Goal: Check status: Check status

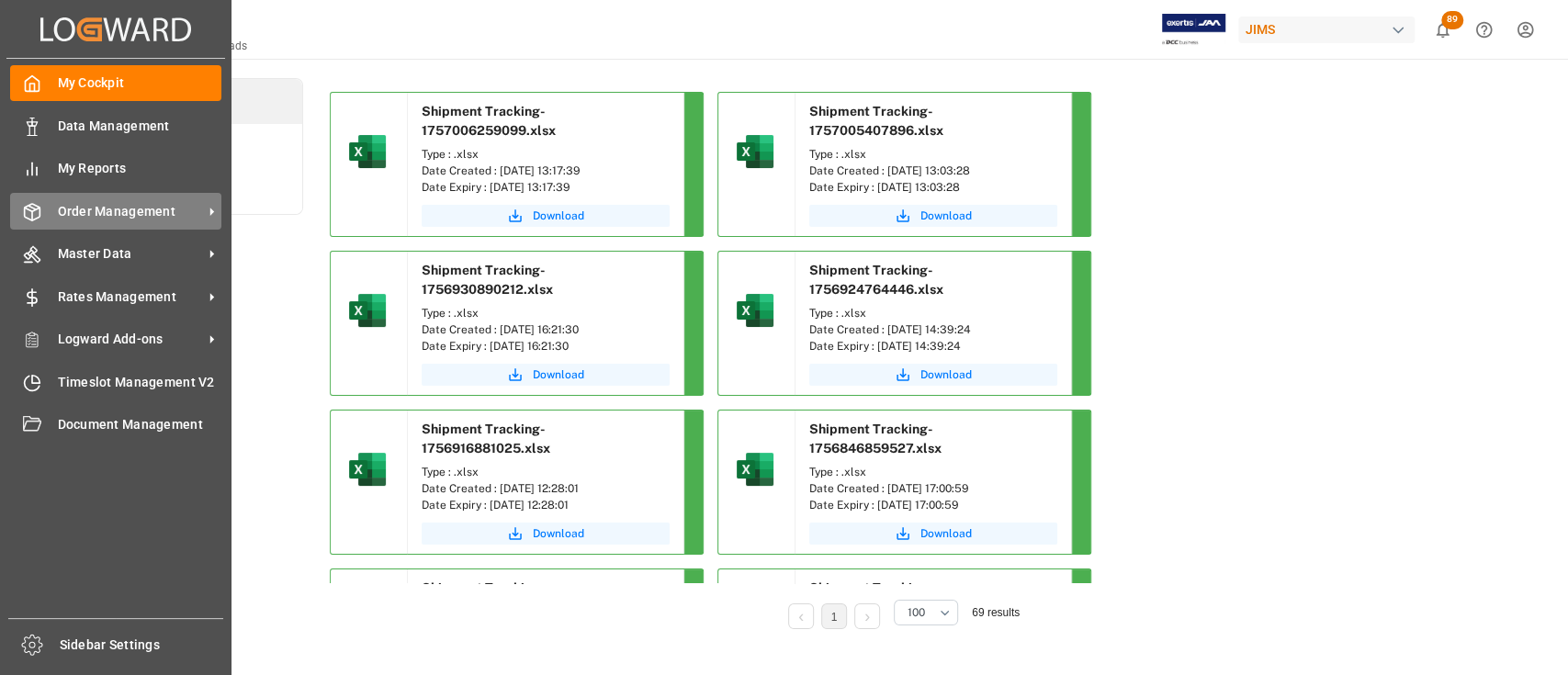
click at [111, 209] on span "Order Management" at bounding box center [130, 212] width 145 height 20
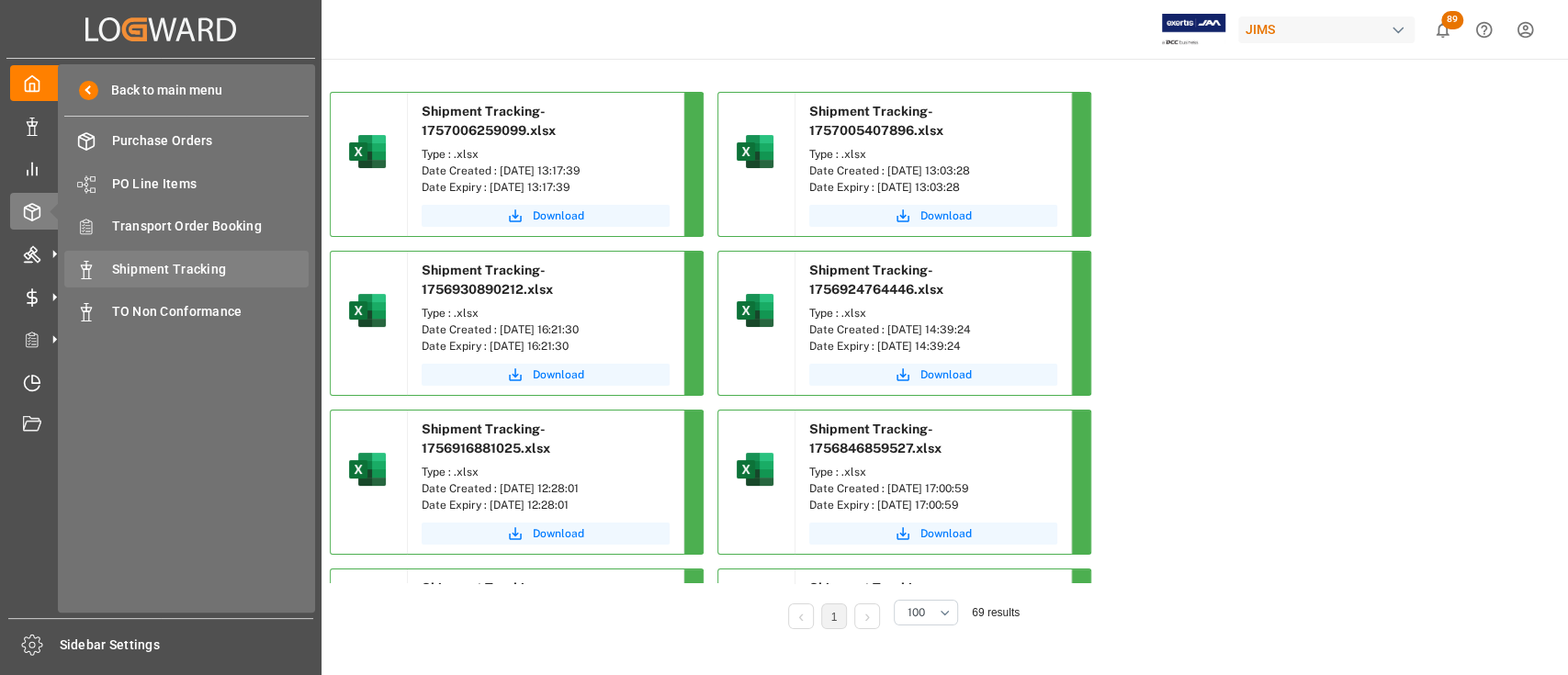
click at [177, 258] on div "Shipment Tracking Shipment Tracking" at bounding box center [187, 268] width 245 height 36
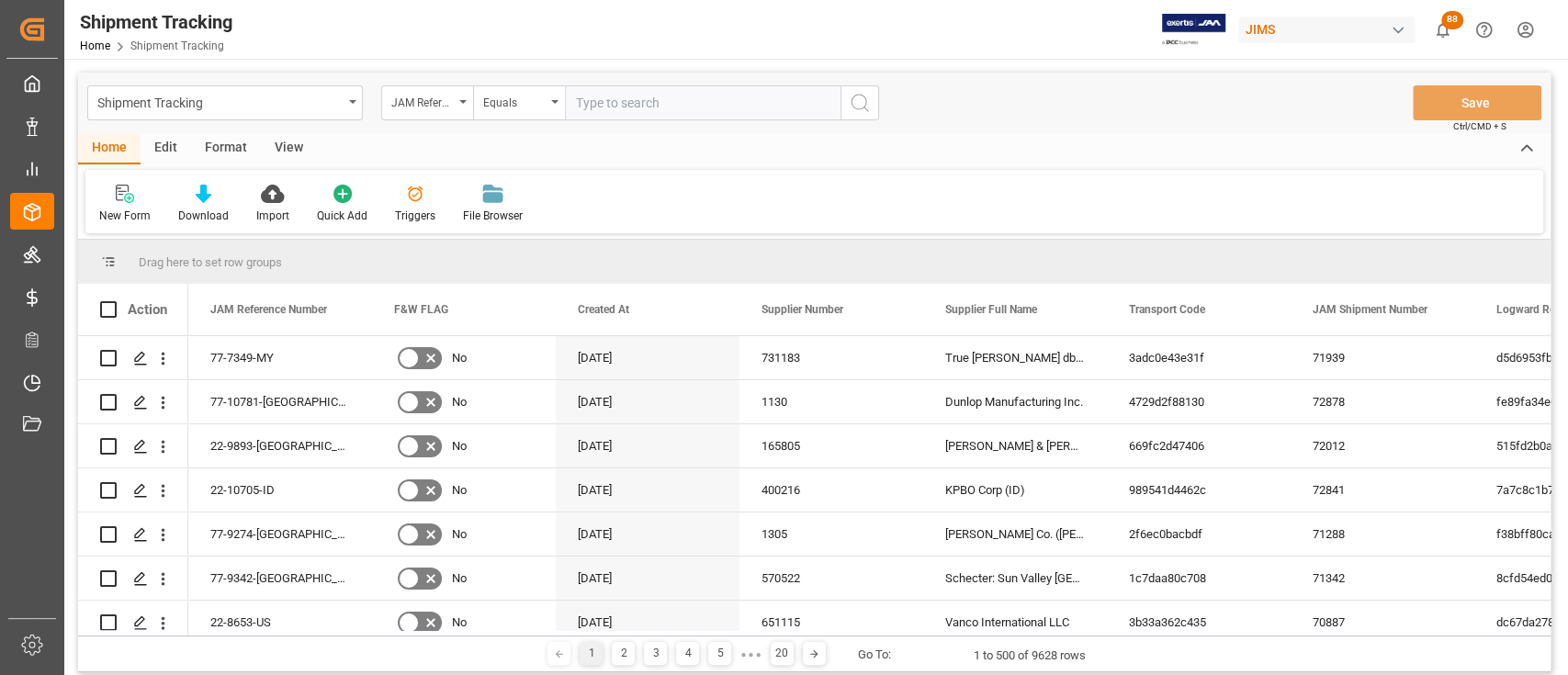
click at [644, 96] on input "text" at bounding box center [702, 103] width 275 height 35
paste input "22-10704-[GEOGRAPHIC_DATA]"
type input "22-10704-[GEOGRAPHIC_DATA]"
click at [853, 105] on icon "search button" at bounding box center [860, 103] width 22 height 22
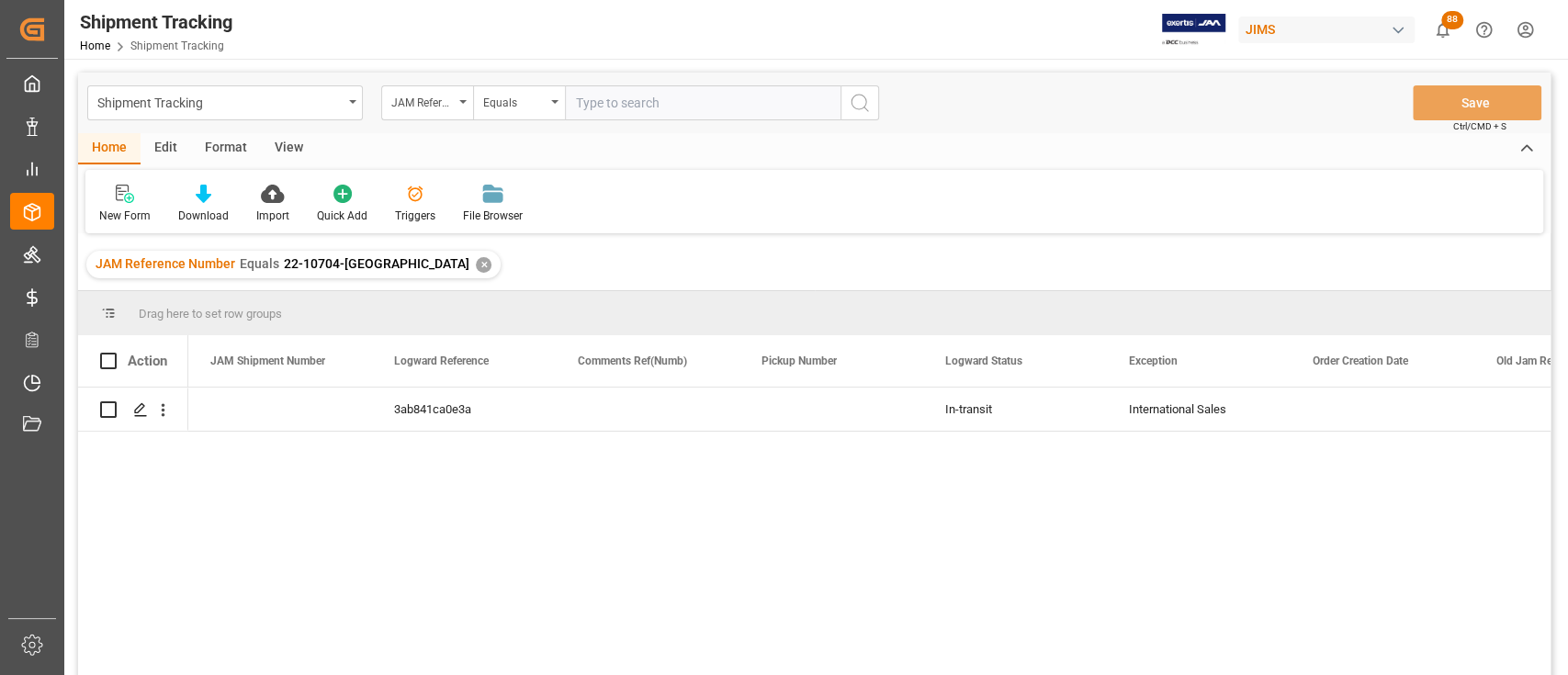
scroll to position [0, 1103]
click at [476, 262] on div "✕" at bounding box center [484, 265] width 16 height 16
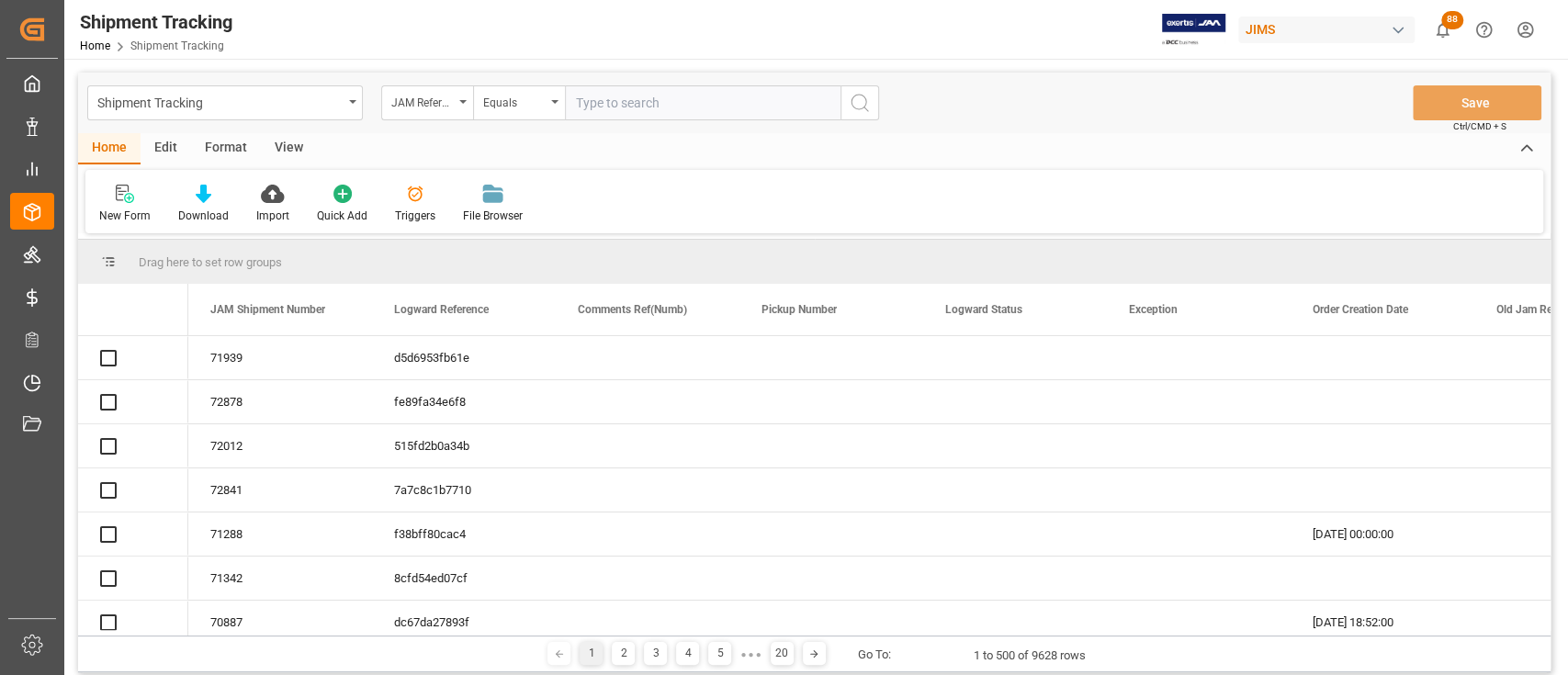
click at [668, 103] on input "text" at bounding box center [702, 103] width 275 height 35
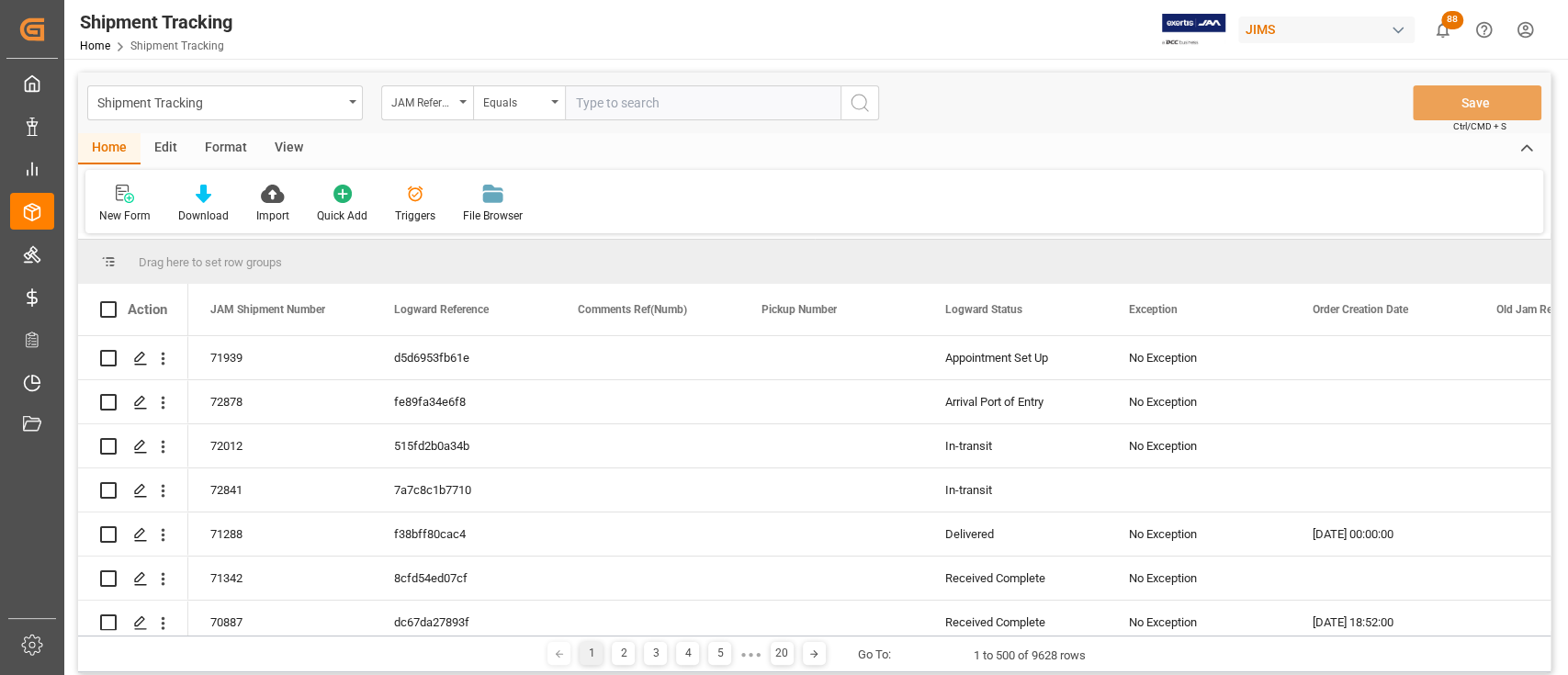
paste input "22-10787-[GEOGRAPHIC_DATA]"
type input "22-10787-[GEOGRAPHIC_DATA]"
click at [867, 106] on icon "search button" at bounding box center [860, 103] width 22 height 22
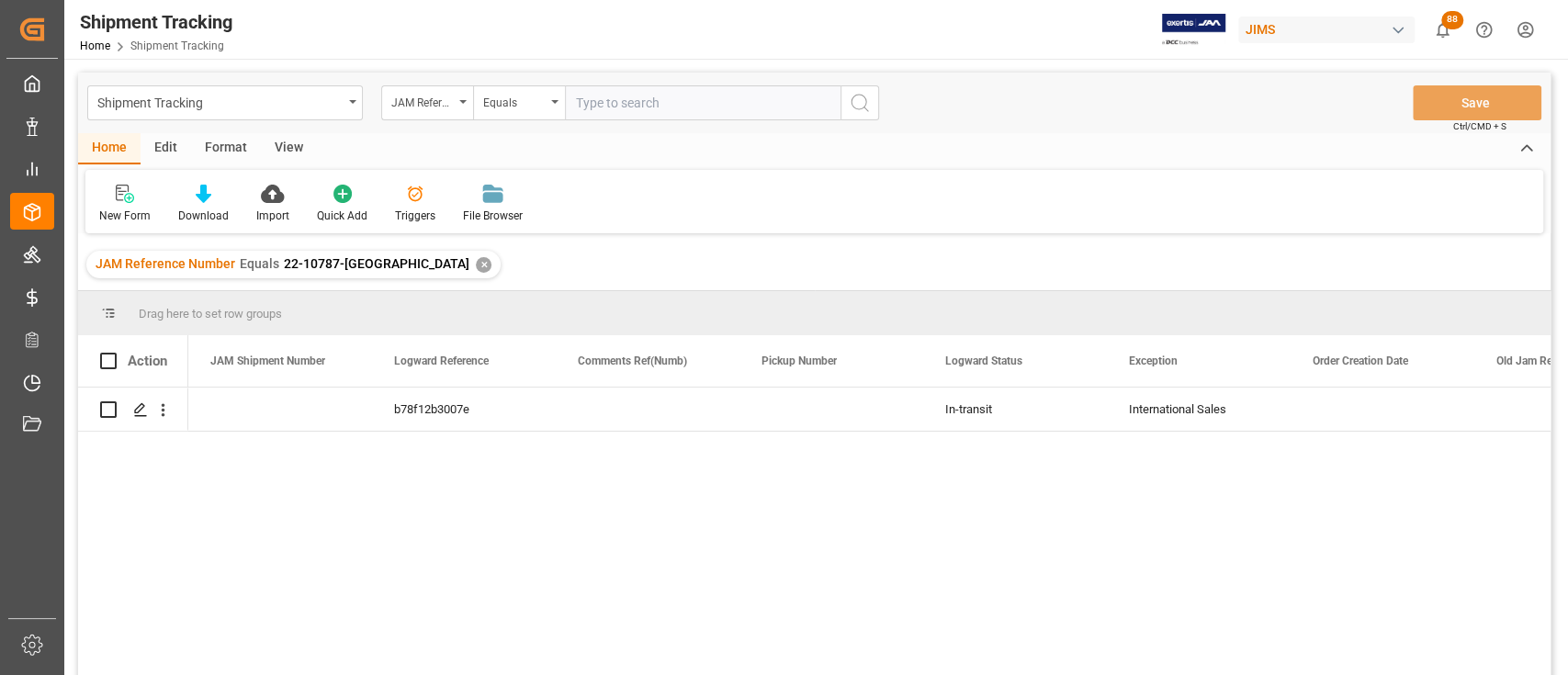
click at [476, 268] on div "✕" at bounding box center [484, 265] width 16 height 16
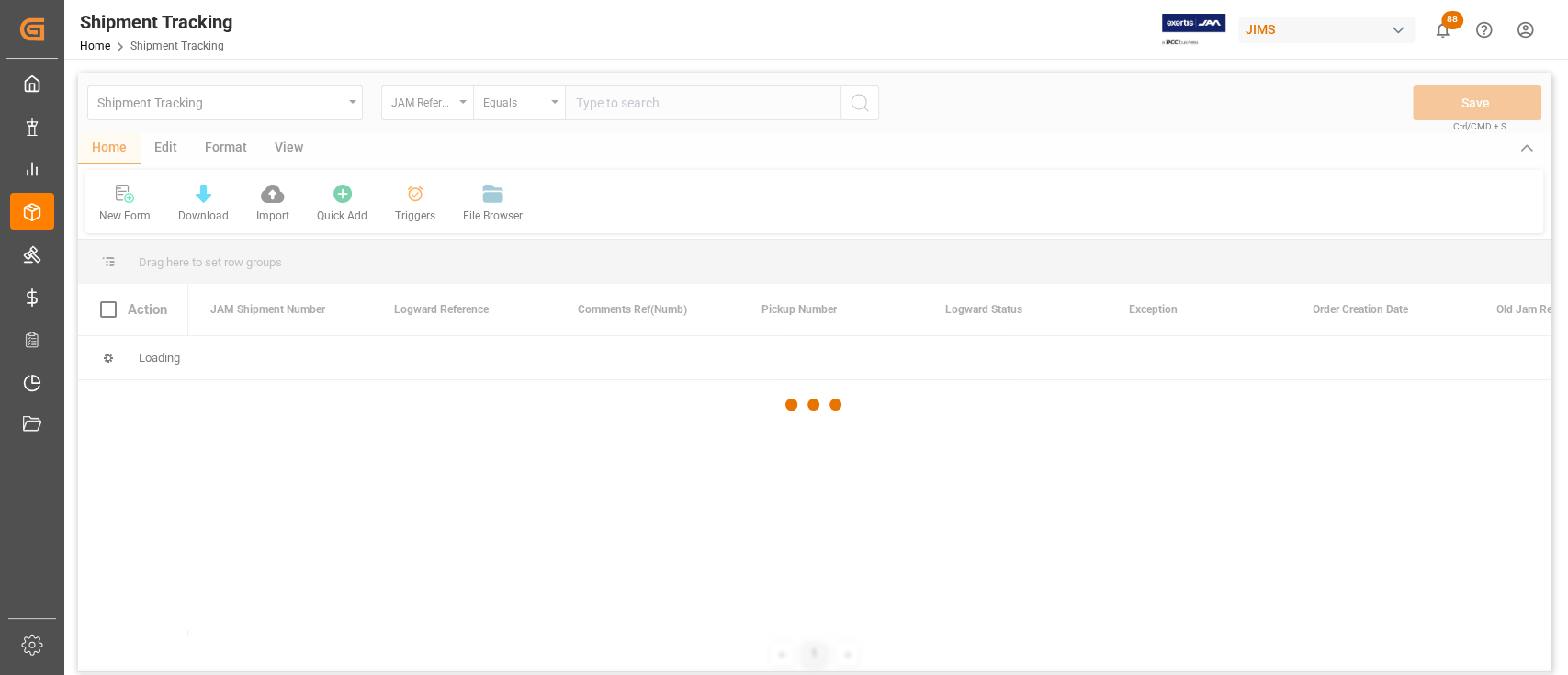
click at [661, 104] on div at bounding box center [815, 405] width 1473 height 664
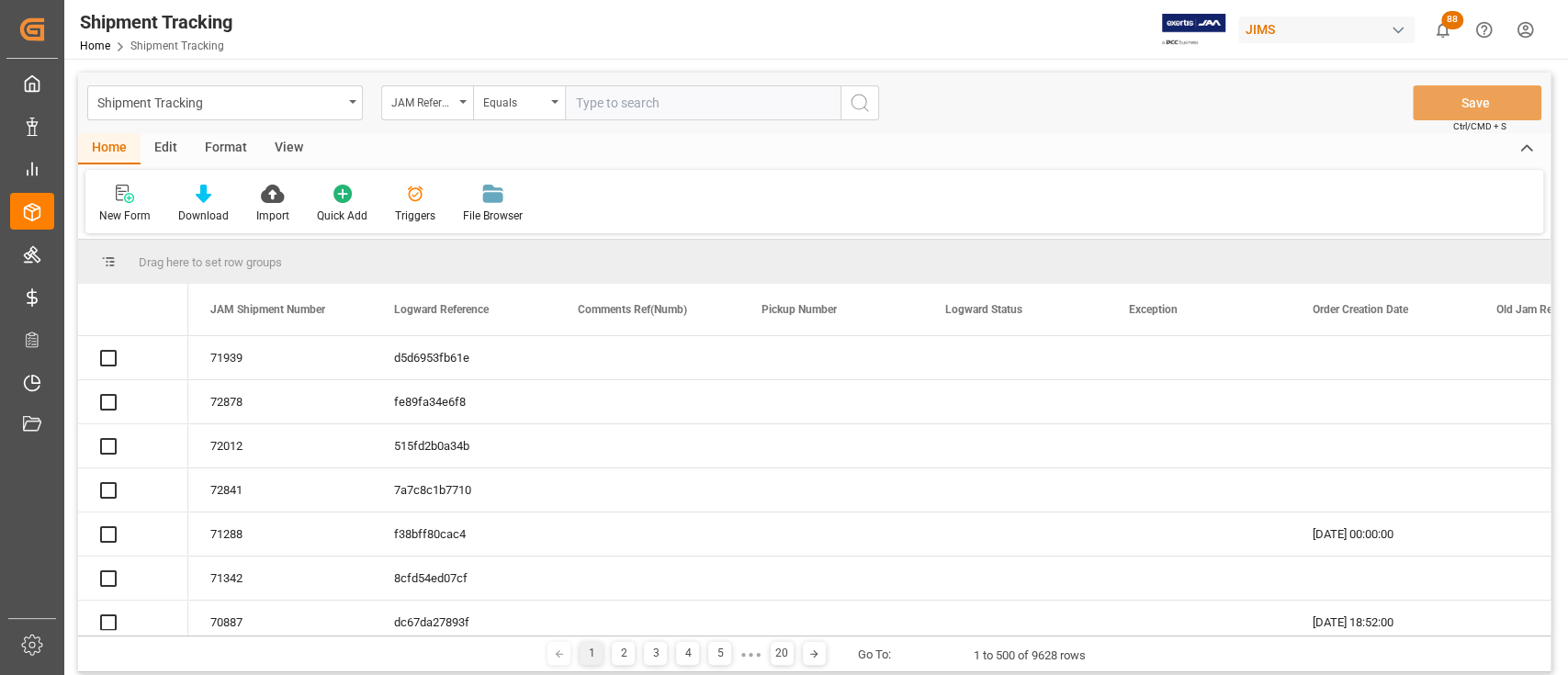
click at [659, 103] on input "text" at bounding box center [702, 103] width 275 height 35
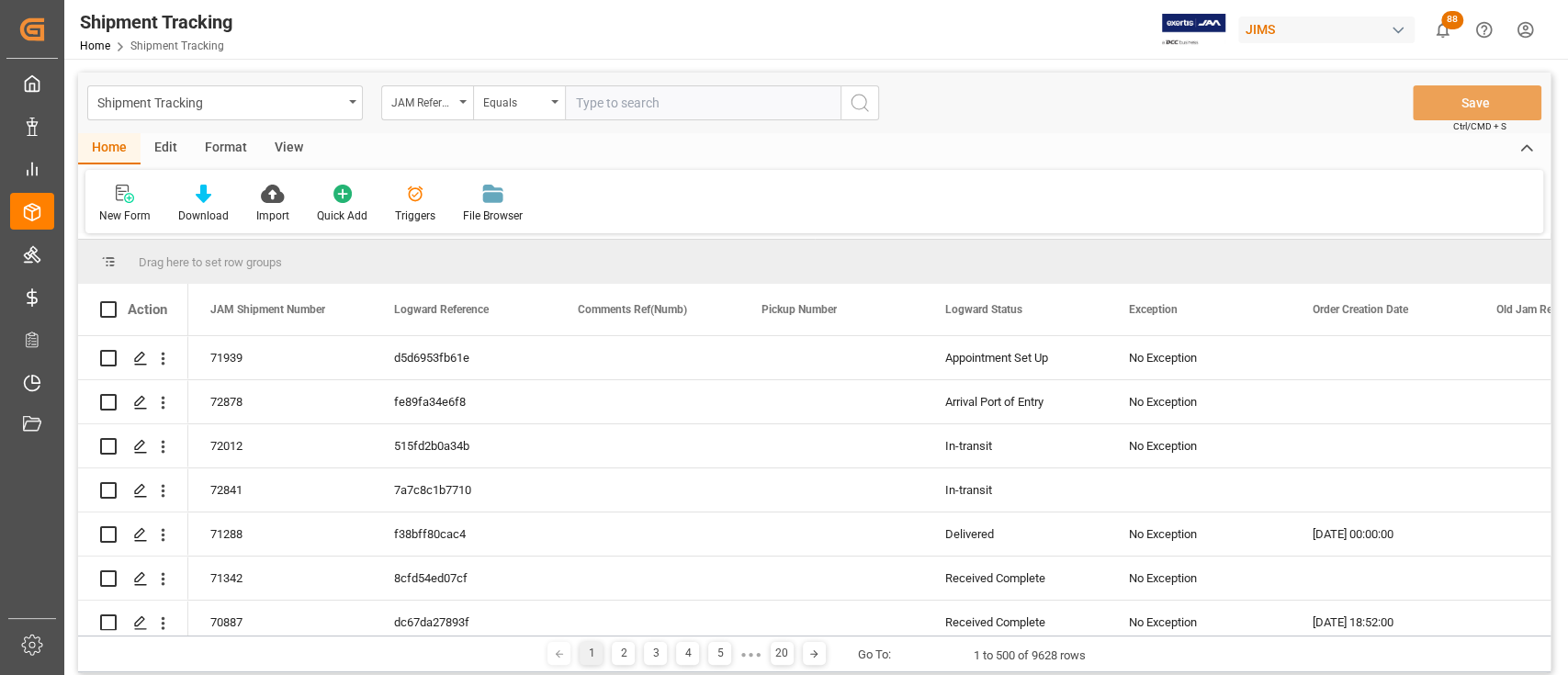
paste input "22-10775-[GEOGRAPHIC_DATA]"
type input "22-10775-[GEOGRAPHIC_DATA]"
click at [873, 92] on button "search button" at bounding box center [859, 103] width 39 height 35
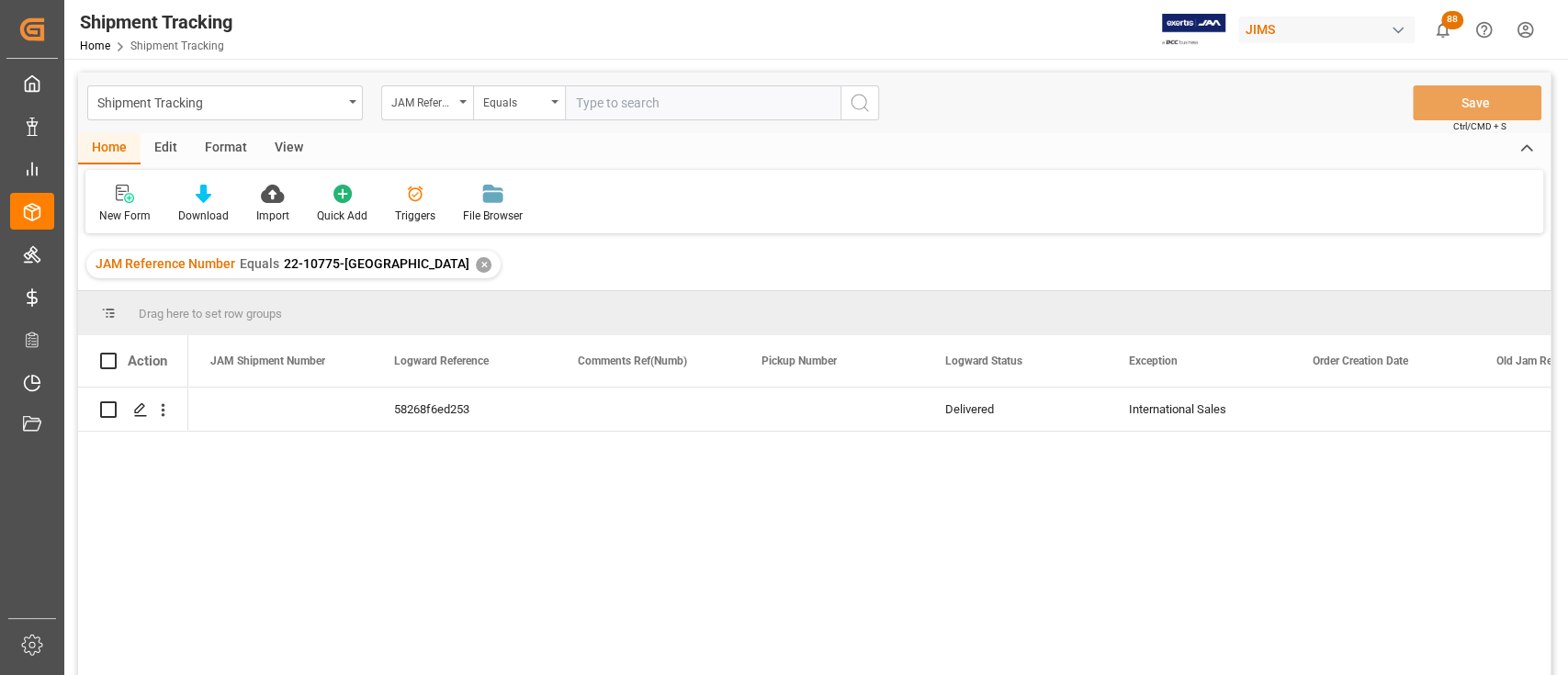
click at [476, 262] on div "✕" at bounding box center [484, 265] width 16 height 16
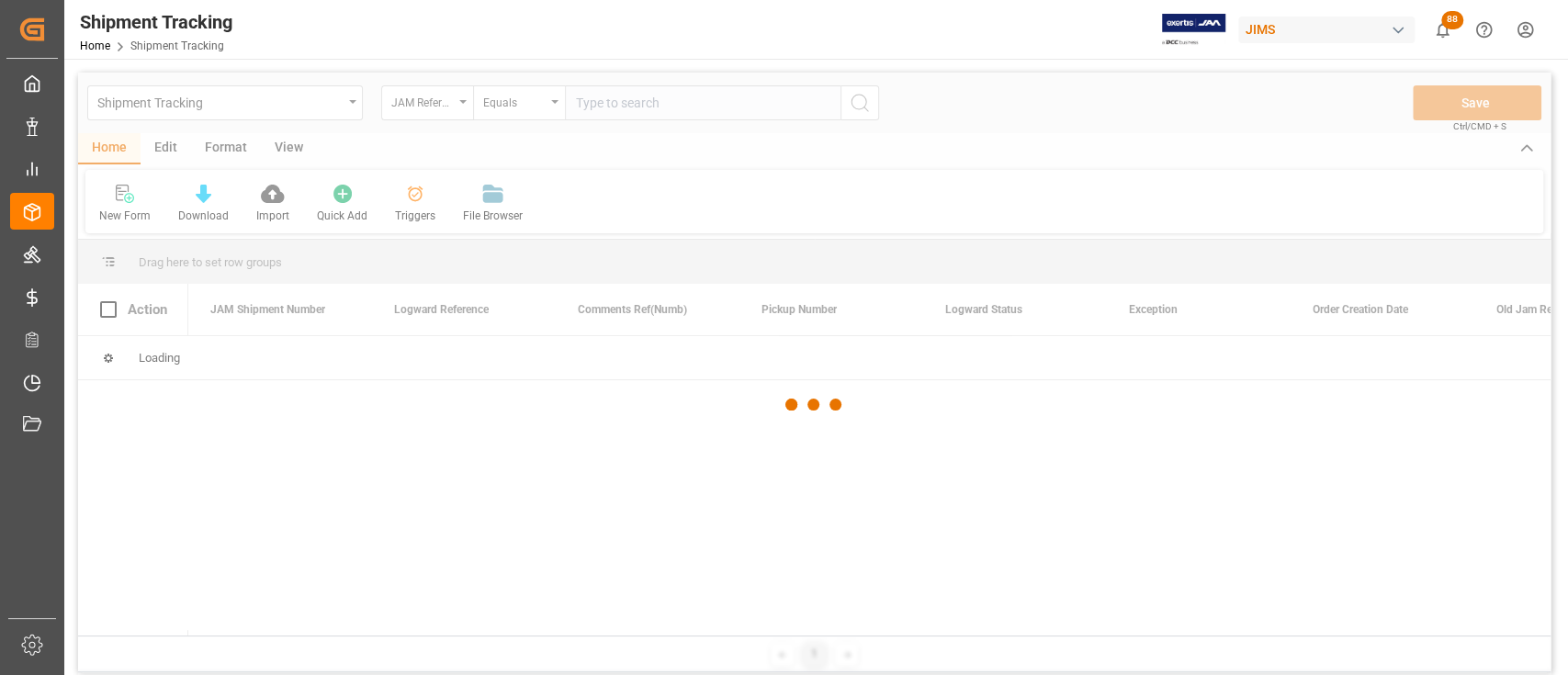
click at [648, 106] on div at bounding box center [815, 405] width 1473 height 664
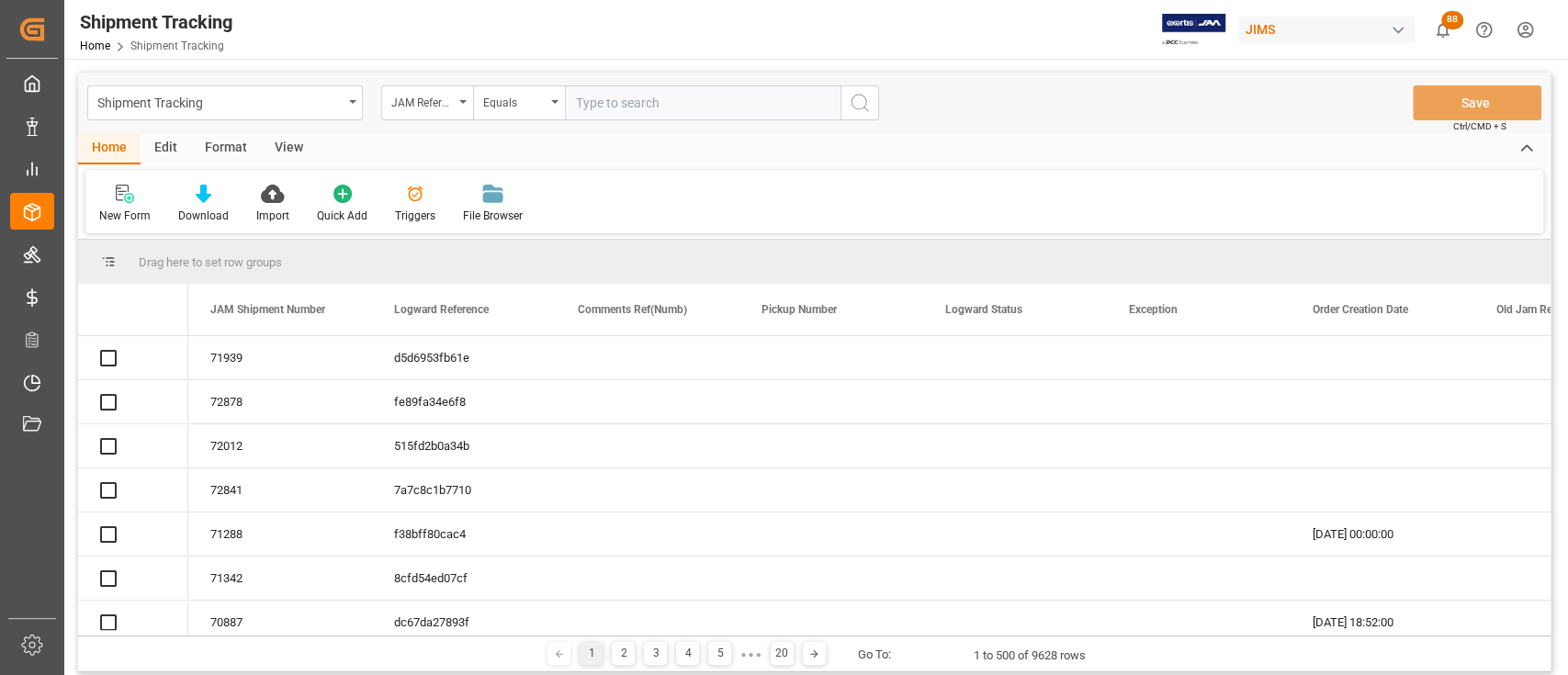
click at [648, 106] on input "text" at bounding box center [702, 103] width 275 height 35
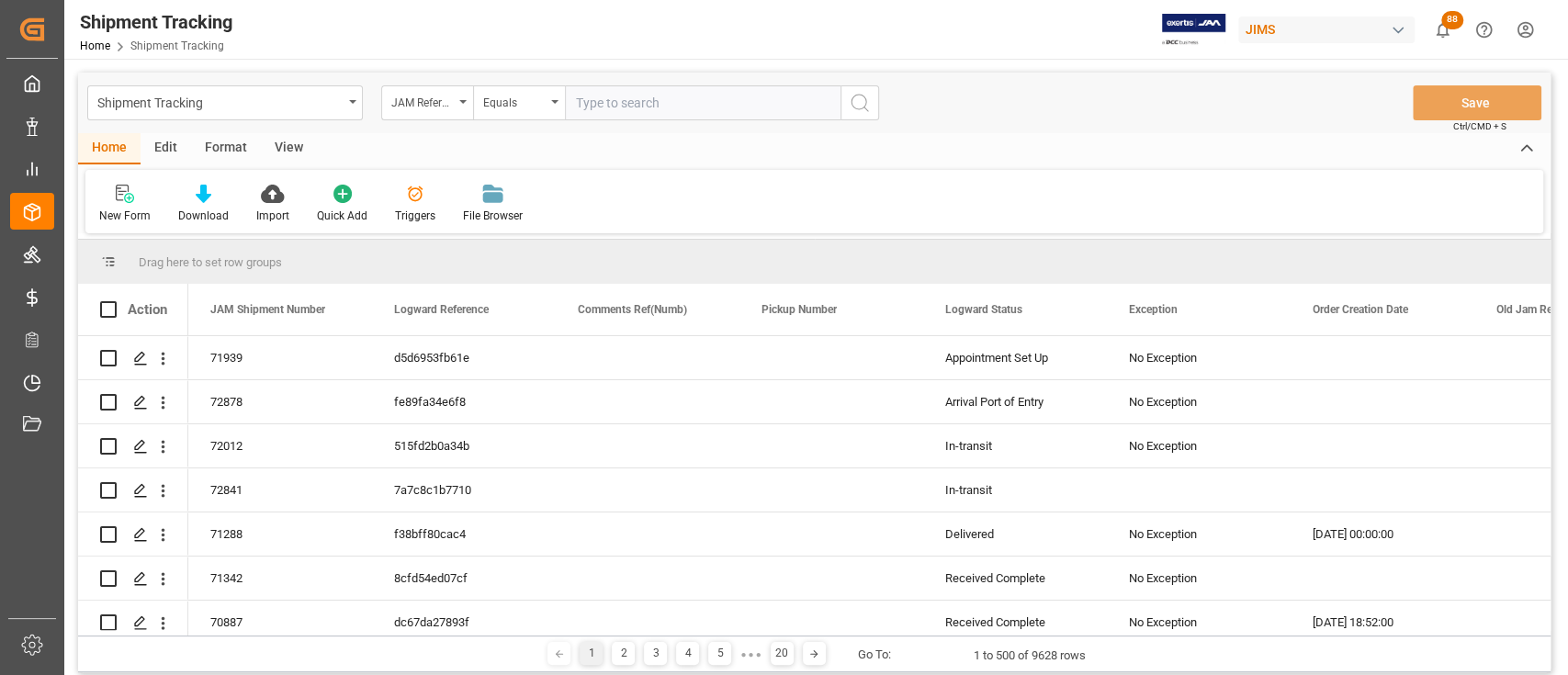
paste input "77-9976-CN"
type input "77-9976-CN"
click at [858, 99] on icon "search button" at bounding box center [860, 103] width 22 height 22
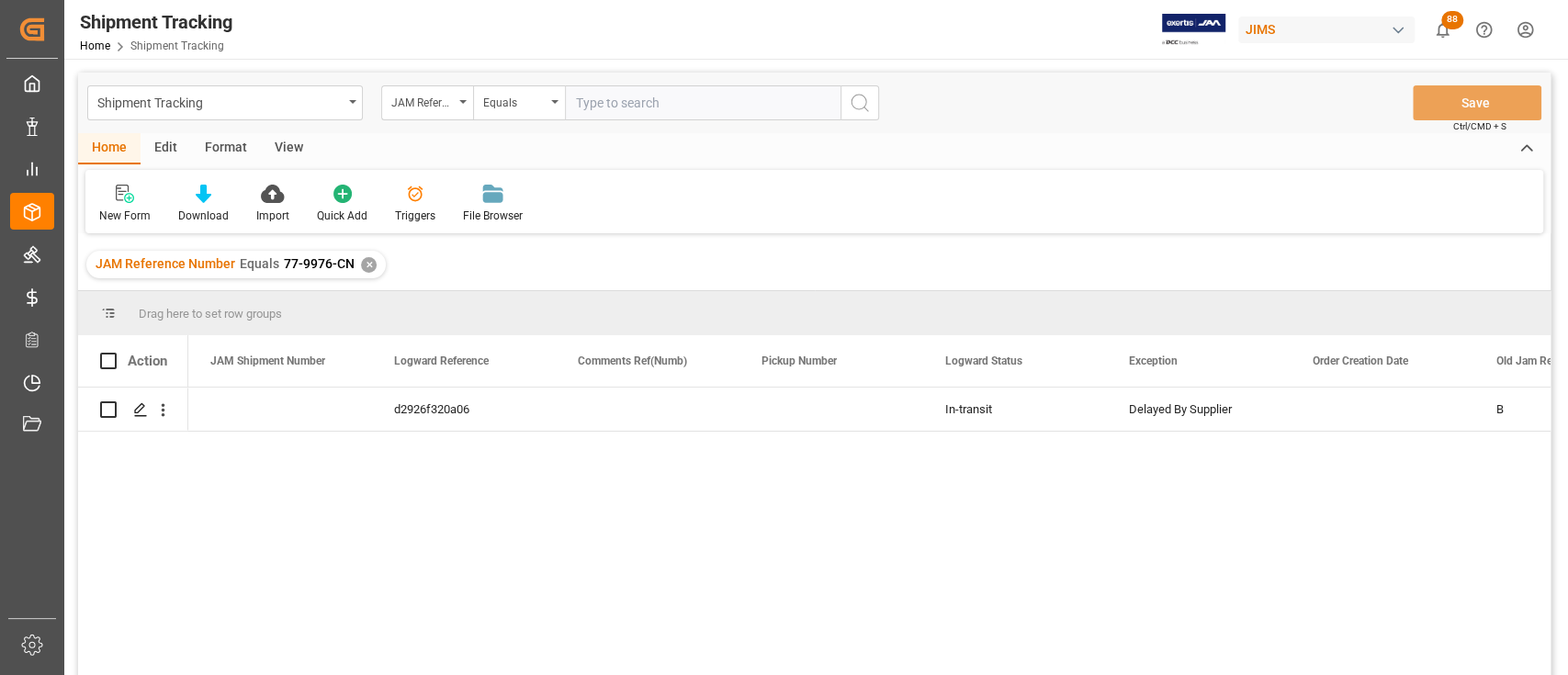
click at [370, 264] on div "✕" at bounding box center [369, 265] width 16 height 16
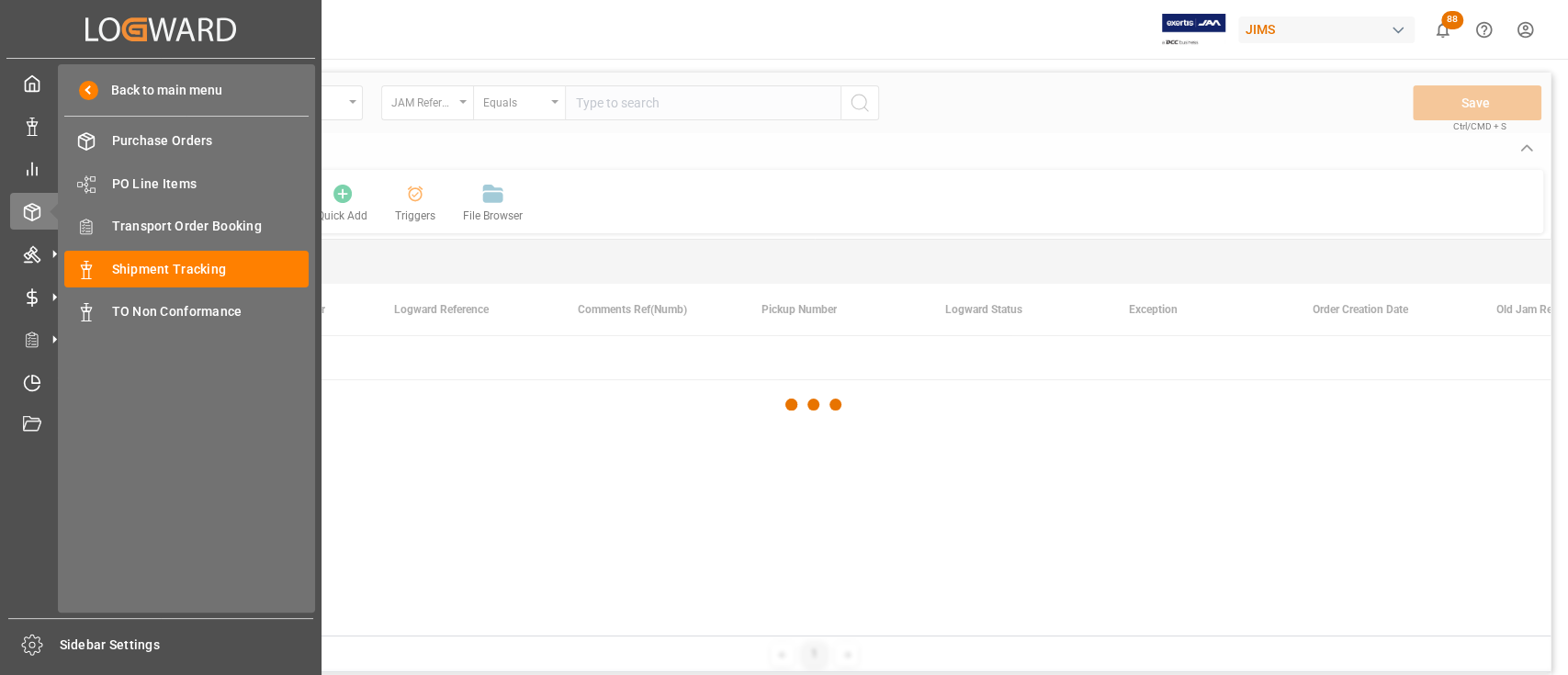
click at [185, 223] on span "Transport Order Booking" at bounding box center [211, 227] width 197 height 20
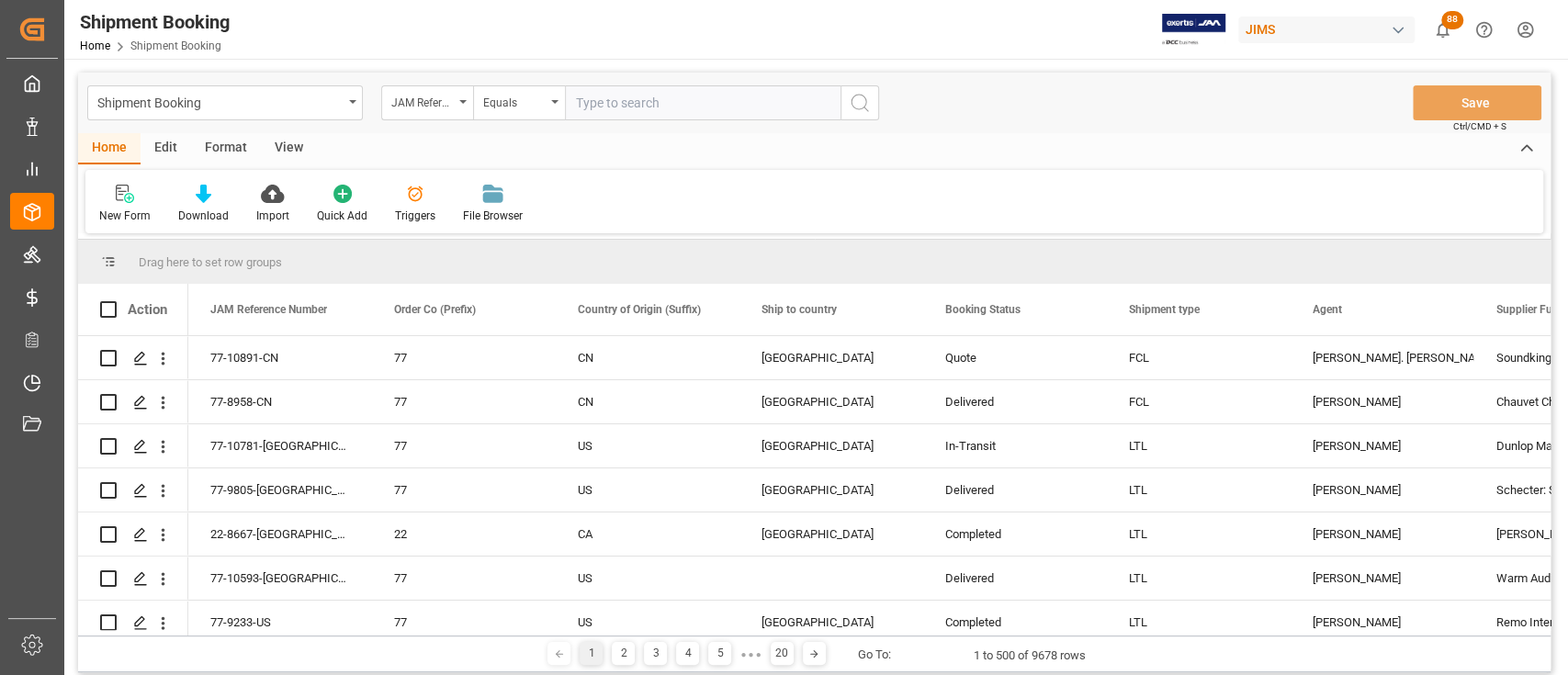
click at [626, 97] on input "text" at bounding box center [702, 103] width 275 height 35
paste input "77-10443-IT"
type input "77-10443-IT"
click at [866, 100] on circle "search button" at bounding box center [859, 102] width 15 height 15
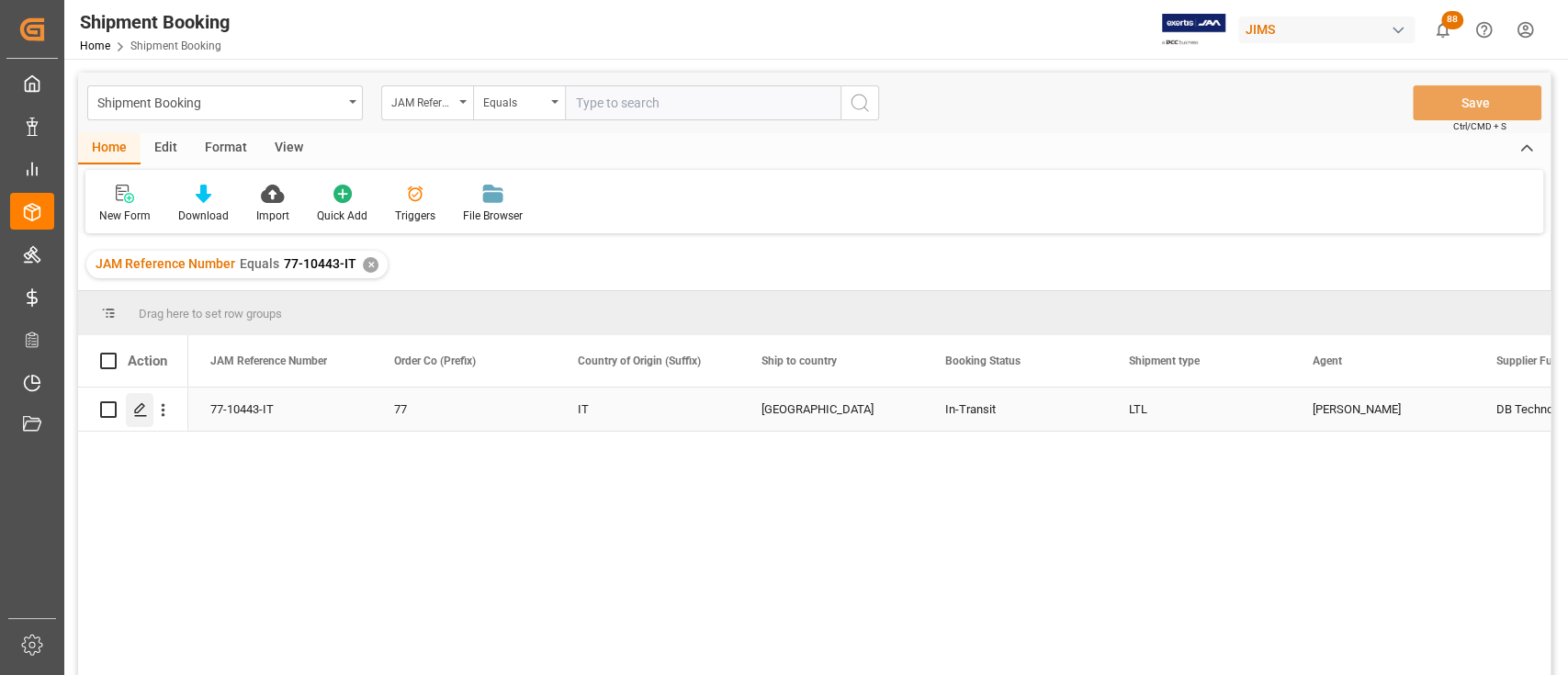
click at [143, 404] on icon "Press SPACE to select this row." at bounding box center [140, 410] width 15 height 15
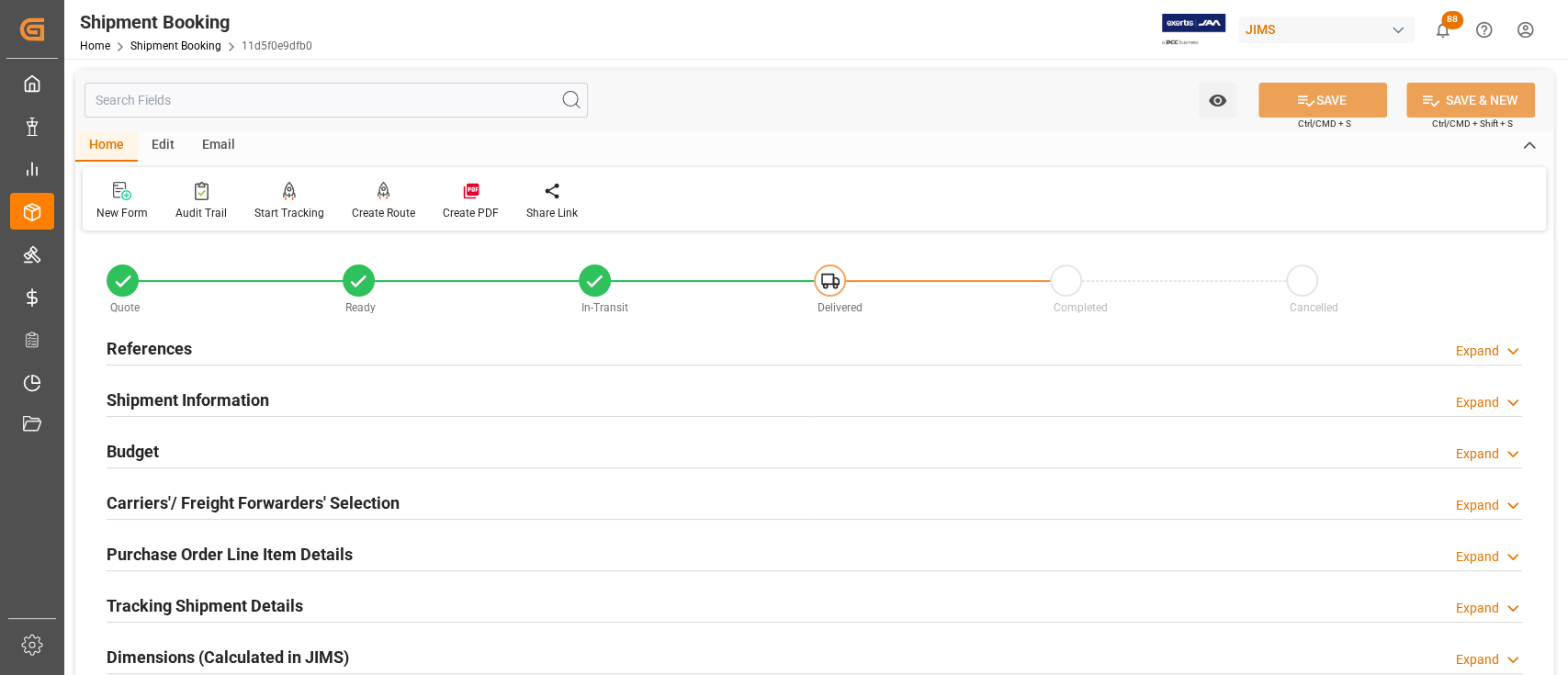
click at [258, 434] on div "Budget Expand" at bounding box center [815, 449] width 1416 height 35
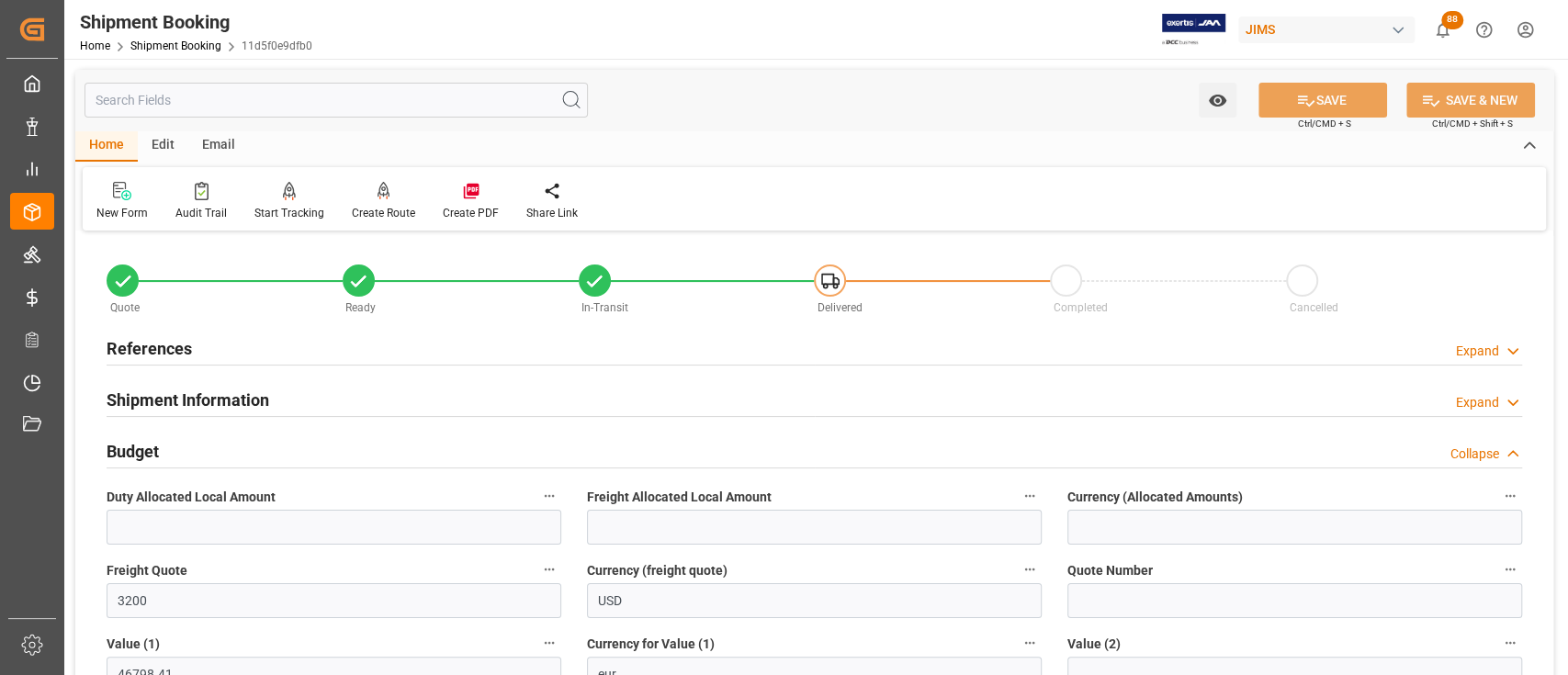
scroll to position [122, 0]
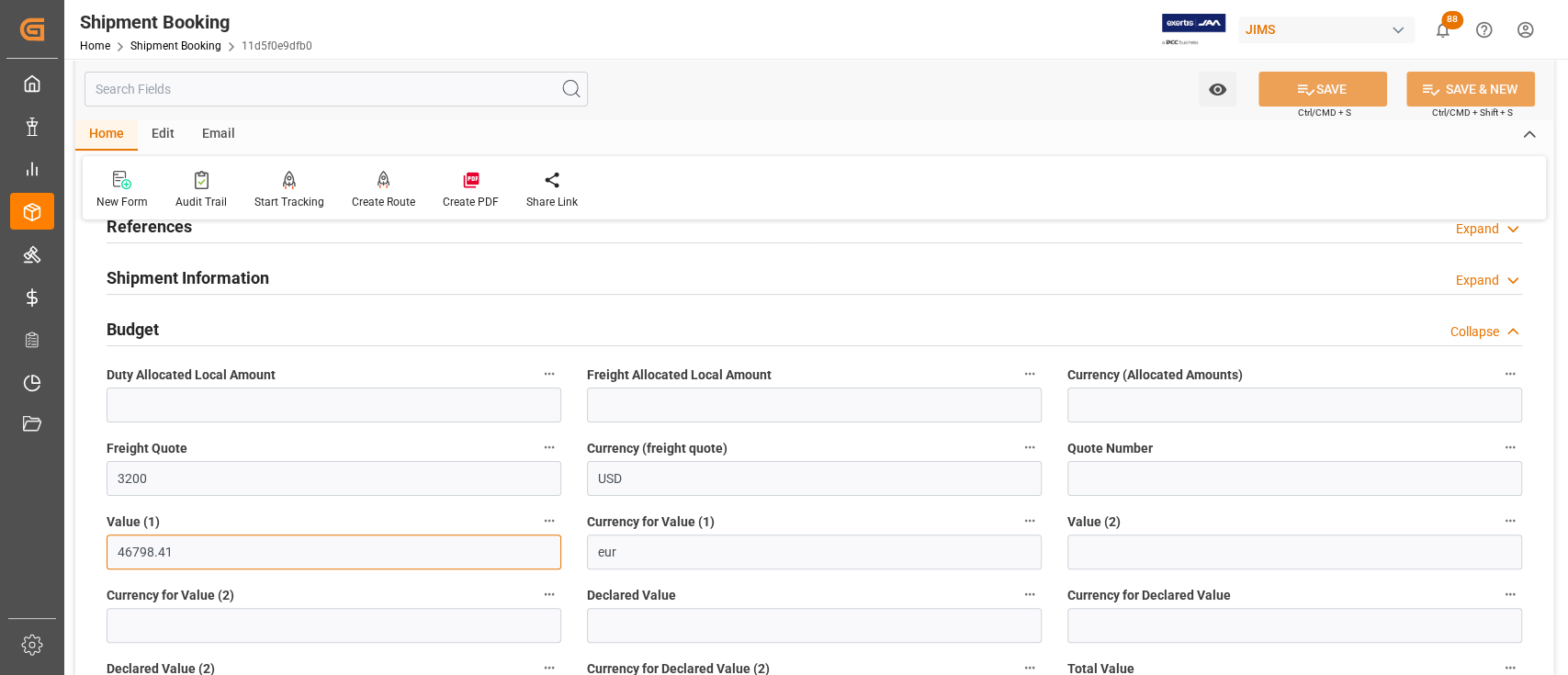
drag, startPoint x: 205, startPoint y: 548, endPoint x: 75, endPoint y: 548, distance: 130.0
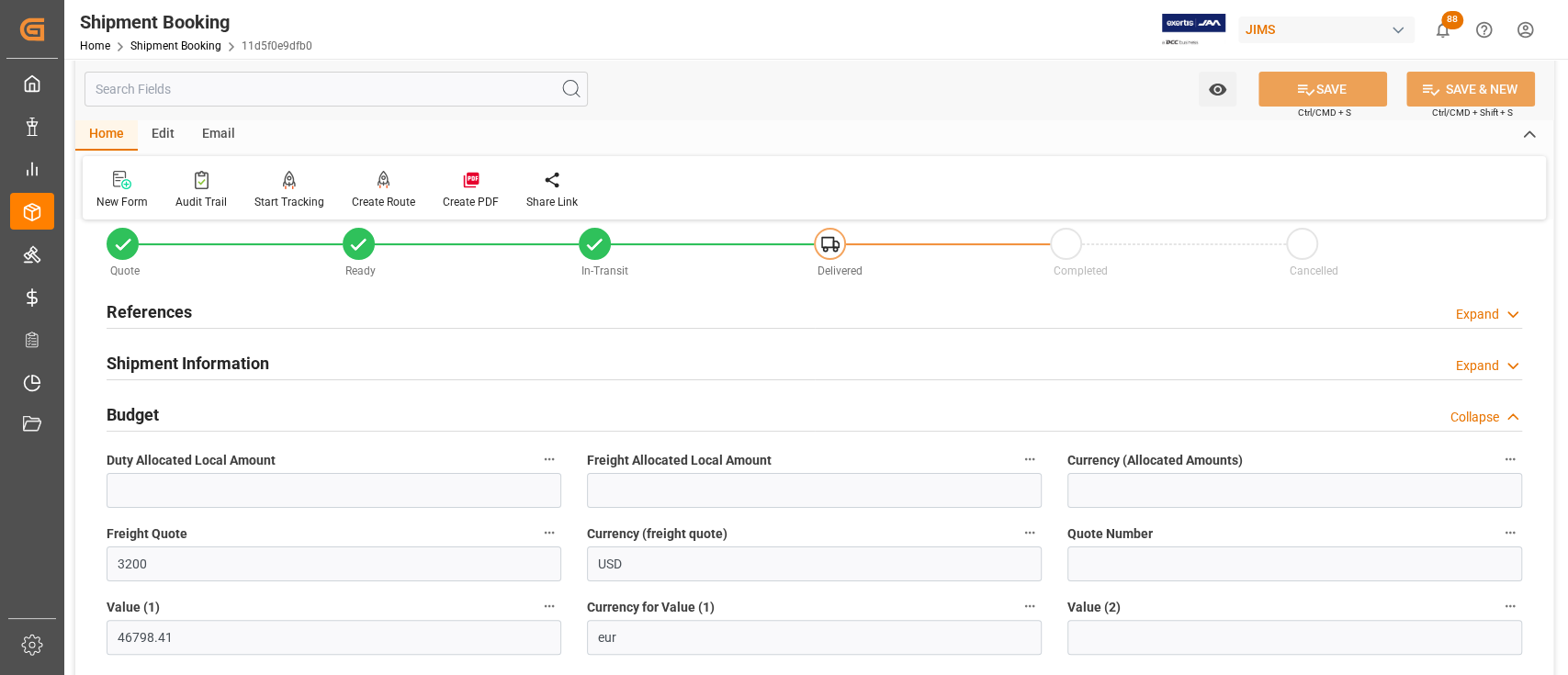
scroll to position [0, 0]
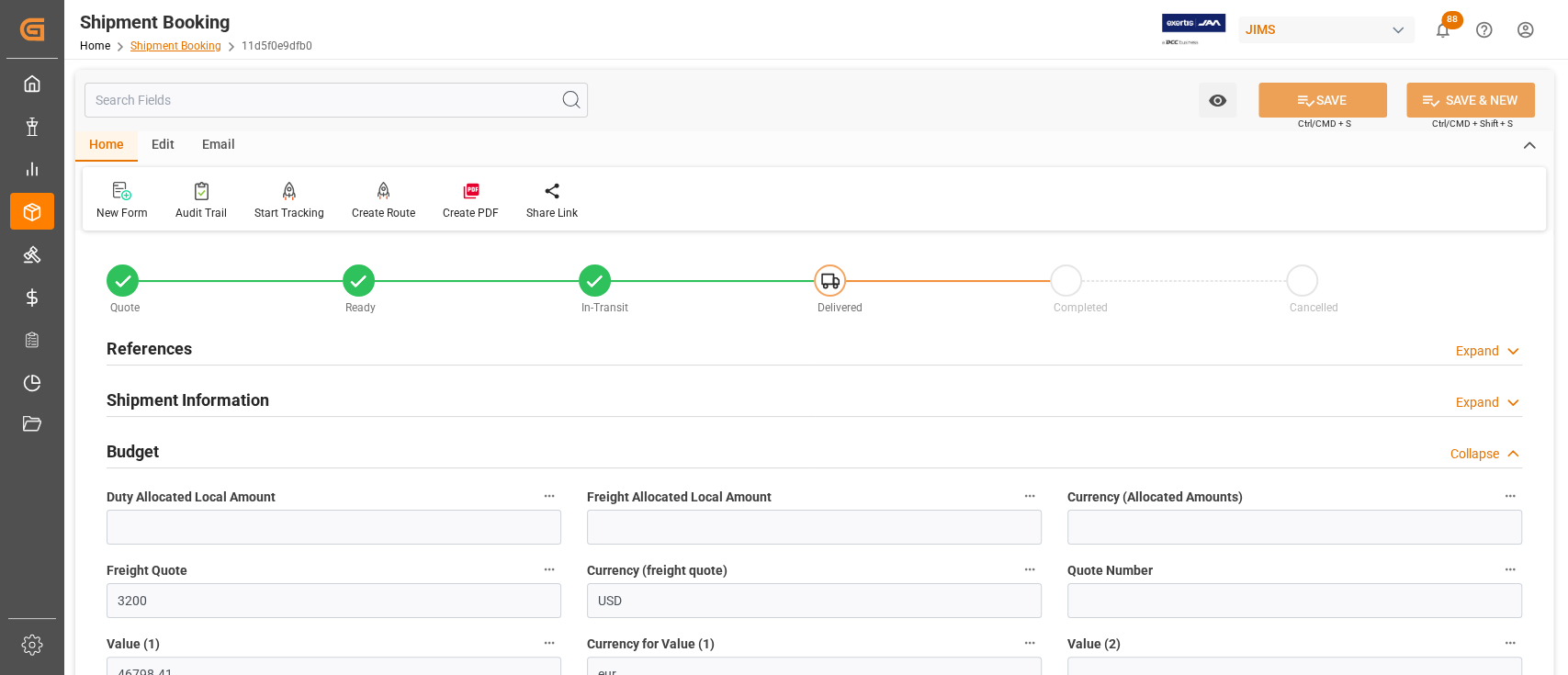
click at [184, 44] on link "Shipment Booking" at bounding box center [176, 45] width 91 height 13
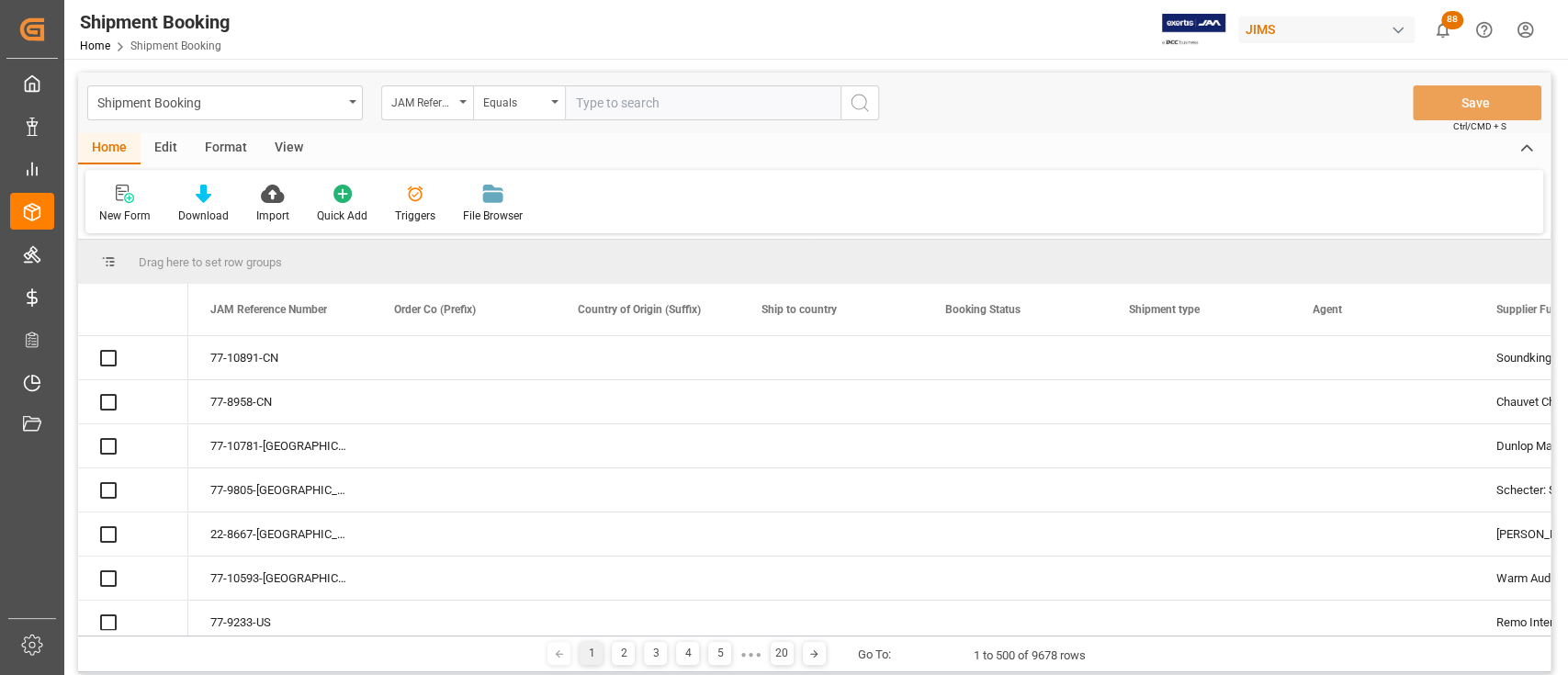
click at [662, 107] on input "text" at bounding box center [702, 103] width 275 height 35
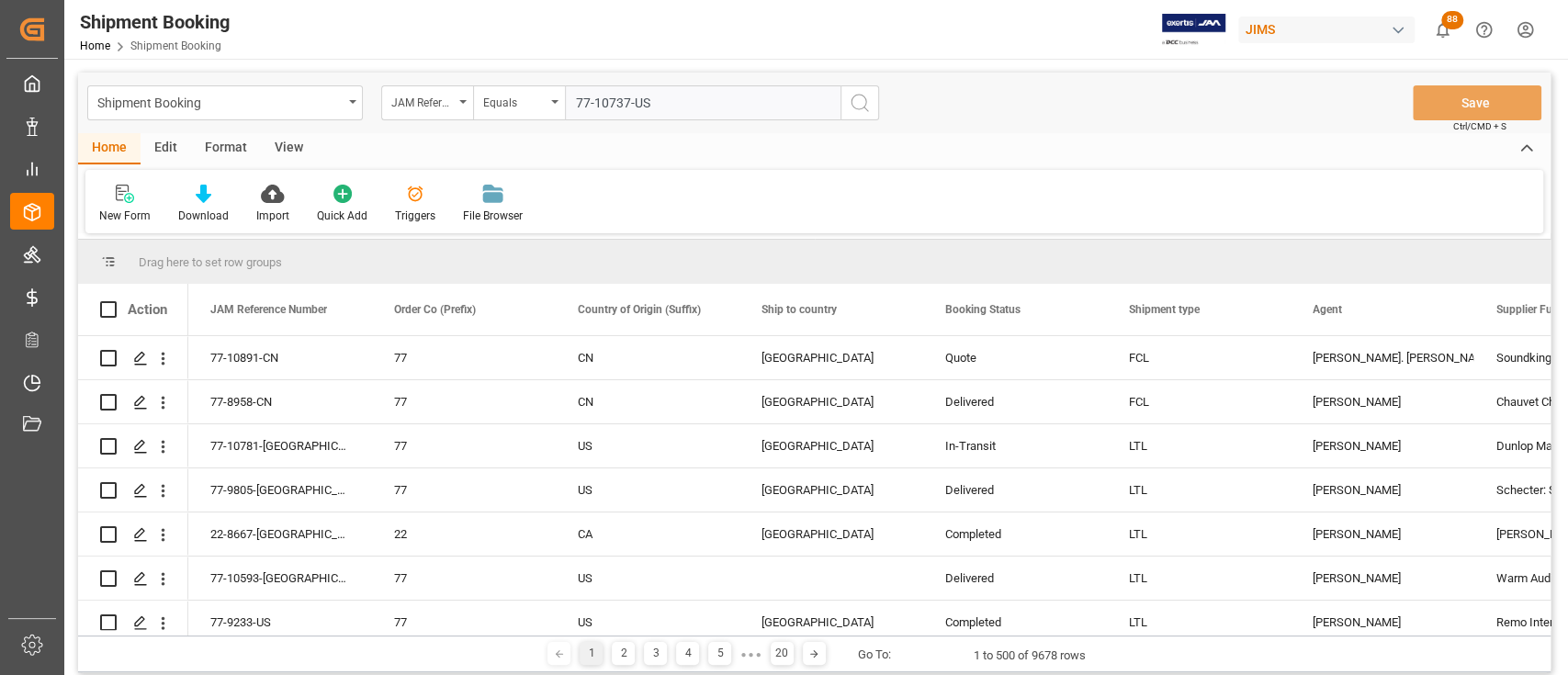
type input "77-10737-US"
click at [865, 108] on line "search button" at bounding box center [867, 110] width 4 height 4
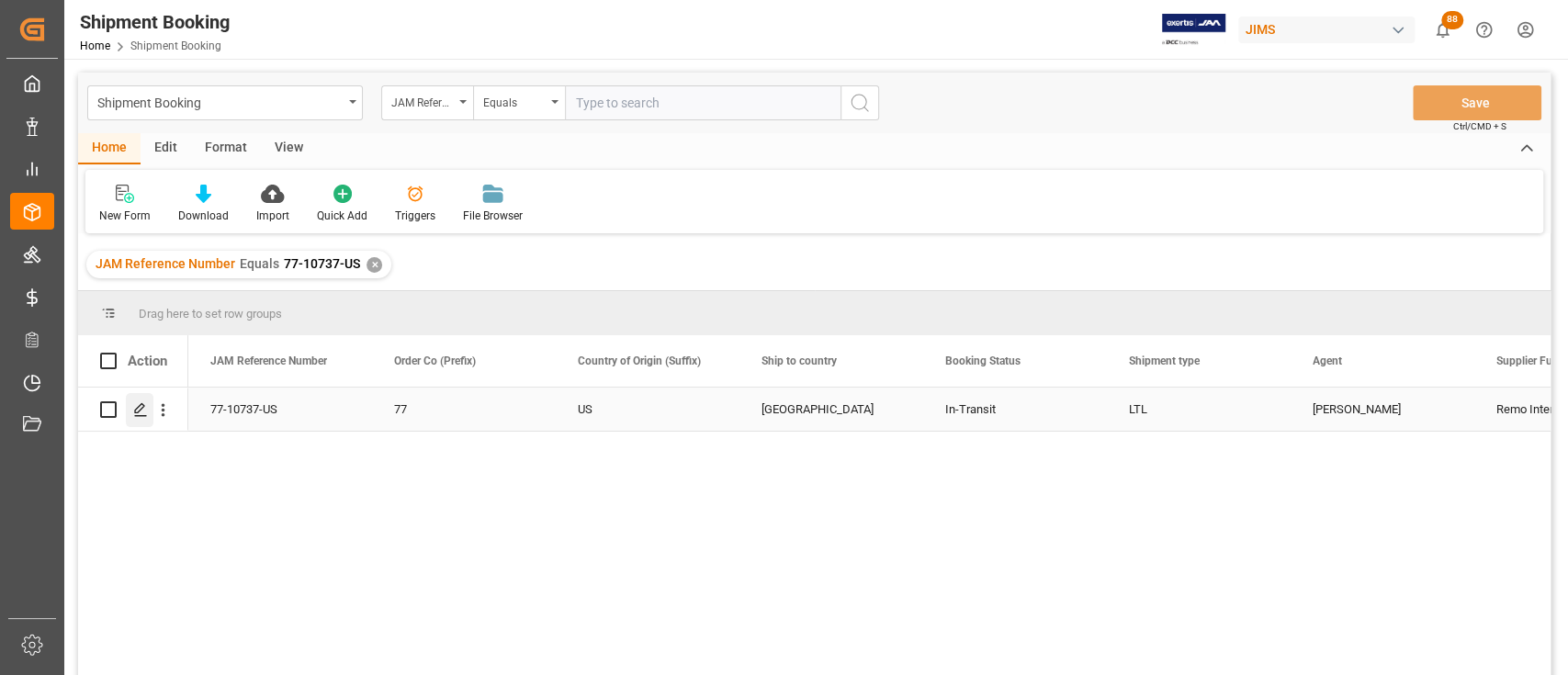
click at [139, 409] on icon "Press SPACE to select this row." at bounding box center [140, 410] width 15 height 15
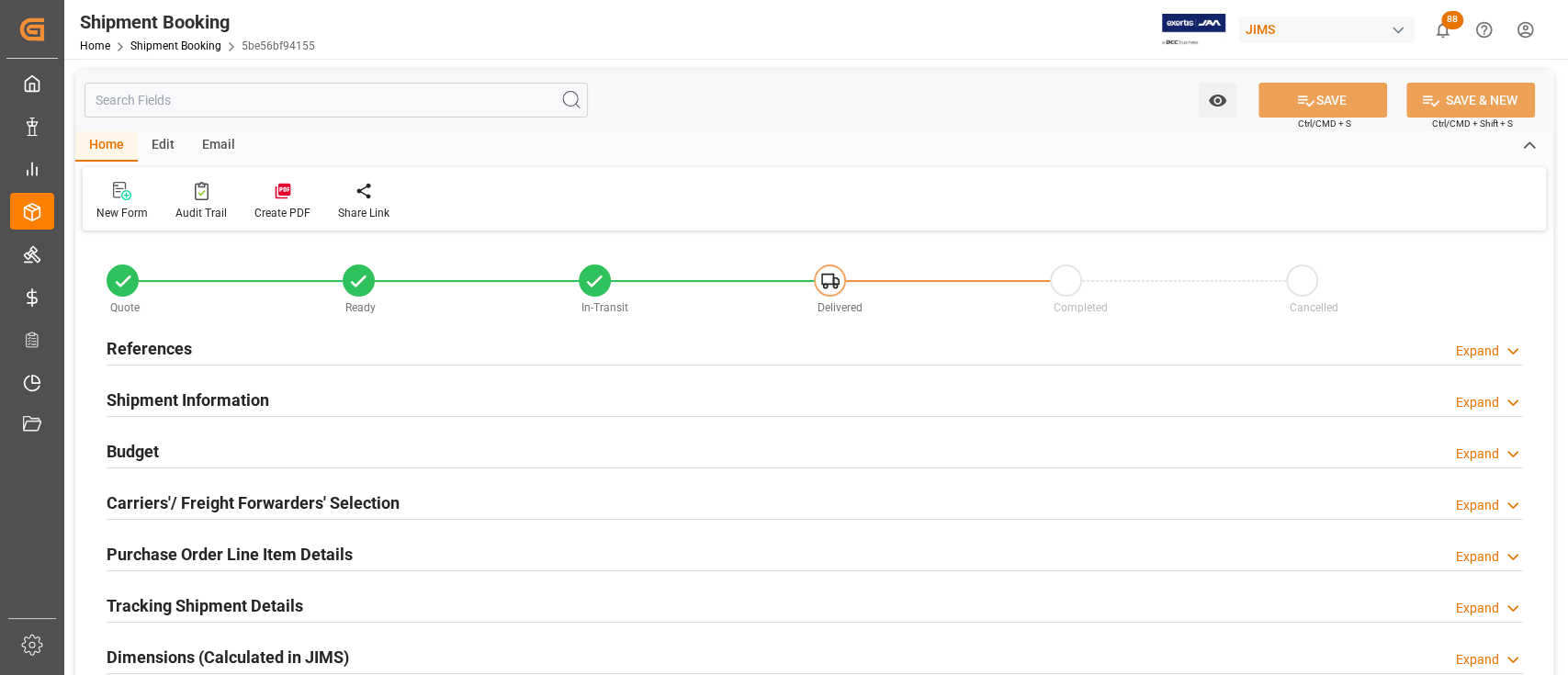
type input "14.2875"
type input "2903.3064"
type input "4480"
type input "52428.73"
click at [189, 445] on div "Budget Expand" at bounding box center [815, 449] width 1416 height 35
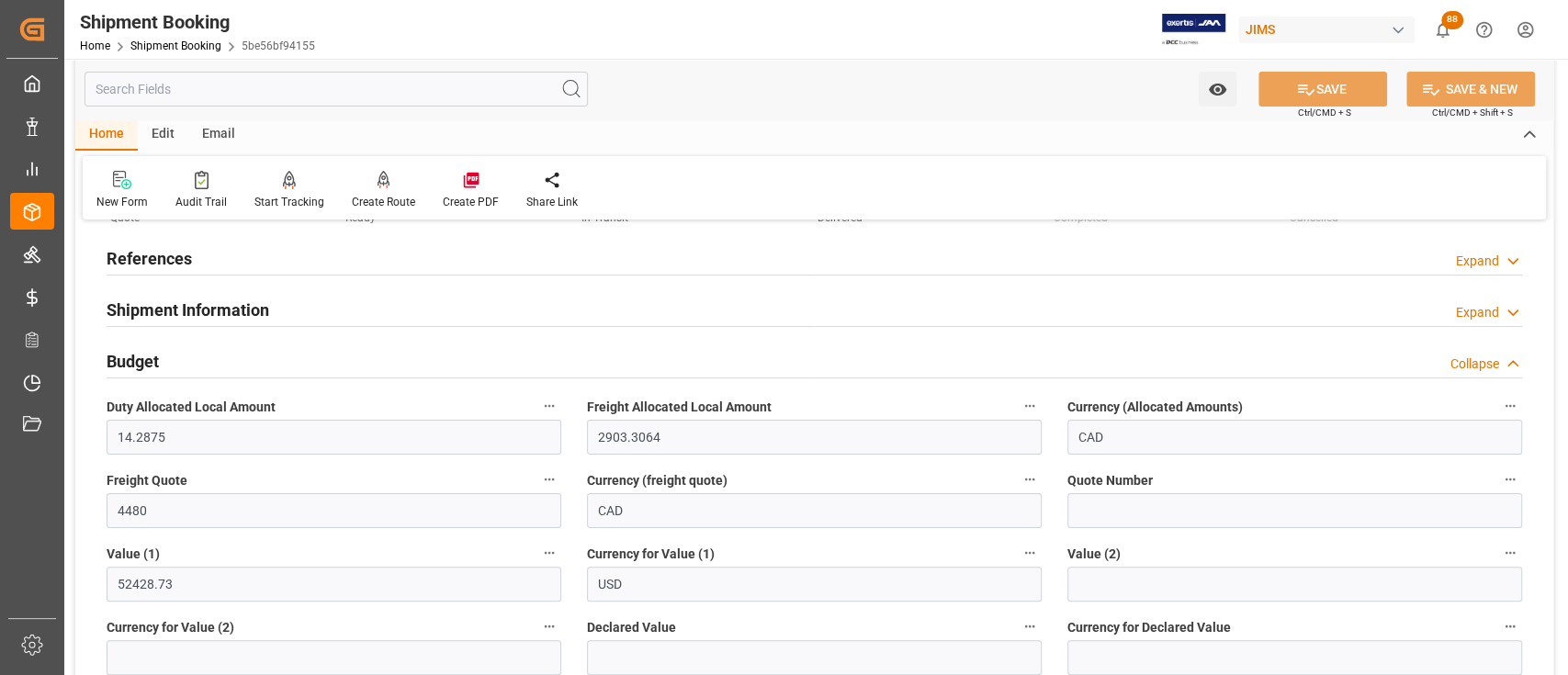
scroll to position [122, 0]
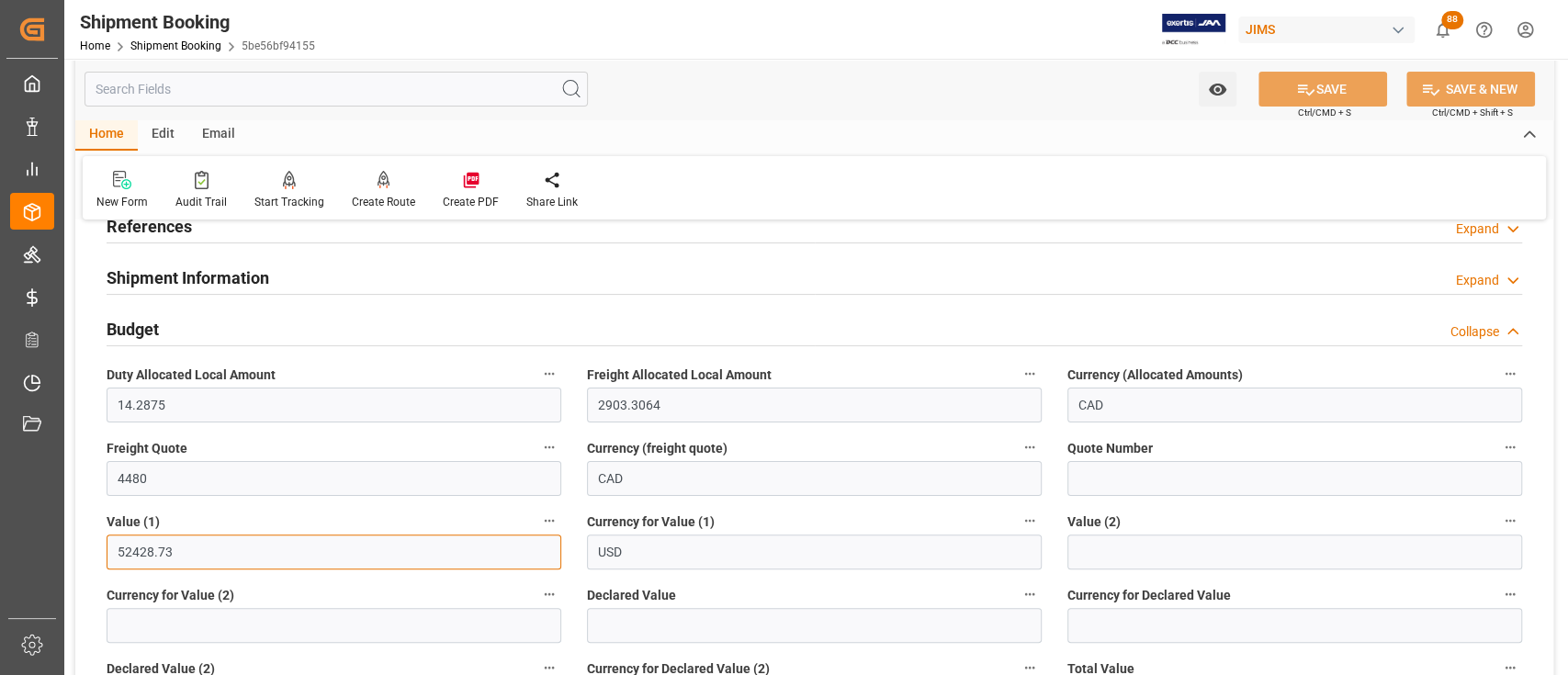
drag, startPoint x: 216, startPoint y: 553, endPoint x: 73, endPoint y: 549, distance: 143.1
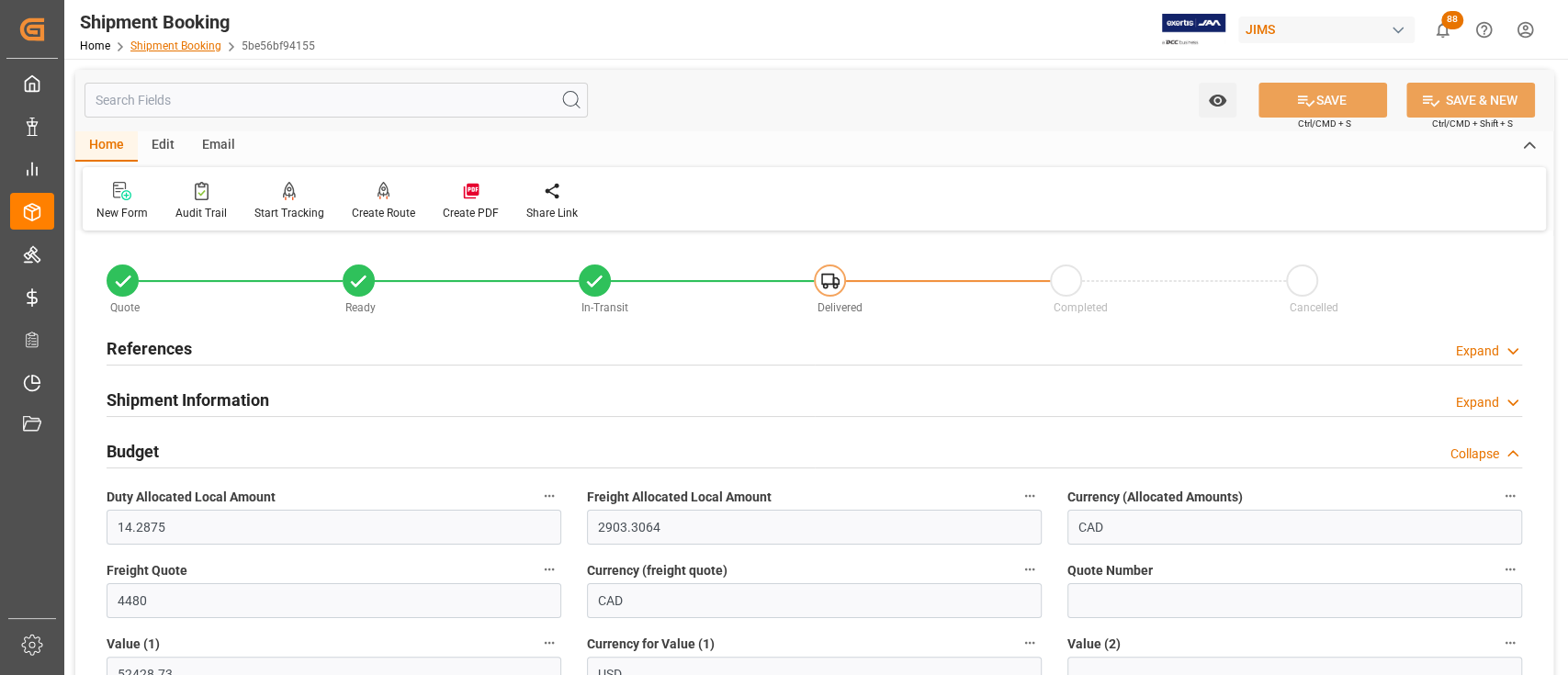
click at [167, 46] on link "Shipment Booking" at bounding box center [176, 45] width 91 height 13
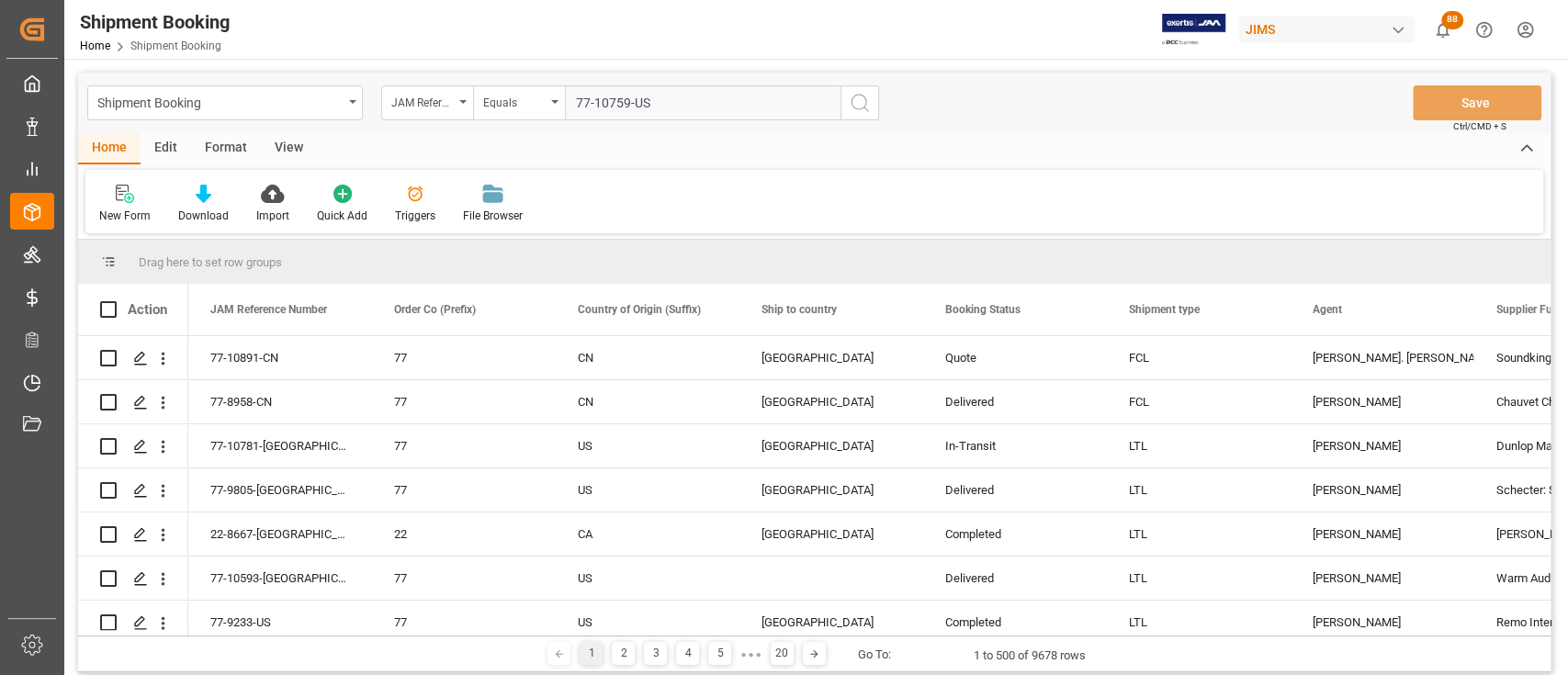
type input "77-10759-US"
click at [862, 102] on icon "search button" at bounding box center [860, 103] width 22 height 22
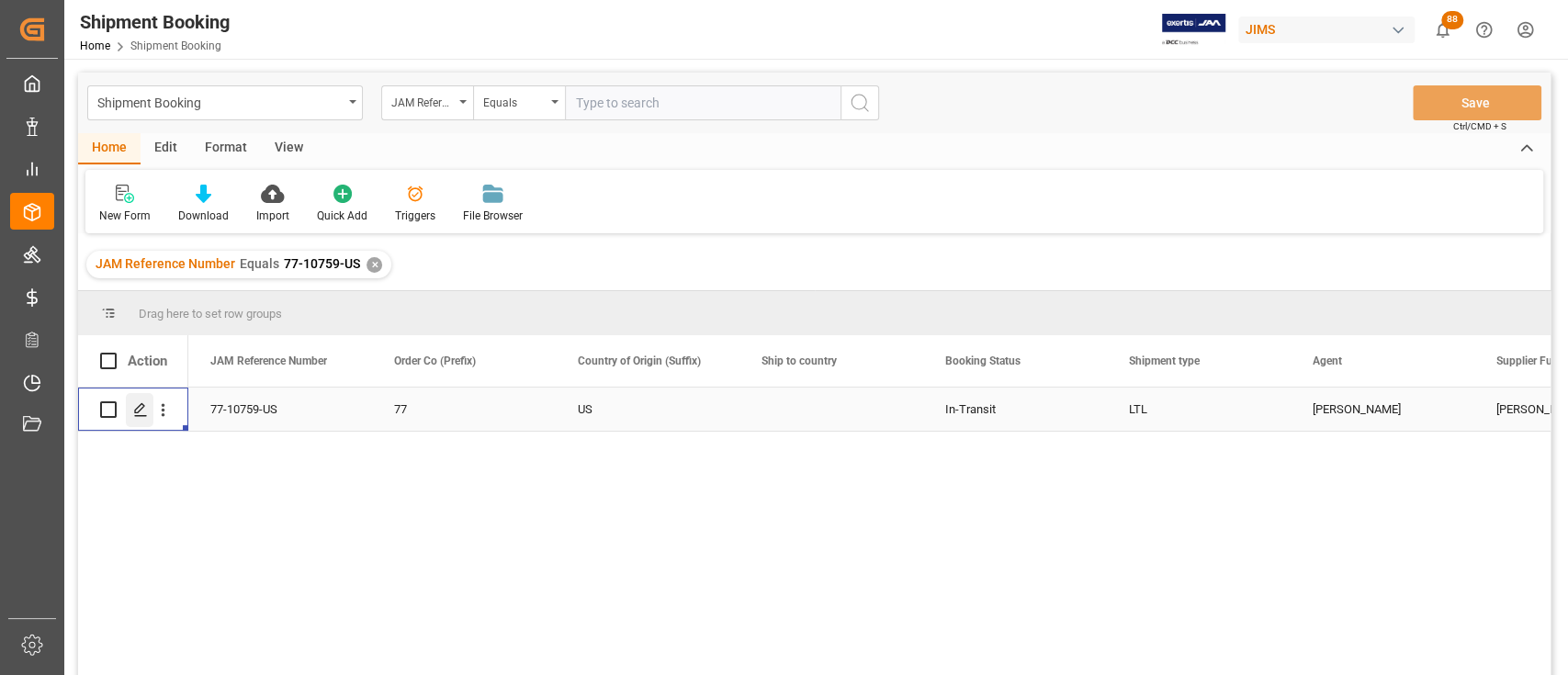
click at [140, 412] on icon "Press SPACE to select this row." at bounding box center [140, 410] width 15 height 15
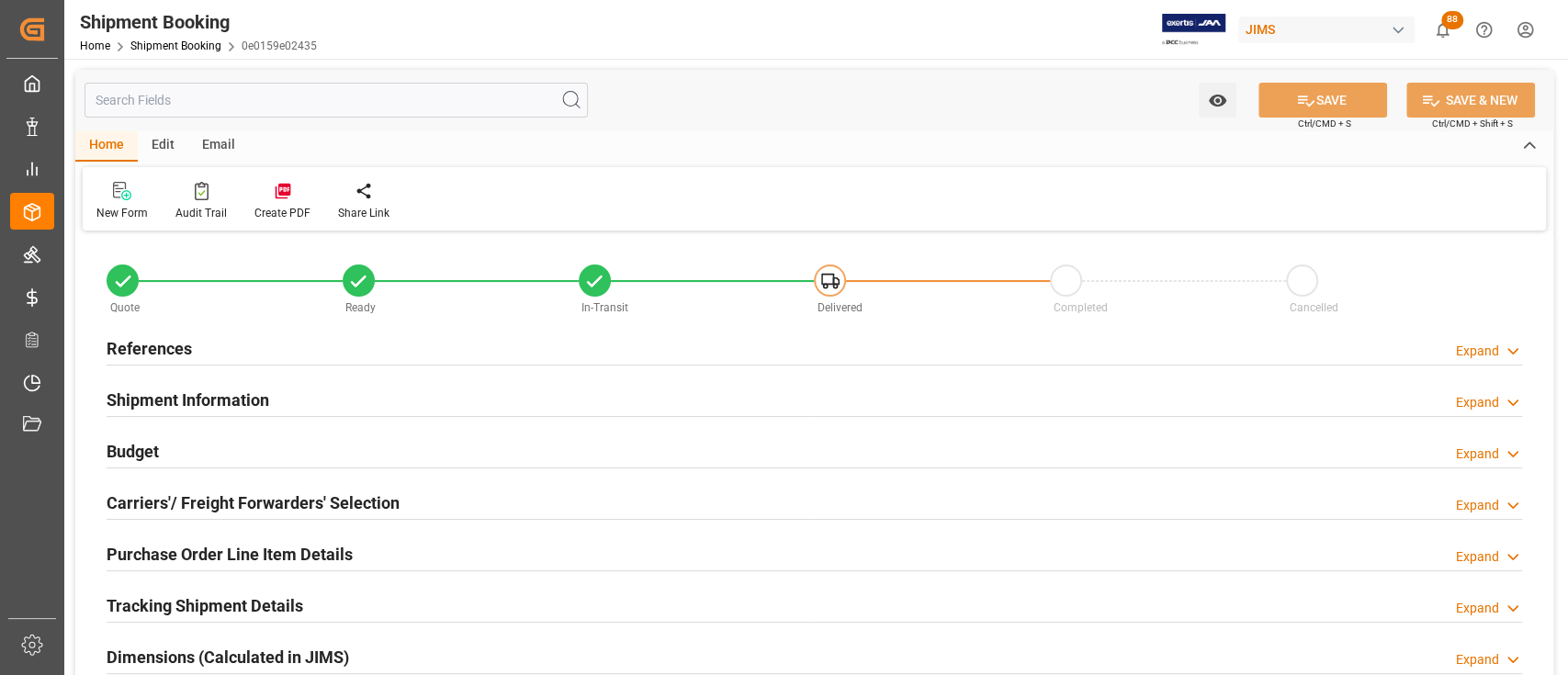
type input "1090.3391"
type input "1536.2247"
type input "1775"
type input "110829.34"
click at [197, 444] on div "Budget Expand" at bounding box center [815, 449] width 1416 height 35
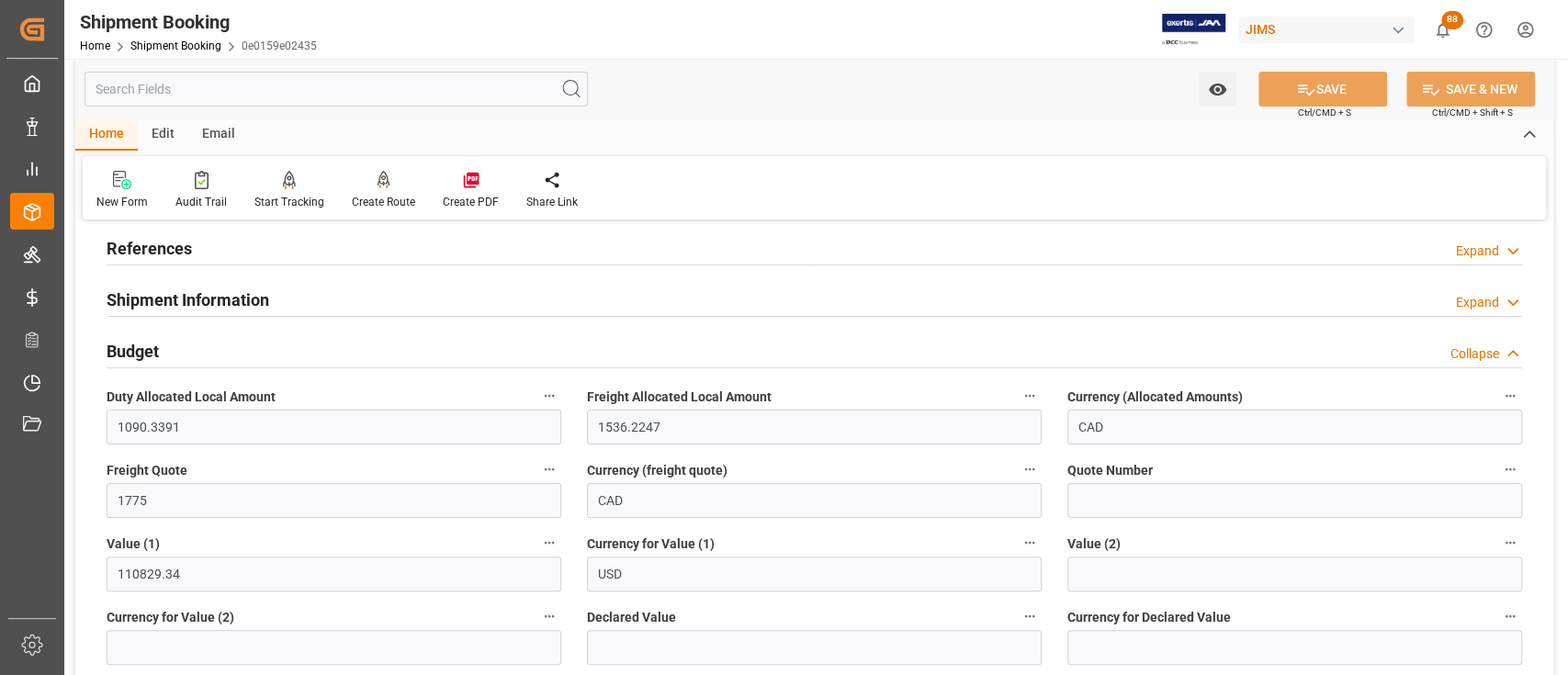
scroll to position [122, 0]
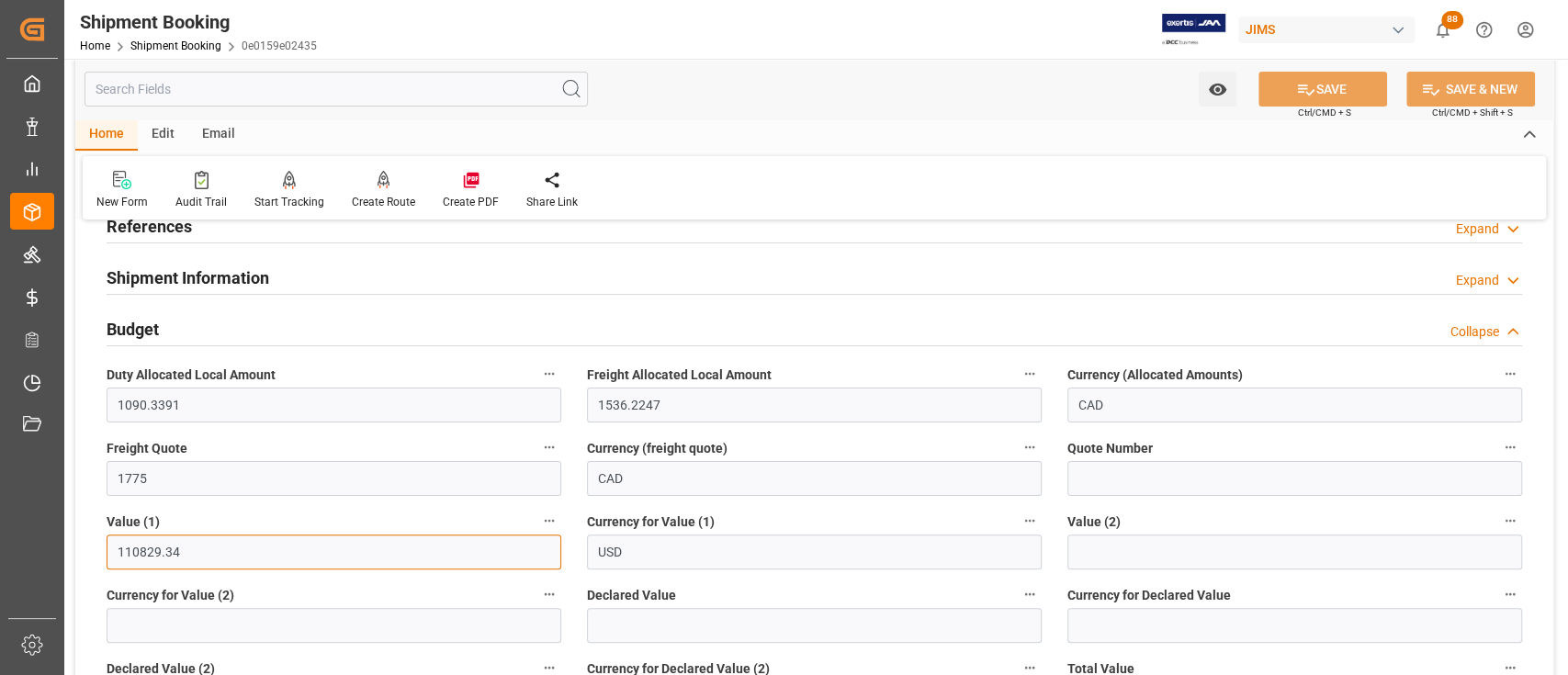
drag, startPoint x: 212, startPoint y: 548, endPoint x: 59, endPoint y: 539, distance: 153.3
click at [59, 539] on div "Created by potrace 1.15, written by Peter Selinger 2001-2017 Created by potrace…" at bounding box center [784, 338] width 1568 height 675
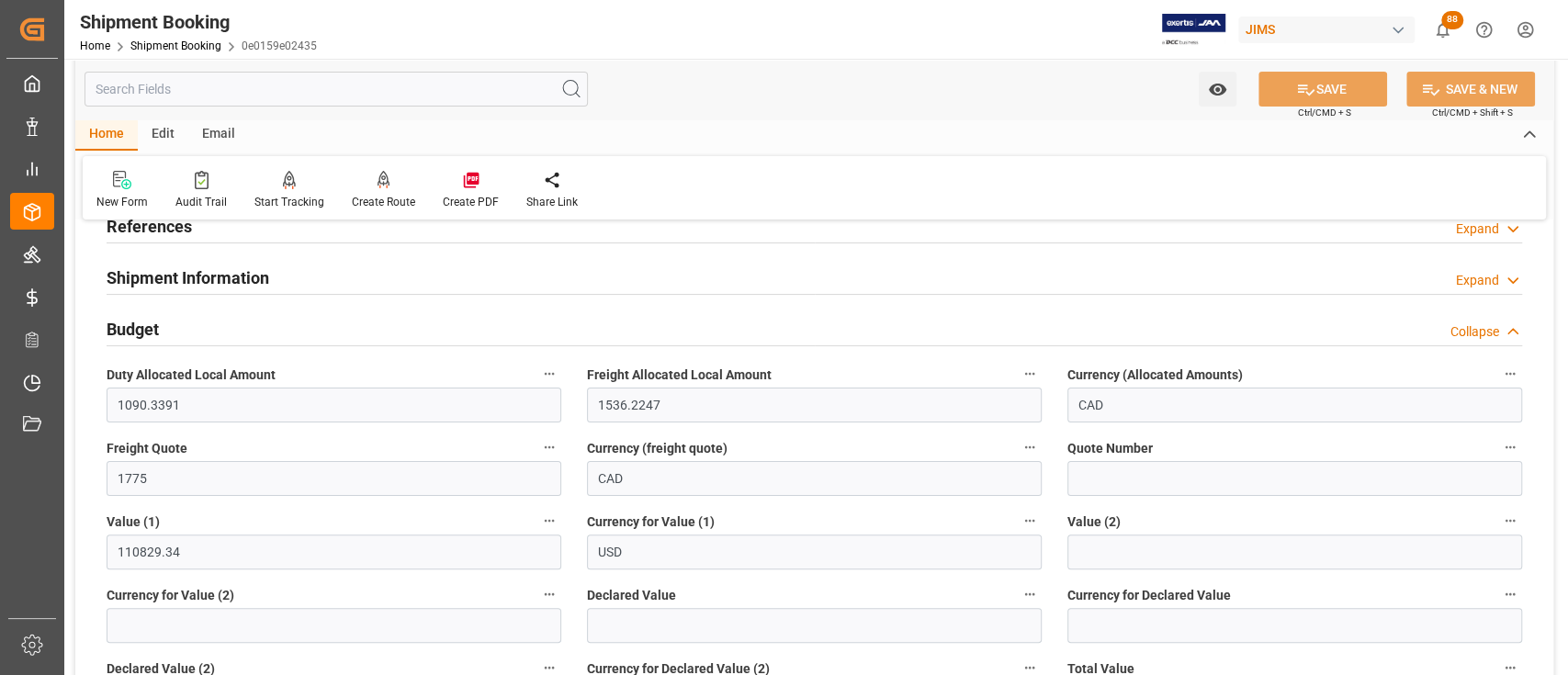
click at [547, 444] on icon "button" at bounding box center [549, 447] width 15 height 15
click at [576, 449] on li "Audits" at bounding box center [584, 446] width 94 height 31
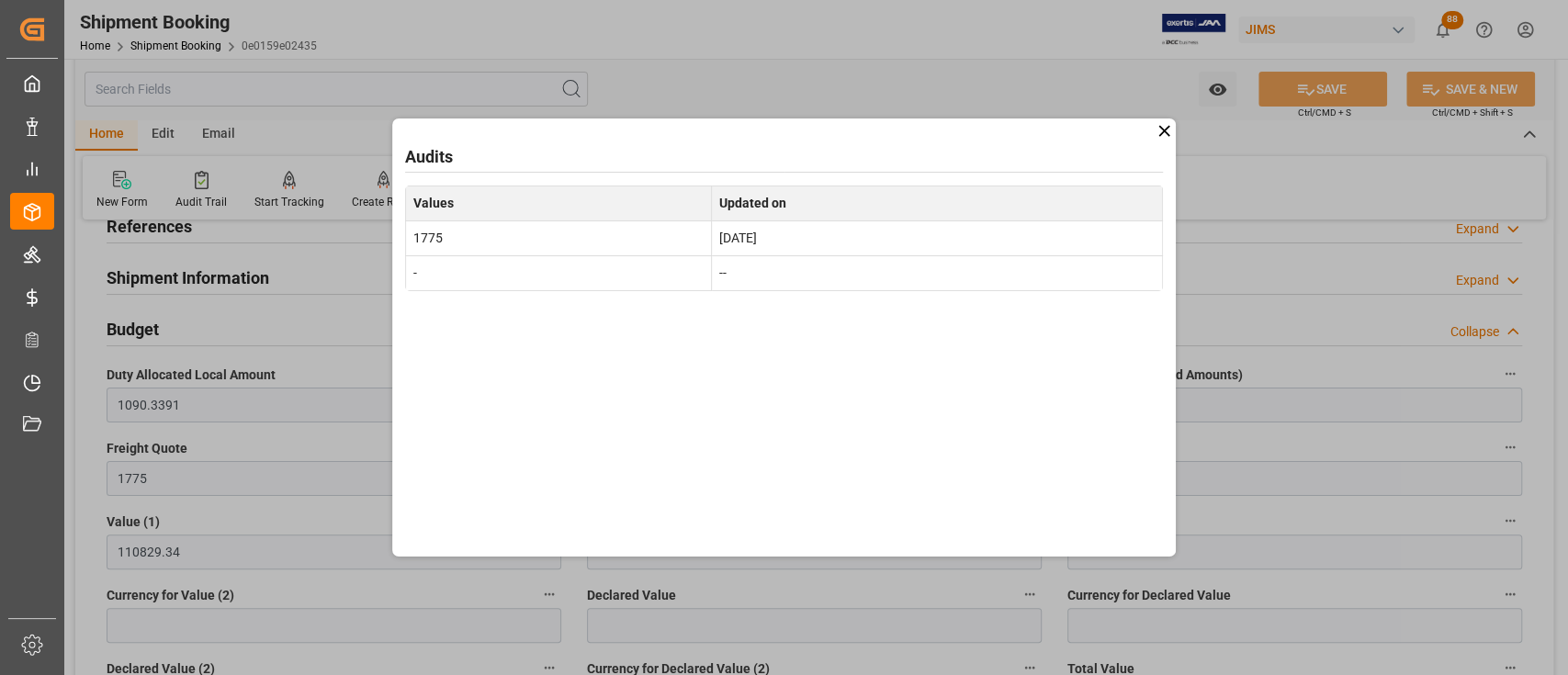
click at [1162, 135] on icon at bounding box center [1165, 131] width 20 height 20
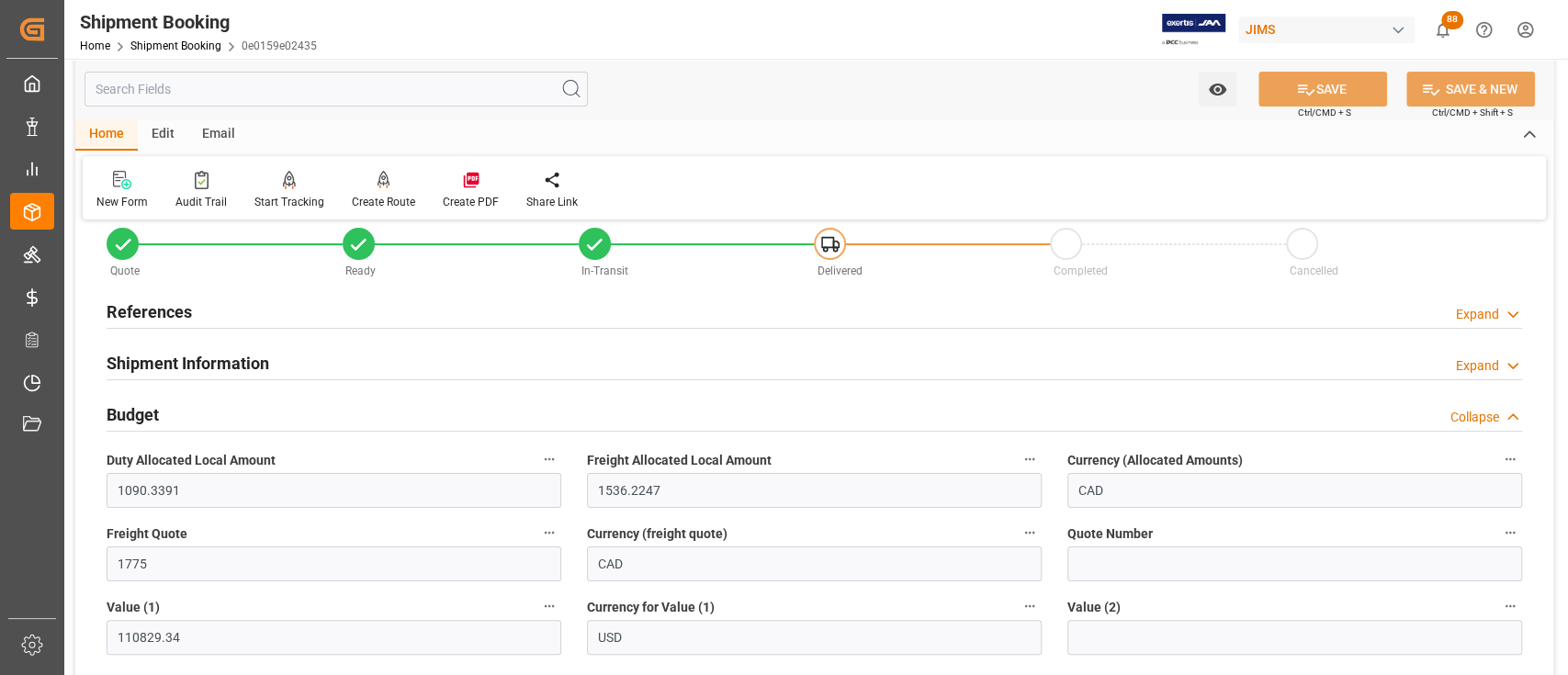
scroll to position [0, 0]
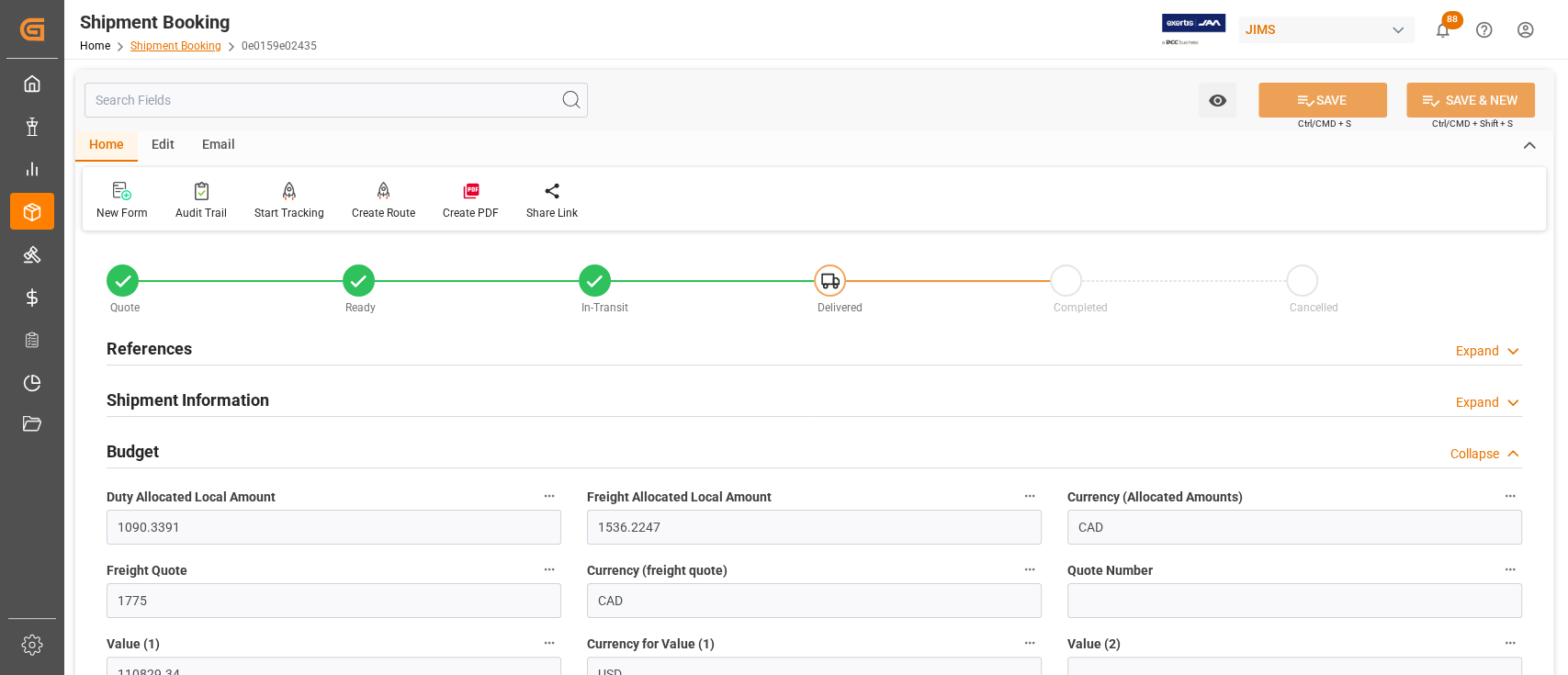
click at [190, 44] on link "Shipment Booking" at bounding box center [176, 45] width 91 height 13
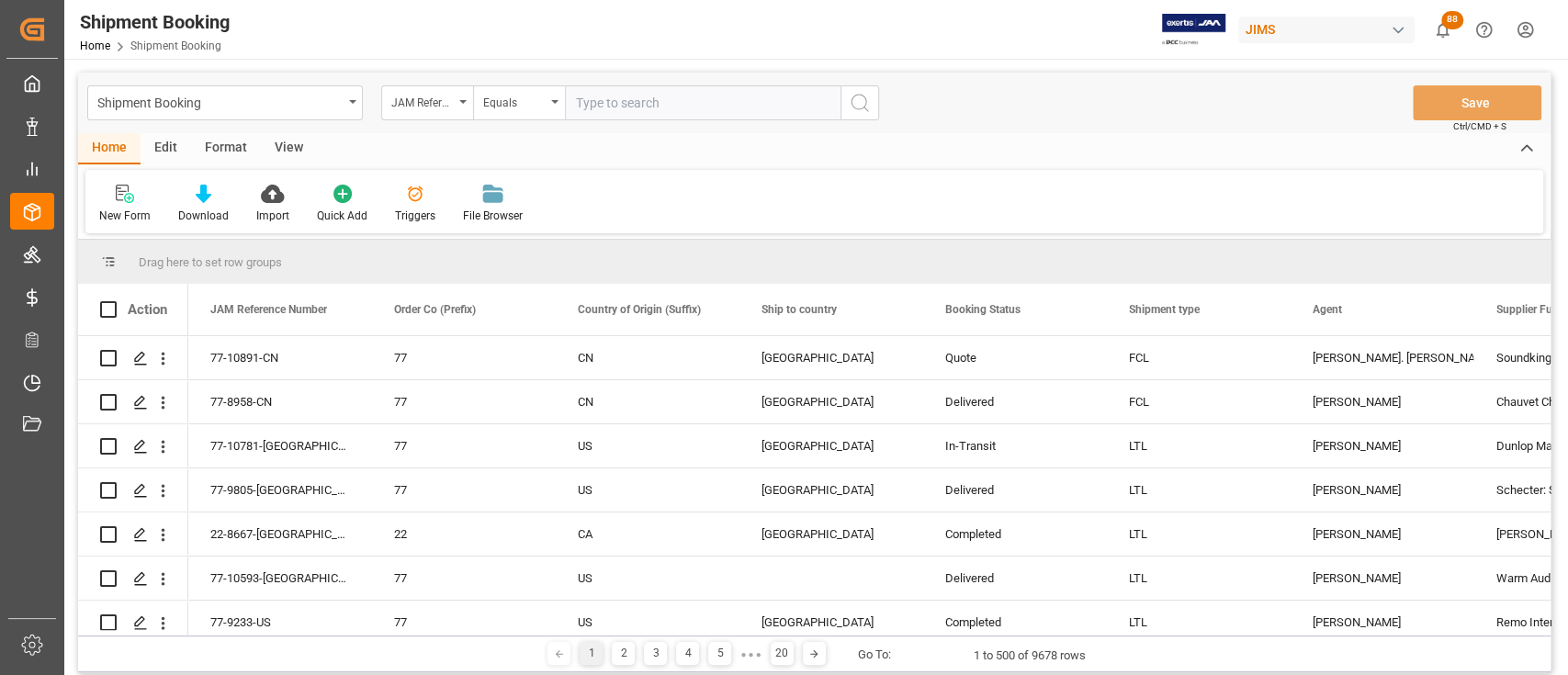
click at [639, 98] on input "text" at bounding box center [702, 103] width 275 height 35
type input "77-10716-[GEOGRAPHIC_DATA]"
click at [865, 97] on circle "search button" at bounding box center [859, 102] width 15 height 15
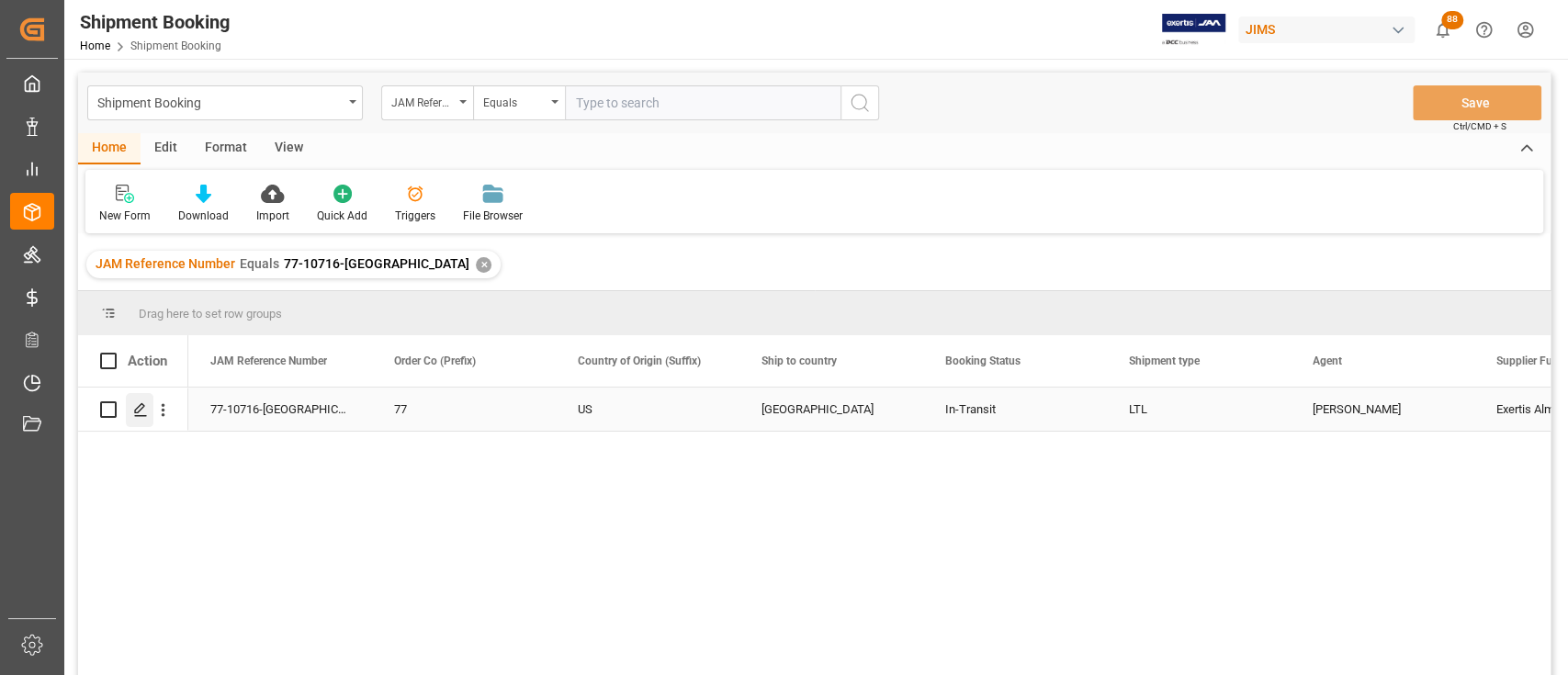
click at [149, 410] on div "Press SPACE to select this row." at bounding box center [139, 410] width 28 height 34
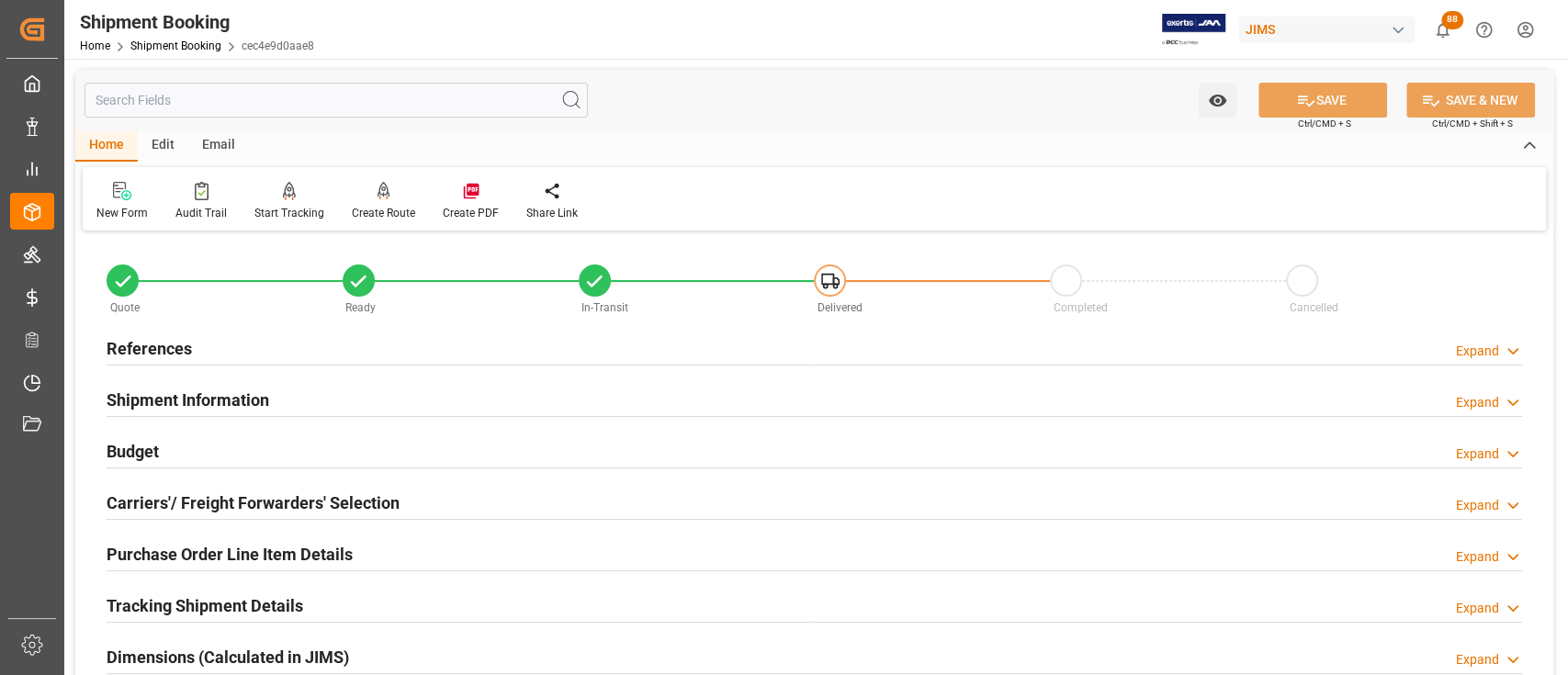
click at [208, 452] on div "Budget Expand" at bounding box center [815, 449] width 1416 height 35
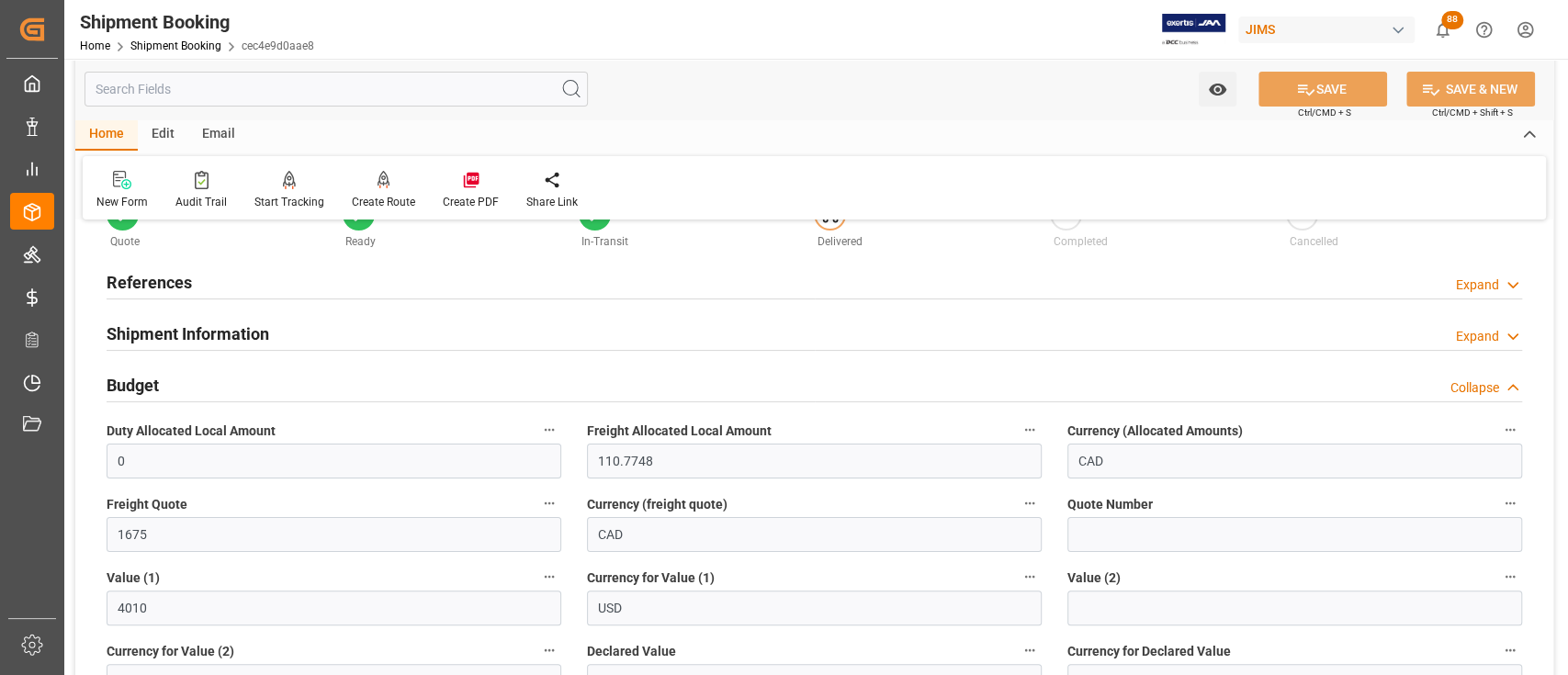
scroll to position [122, 0]
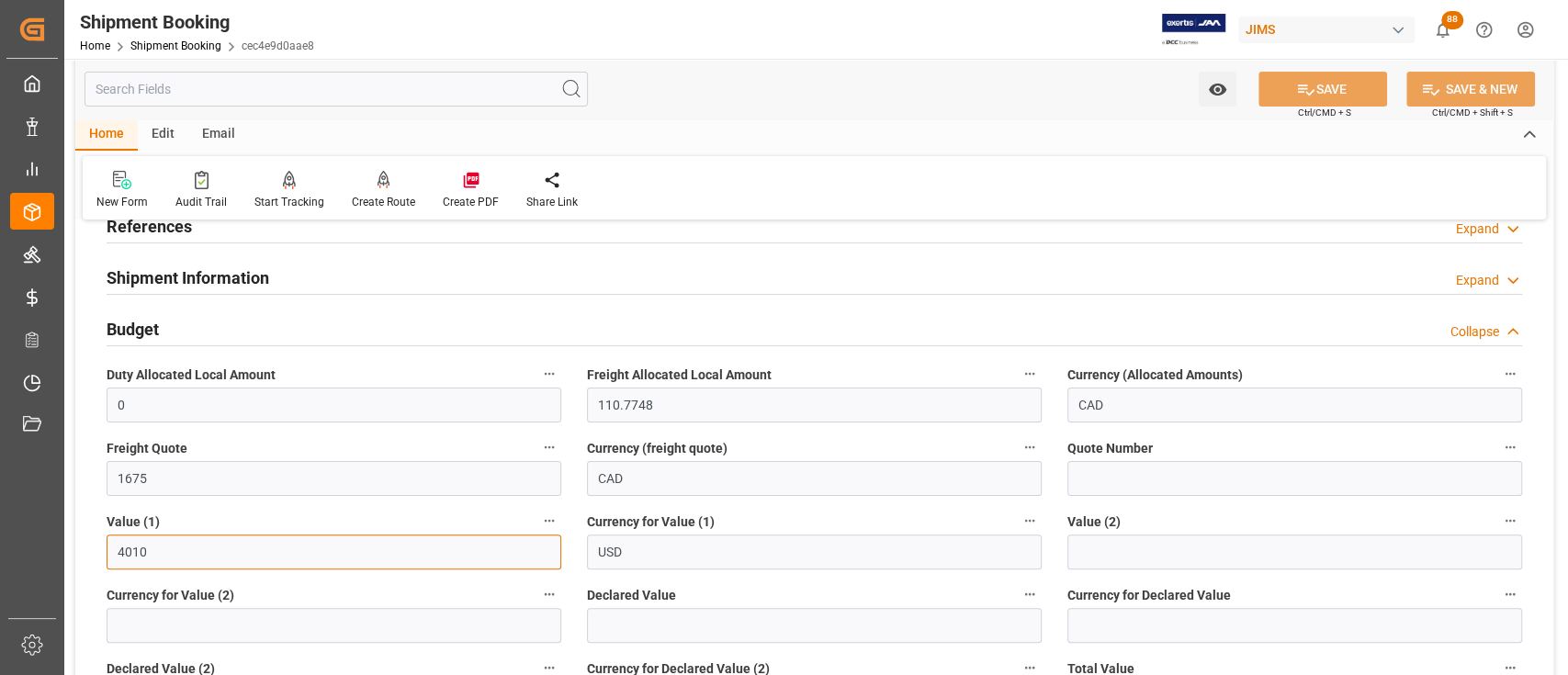
drag, startPoint x: 172, startPoint y: 555, endPoint x: 85, endPoint y: 554, distance: 87.0
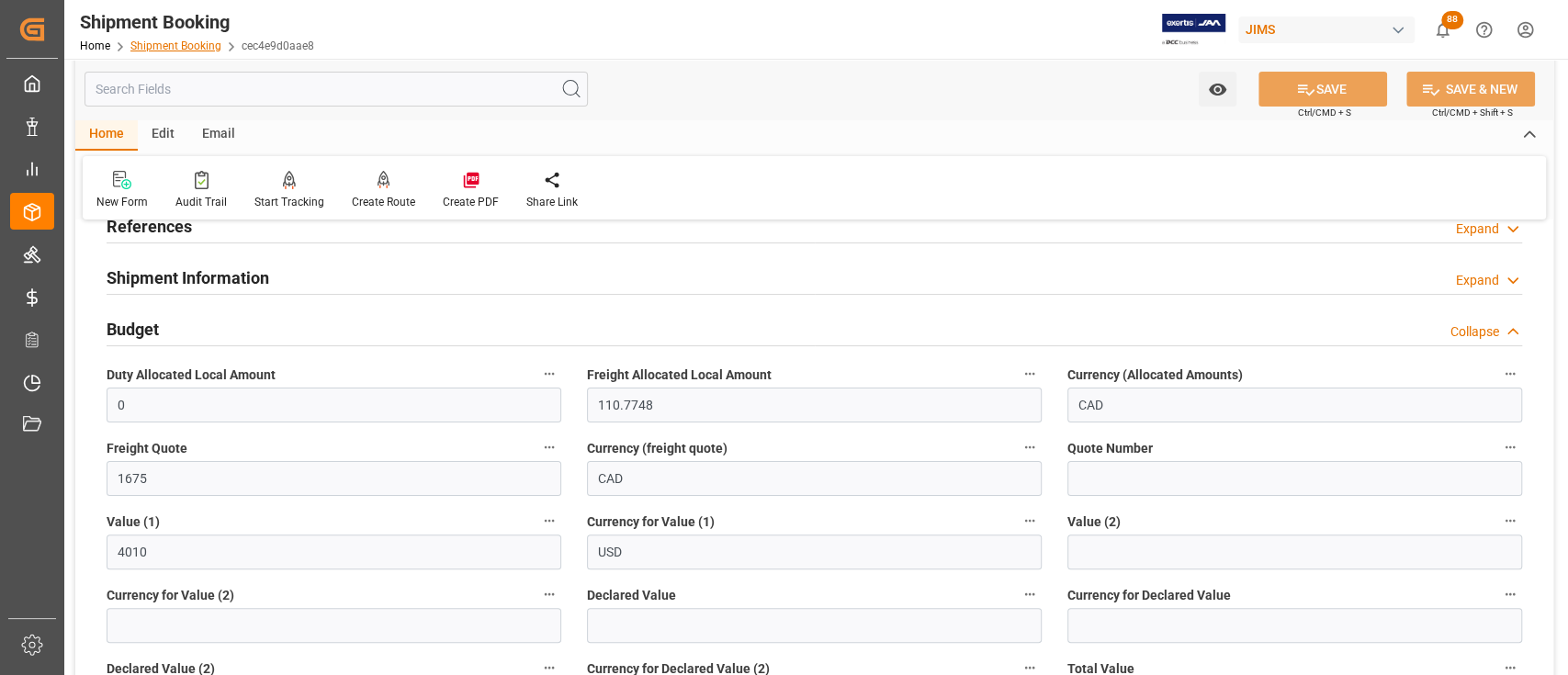
click at [179, 45] on link "Shipment Booking" at bounding box center [176, 45] width 91 height 13
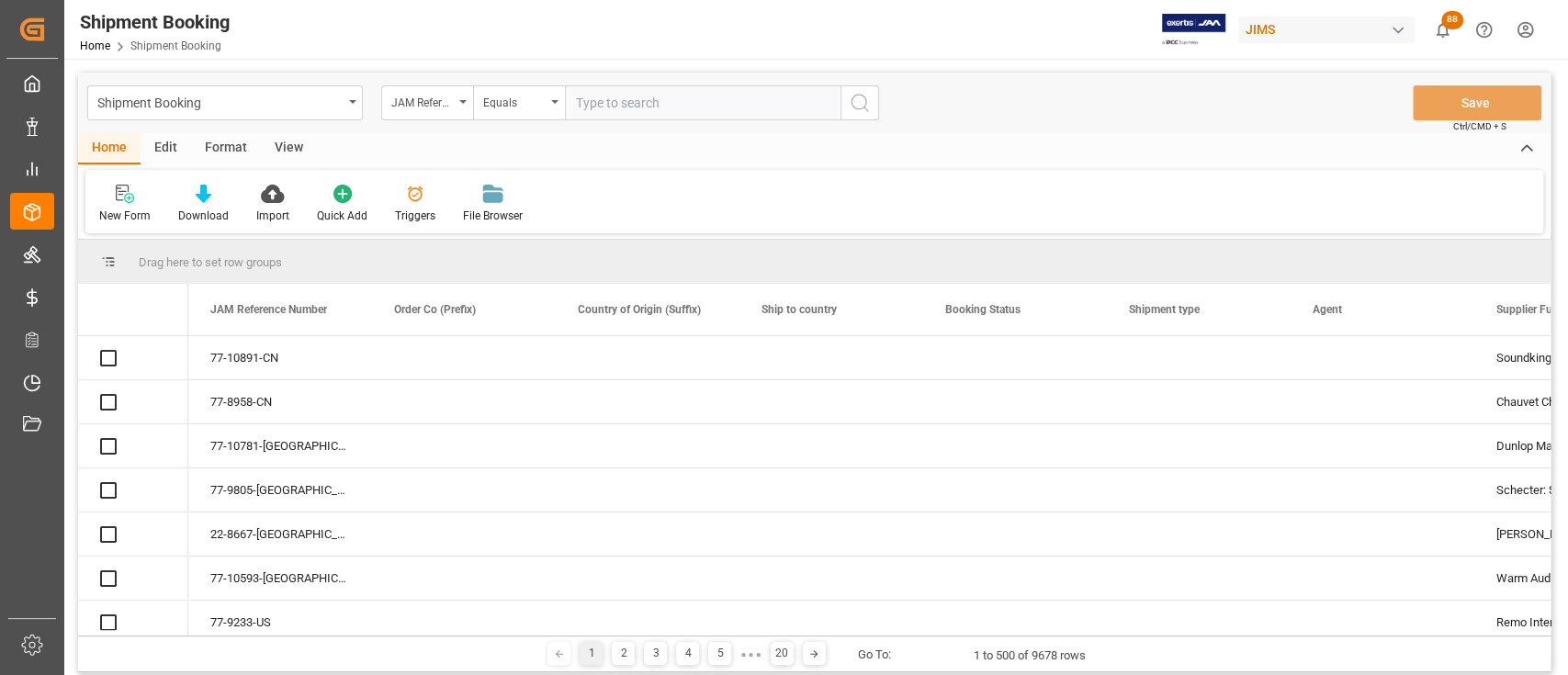
click at [639, 103] on input "text" at bounding box center [702, 103] width 275 height 35
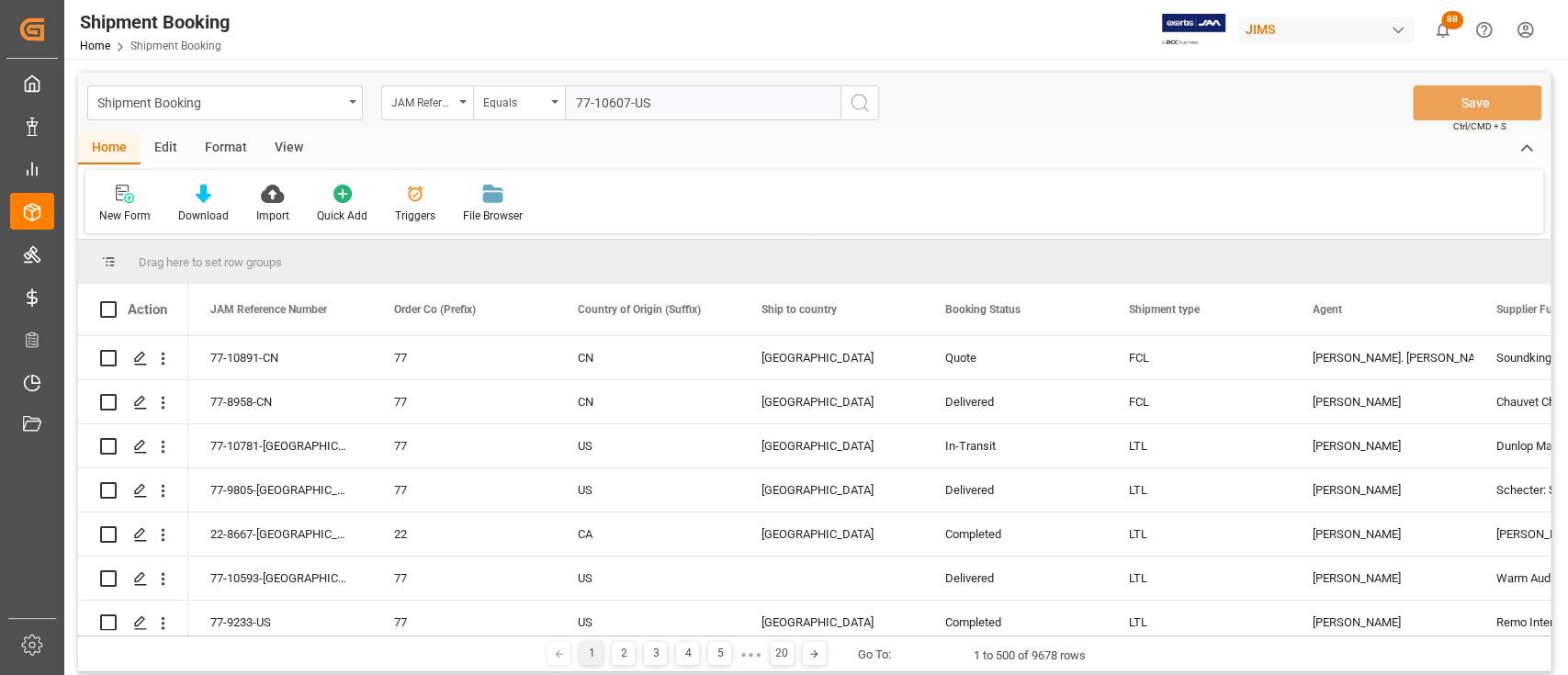
type input "77-10607-US"
click at [856, 98] on icon "search button" at bounding box center [860, 103] width 22 height 22
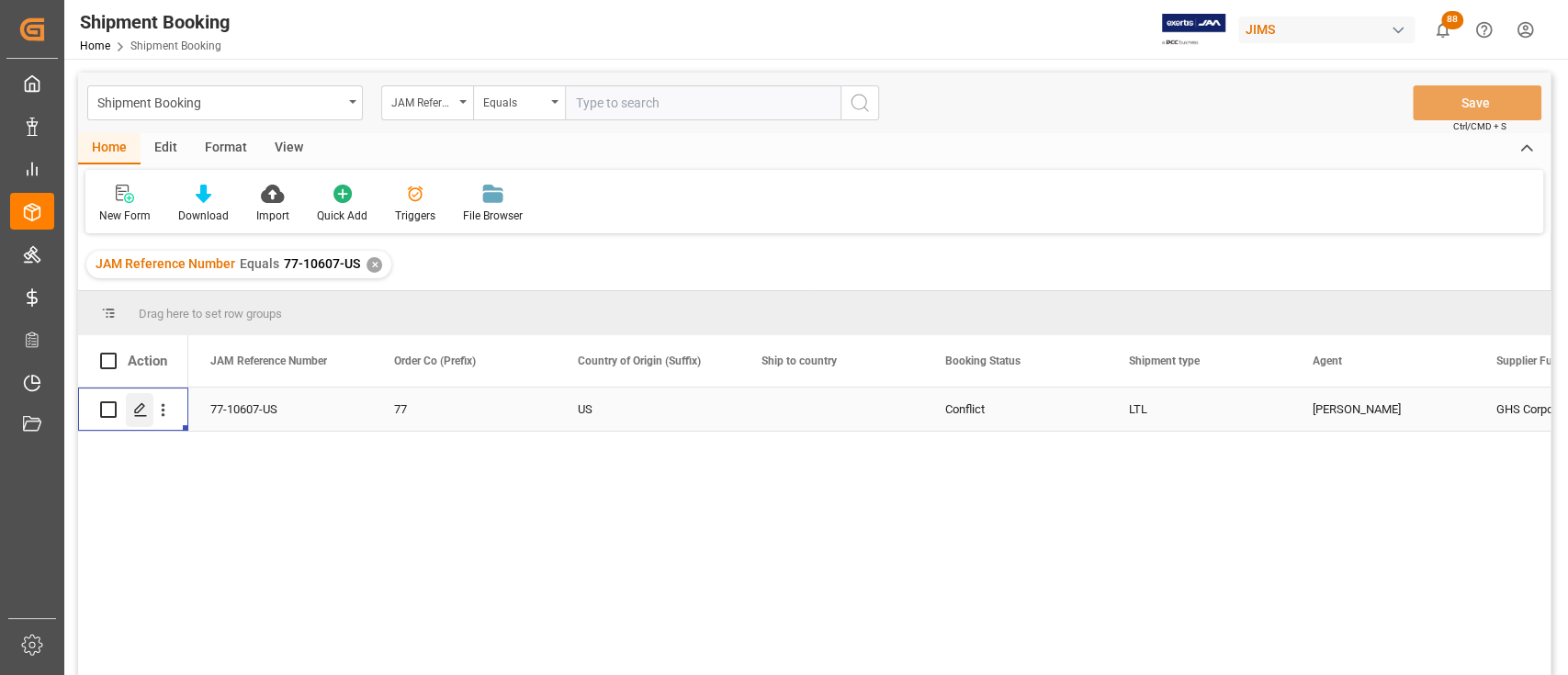
click at [143, 412] on icon "Press SPACE to select this row." at bounding box center [140, 410] width 15 height 15
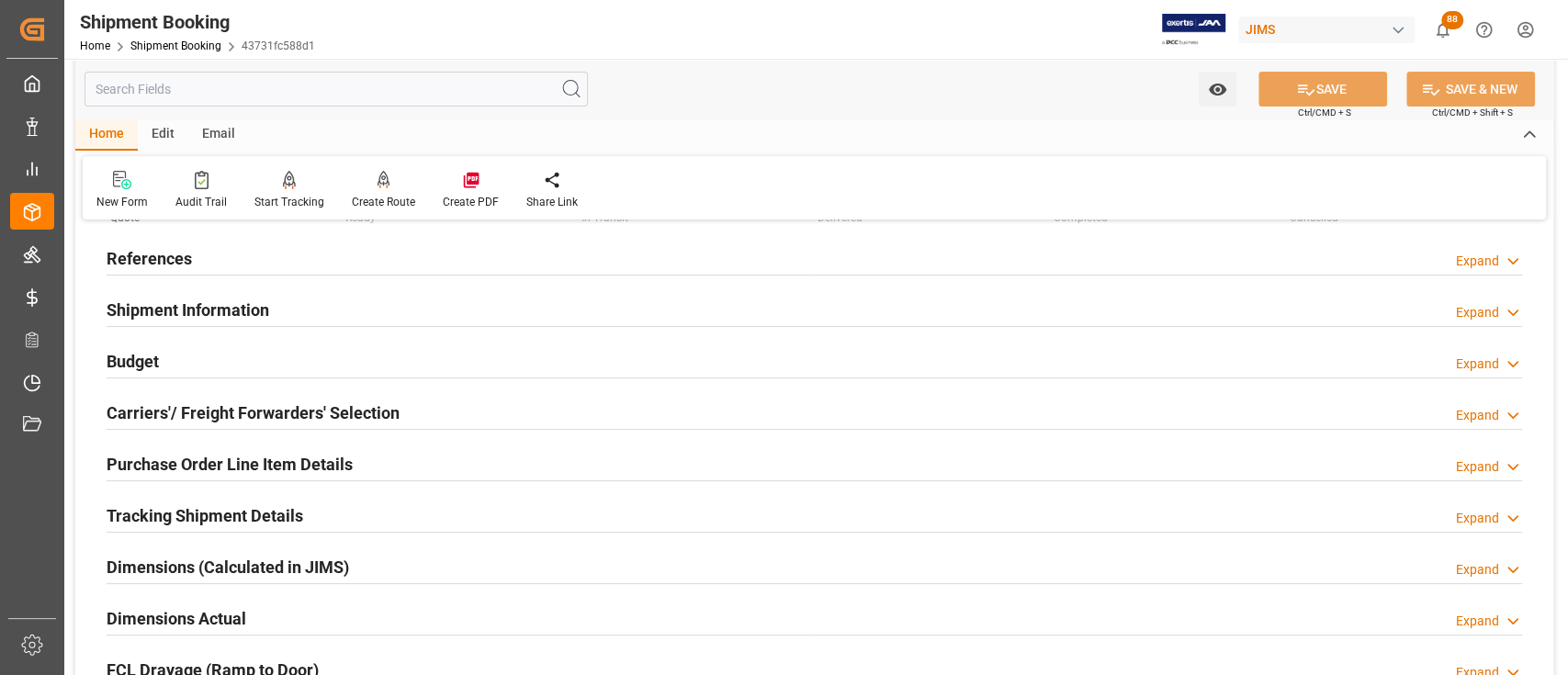
scroll to position [122, 0]
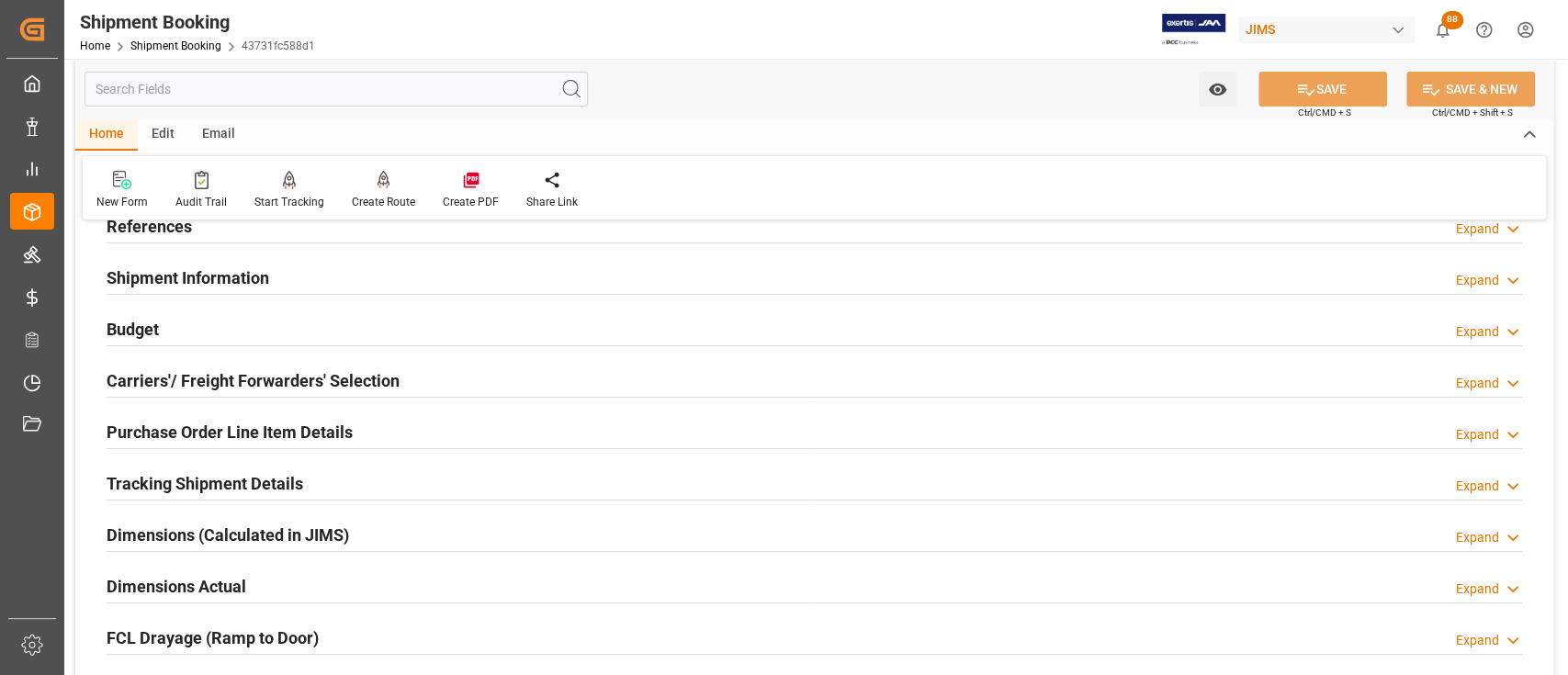
click at [188, 327] on div "Budget Expand" at bounding box center [815, 328] width 1416 height 35
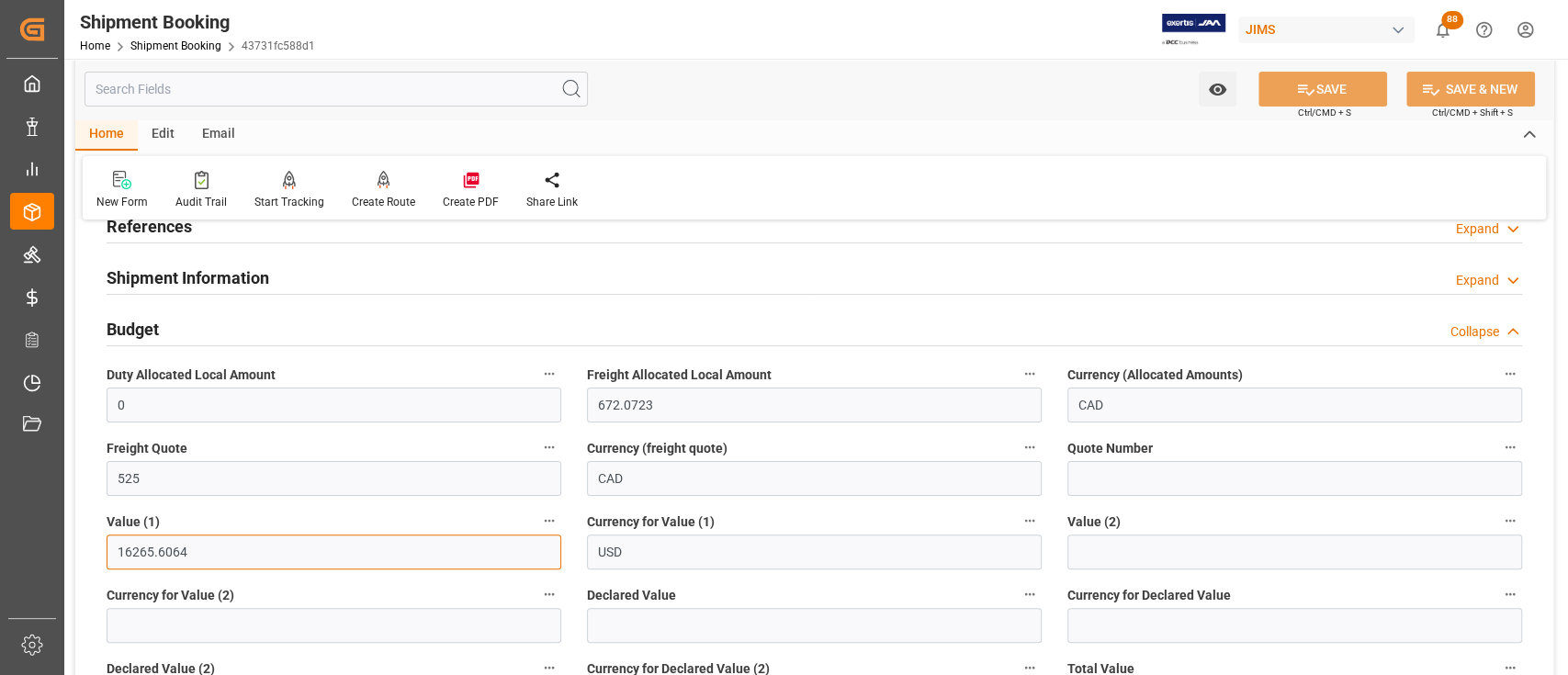
drag, startPoint x: 205, startPoint y: 555, endPoint x: 88, endPoint y: 552, distance: 117.0
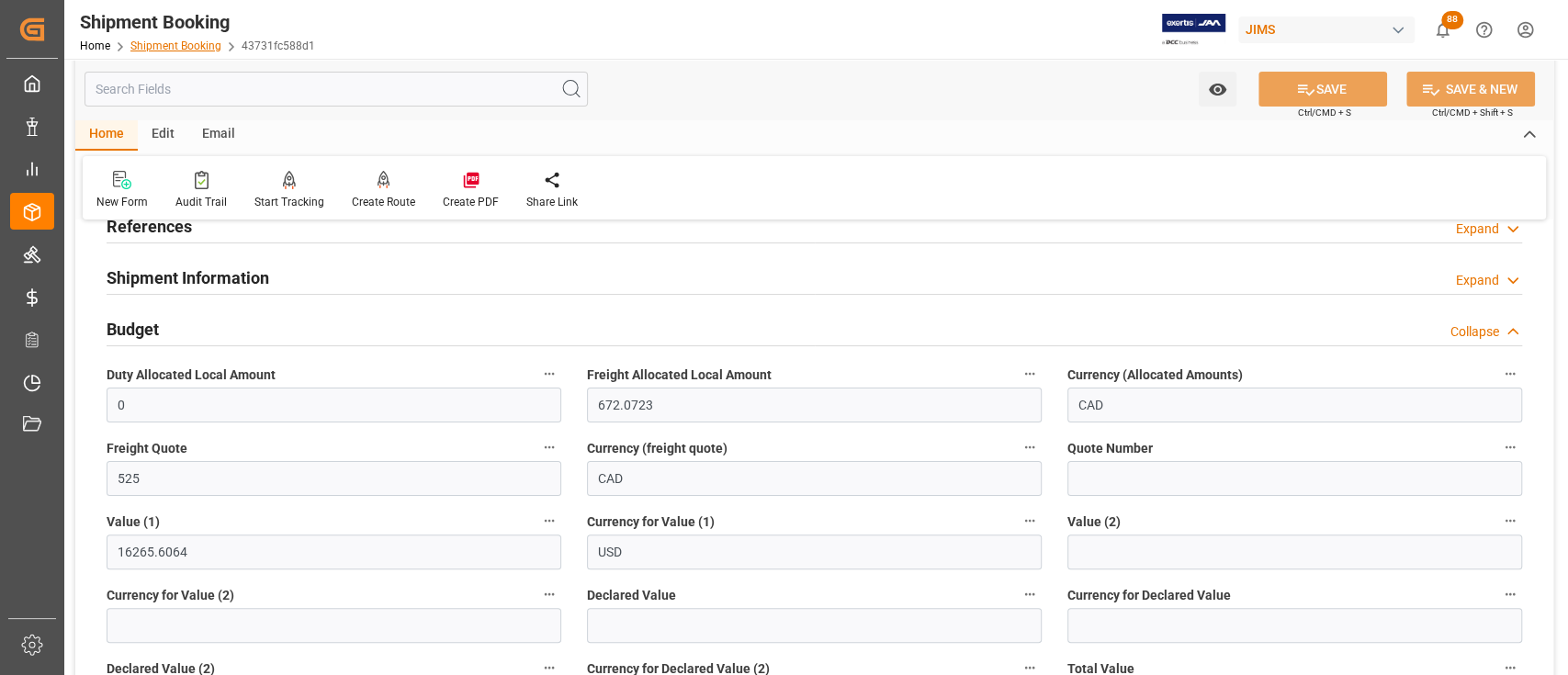
click at [192, 47] on link "Shipment Booking" at bounding box center [176, 45] width 91 height 13
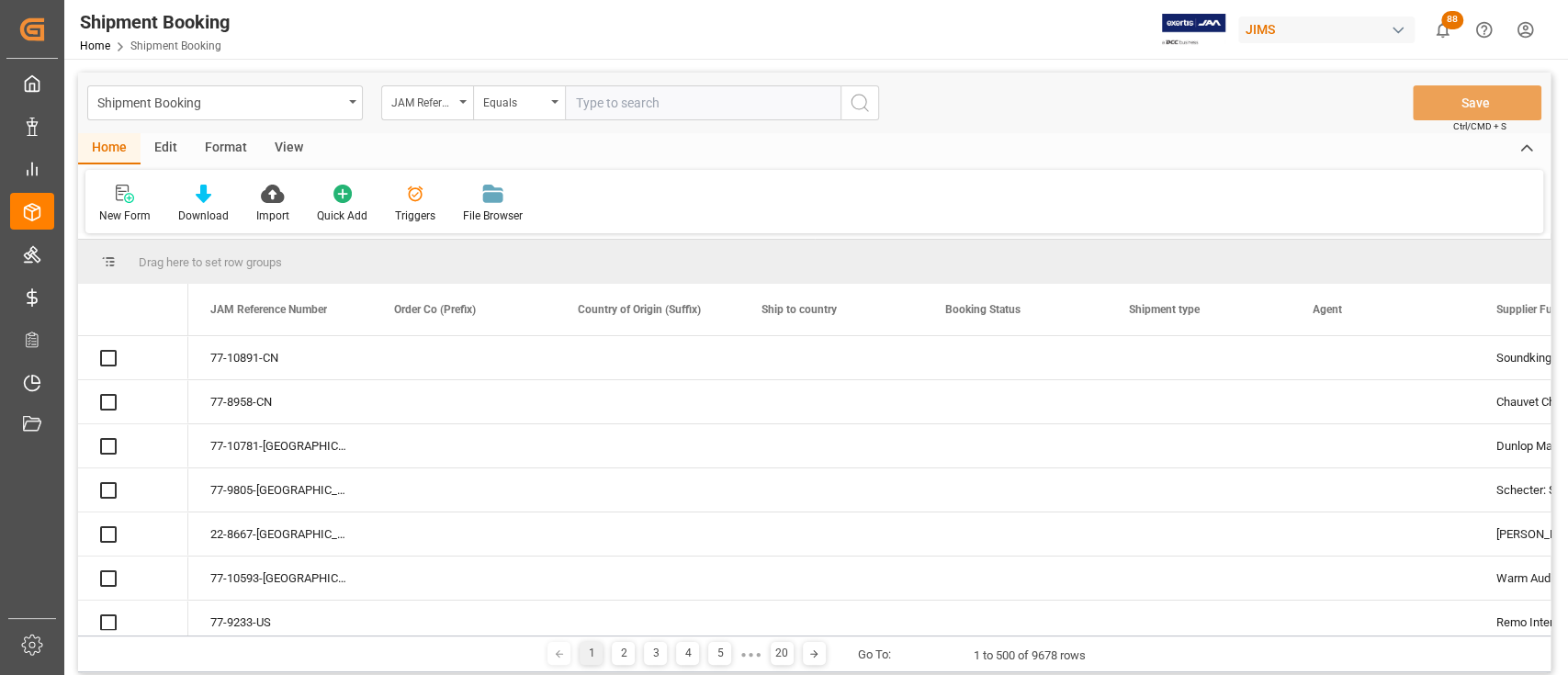
click at [635, 105] on input "text" at bounding box center [702, 103] width 275 height 35
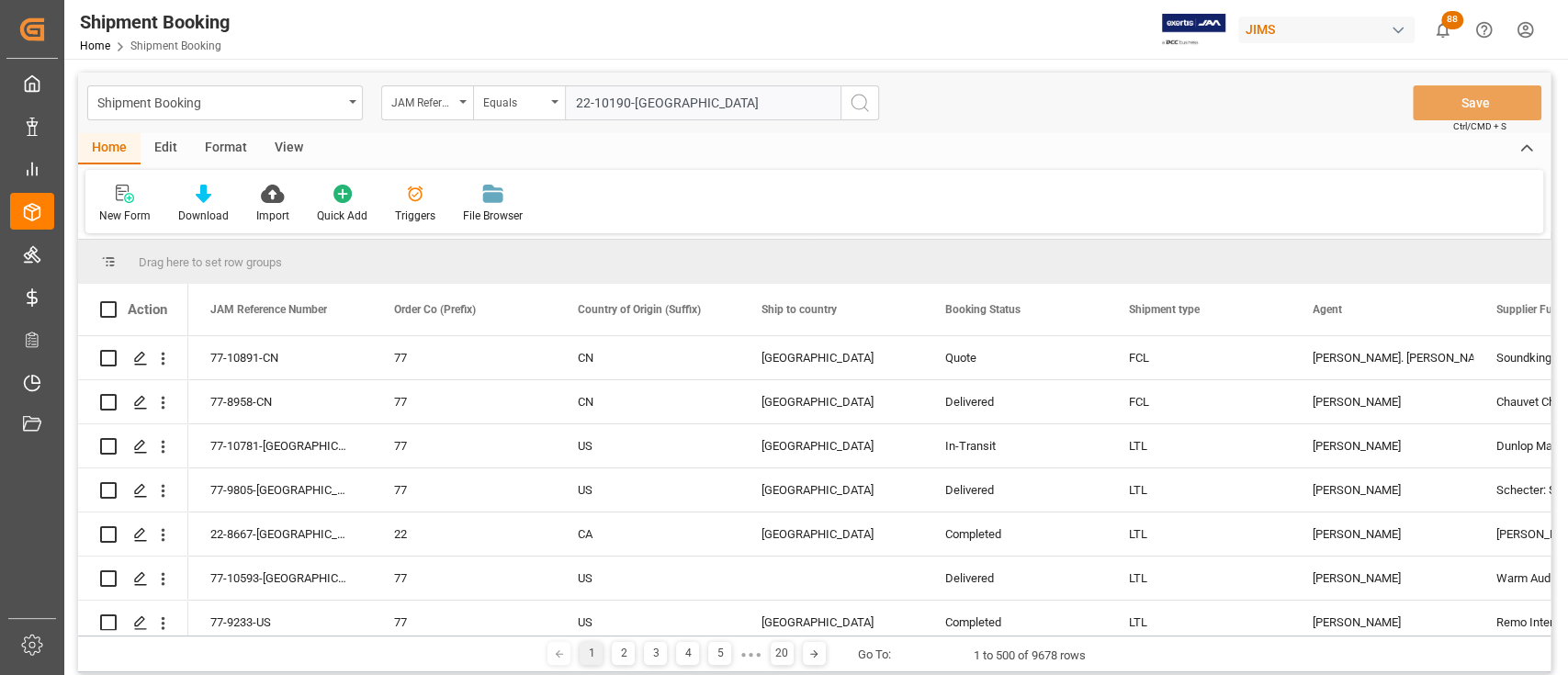
type input "22-10190-US"
click at [866, 100] on circle "search button" at bounding box center [859, 102] width 15 height 15
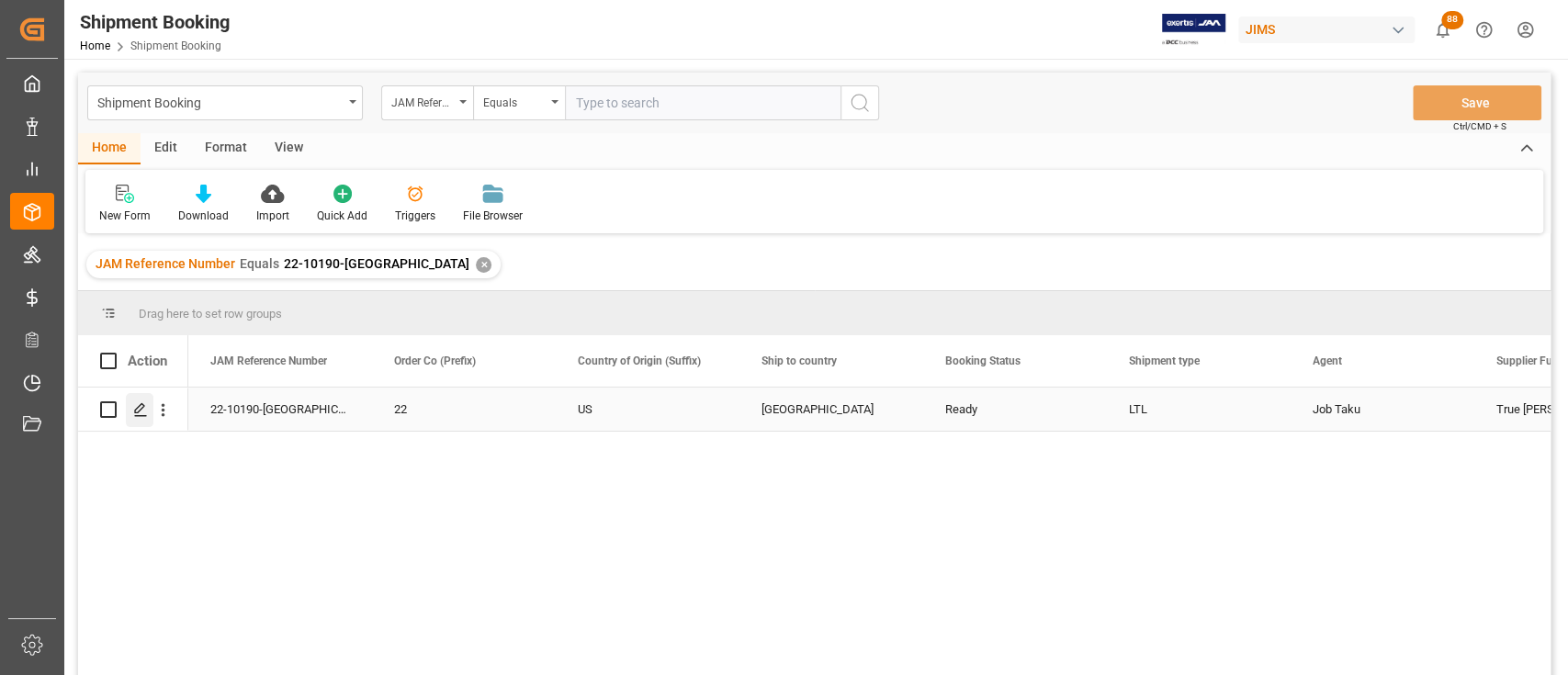
click at [139, 412] on polygon "Press SPACE to select this row." at bounding box center [139, 408] width 9 height 9
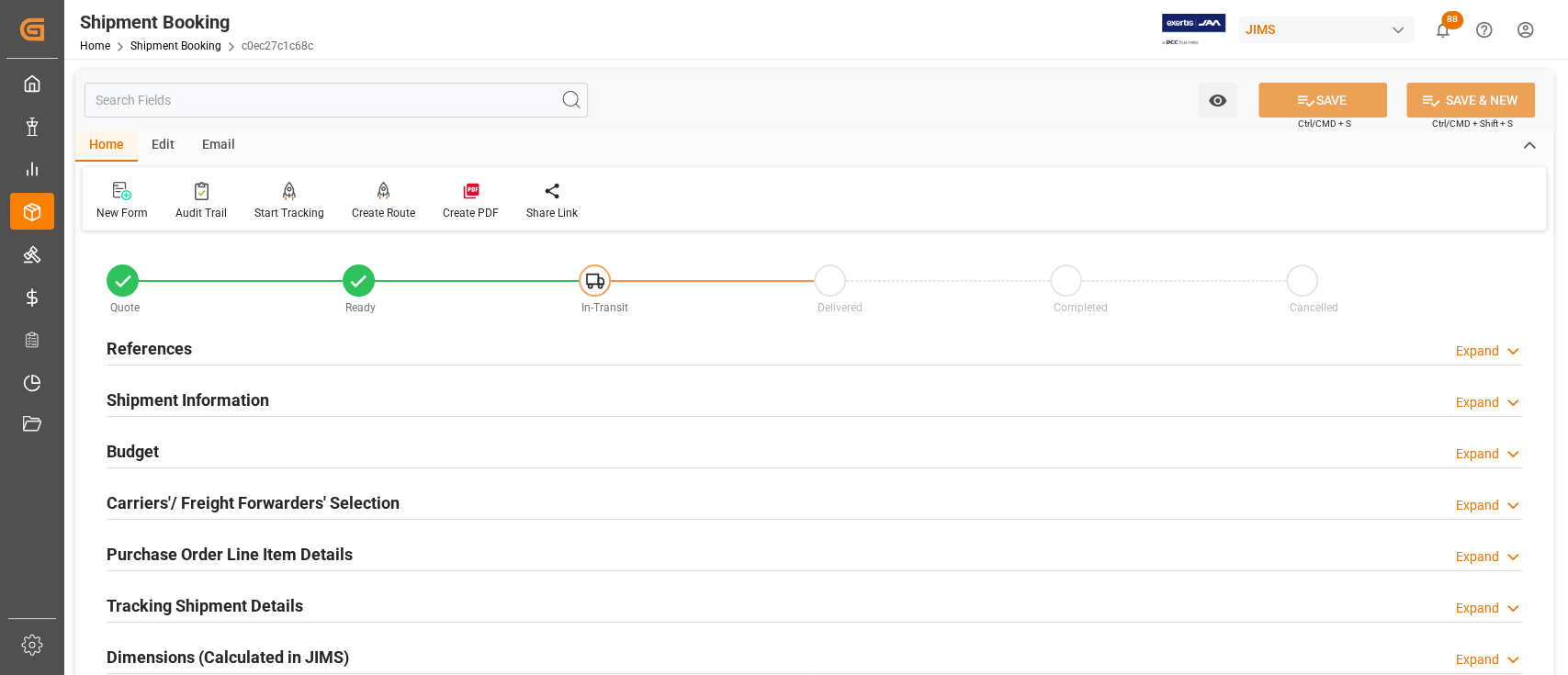
click at [206, 455] on div "Budget Expand" at bounding box center [815, 449] width 1416 height 35
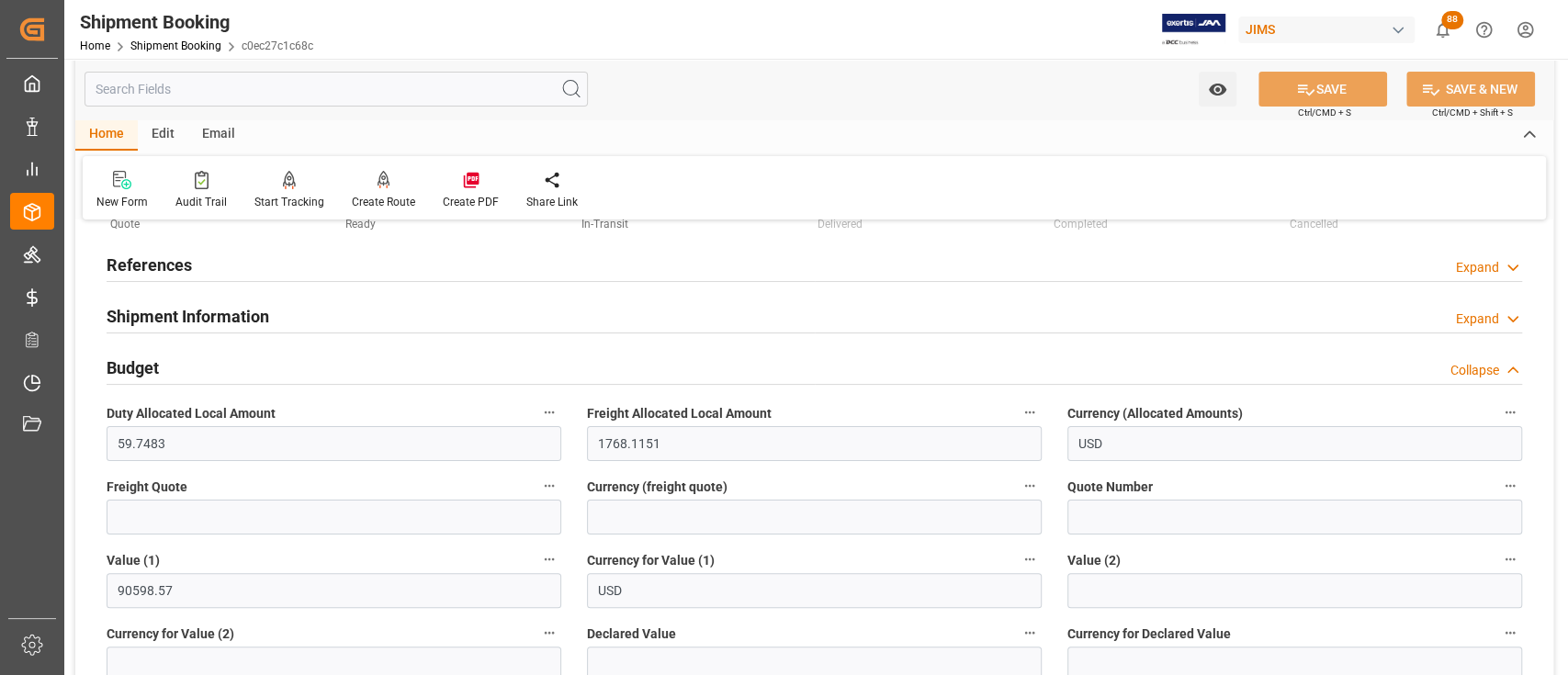
scroll to position [122, 0]
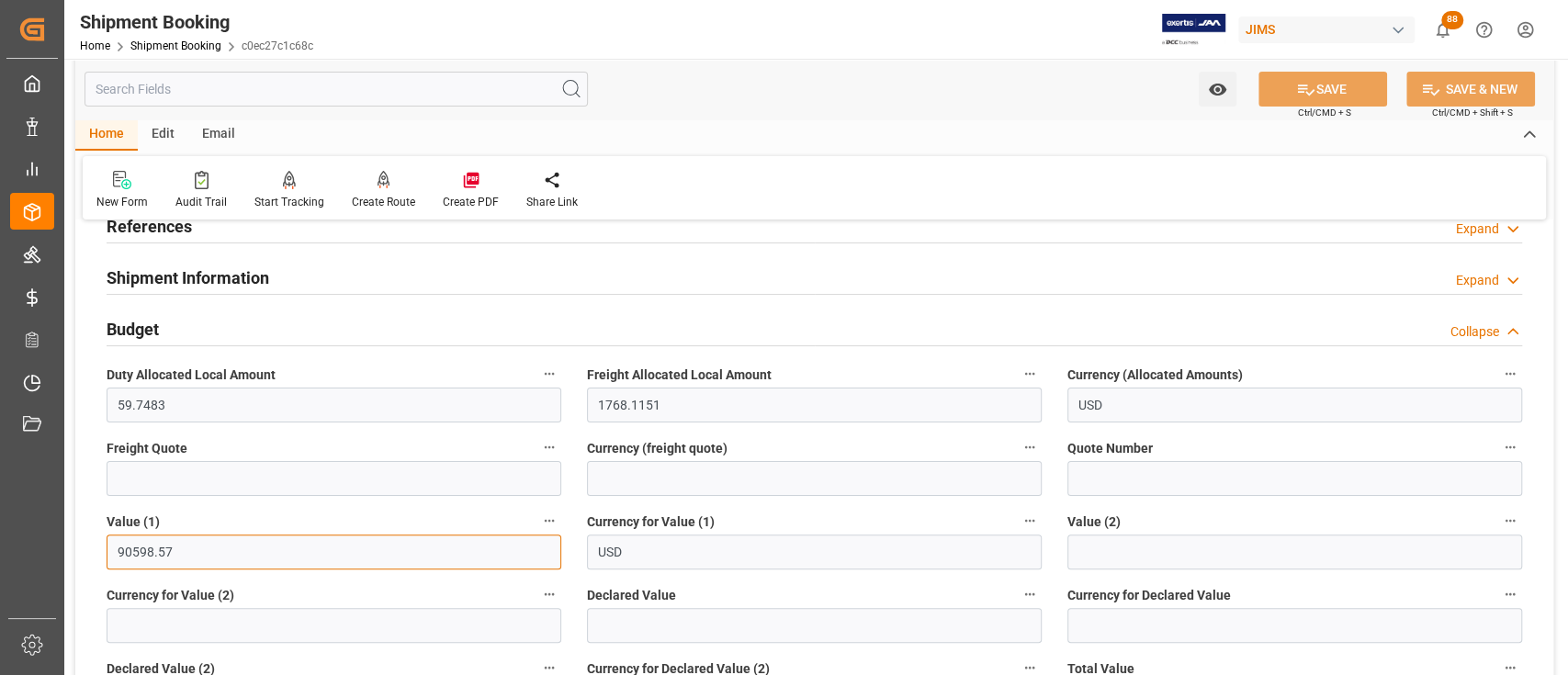
drag, startPoint x: 189, startPoint y: 554, endPoint x: 81, endPoint y: 552, distance: 108.0
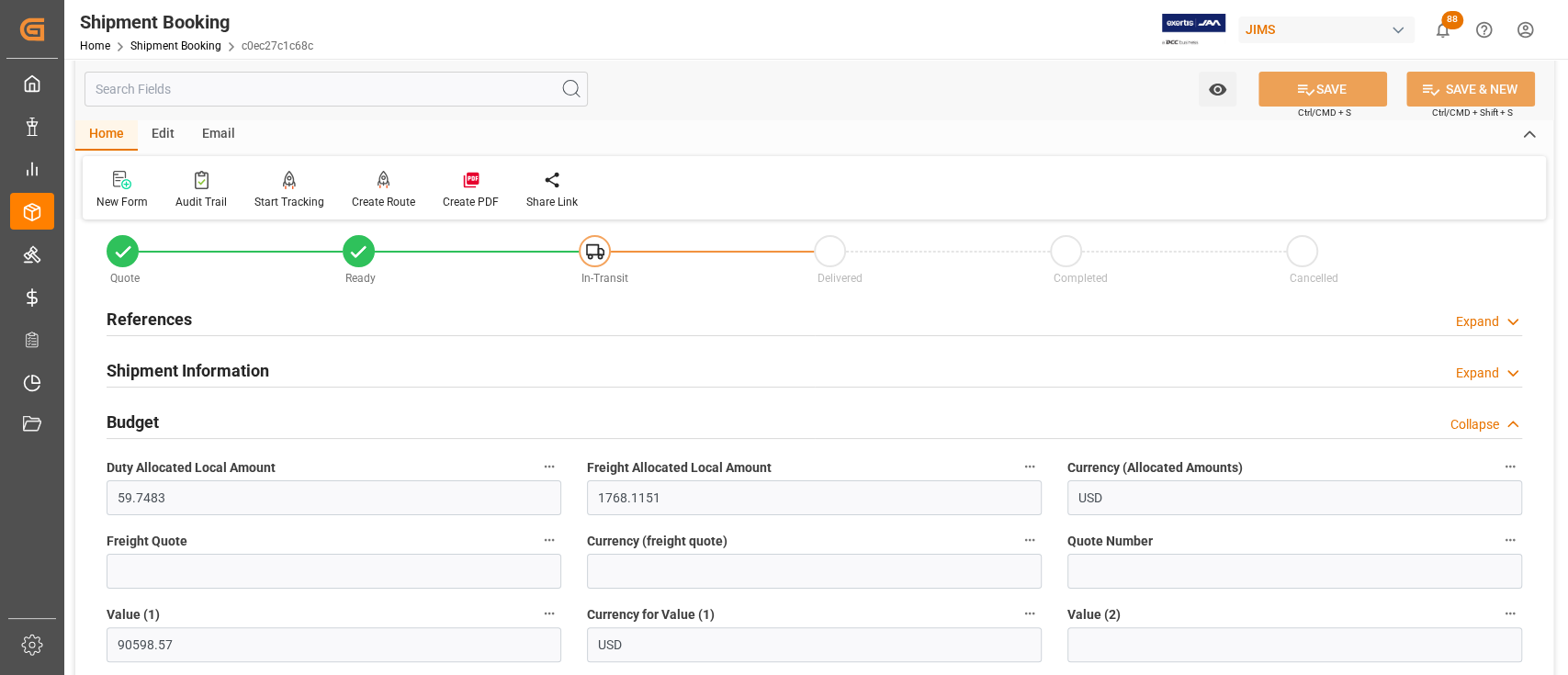
scroll to position [0, 0]
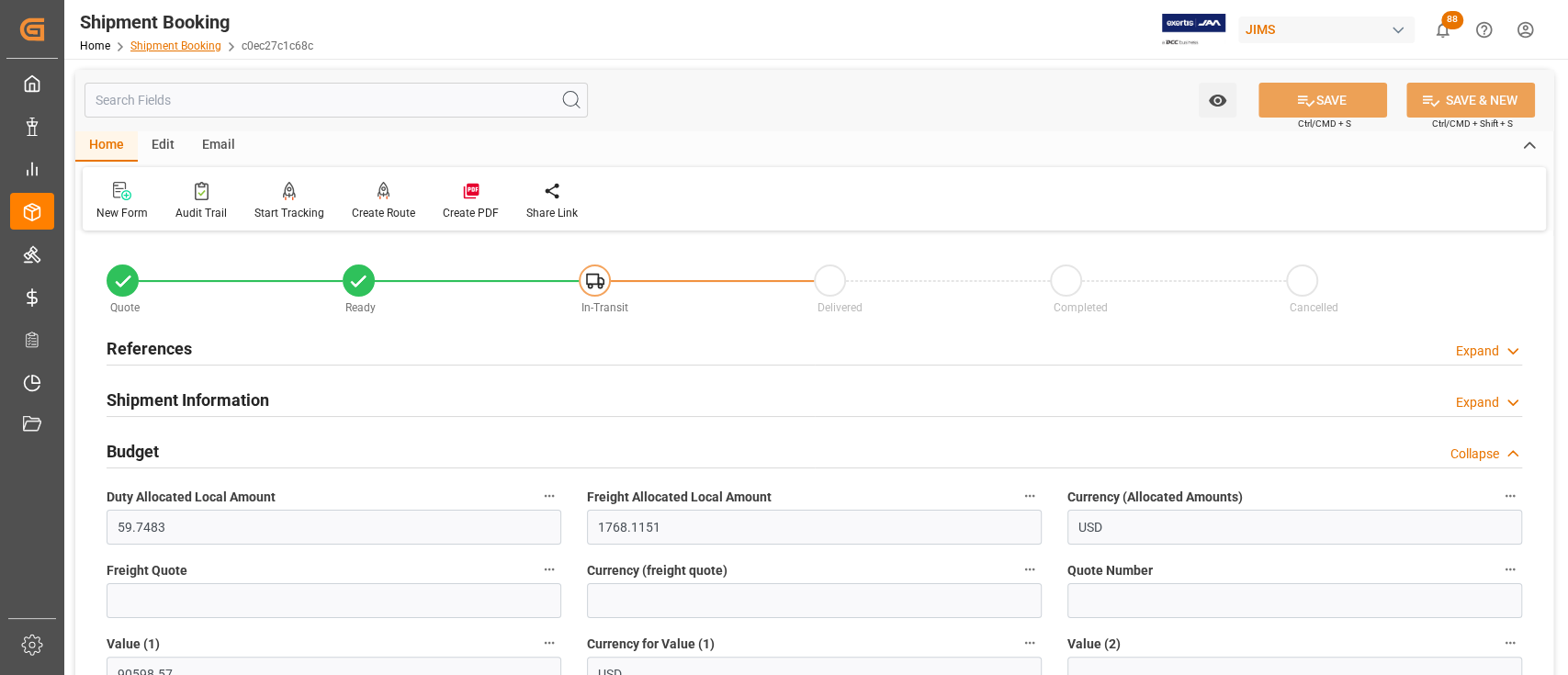
click at [188, 42] on link "Shipment Booking" at bounding box center [176, 45] width 91 height 13
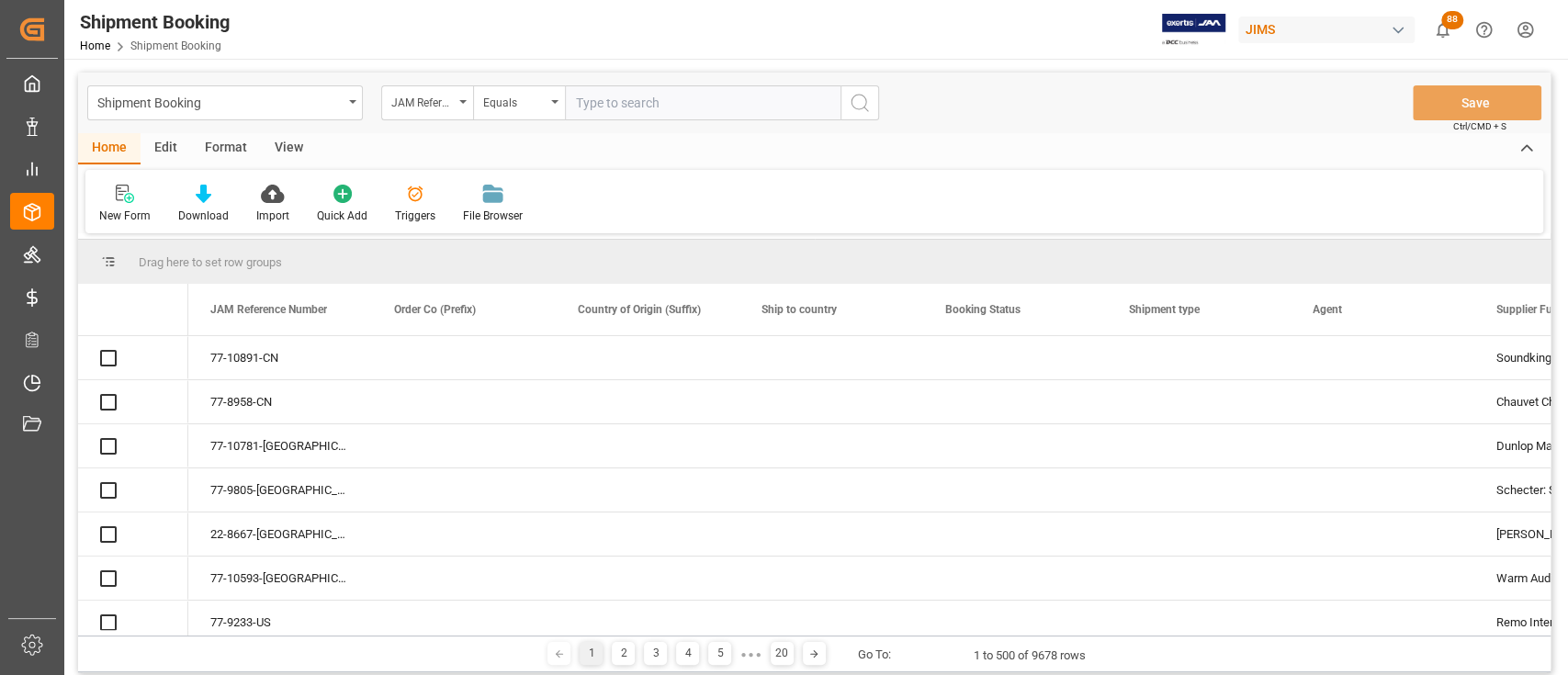
click at [673, 103] on input "text" at bounding box center [702, 103] width 275 height 35
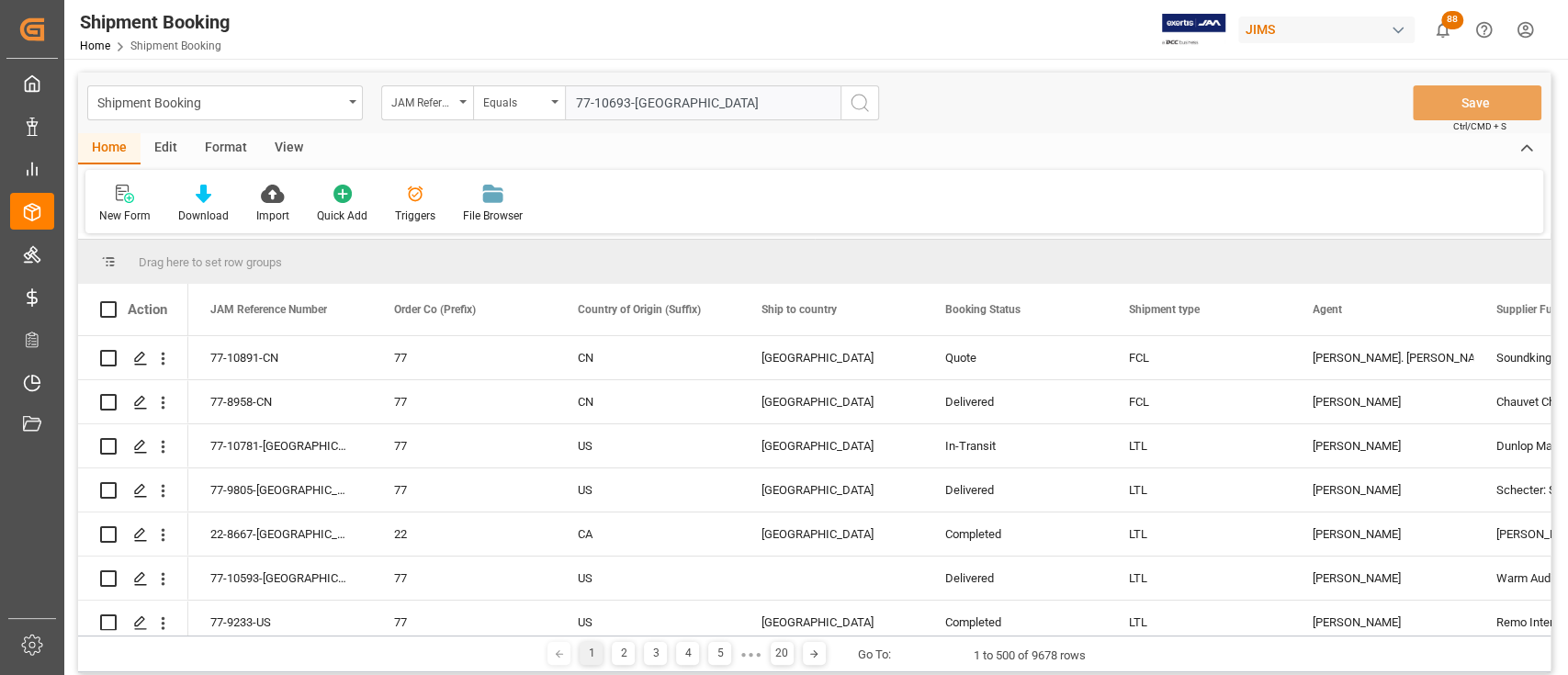
type input "77-10693-[GEOGRAPHIC_DATA]"
click at [865, 102] on icon "search button" at bounding box center [860, 103] width 22 height 22
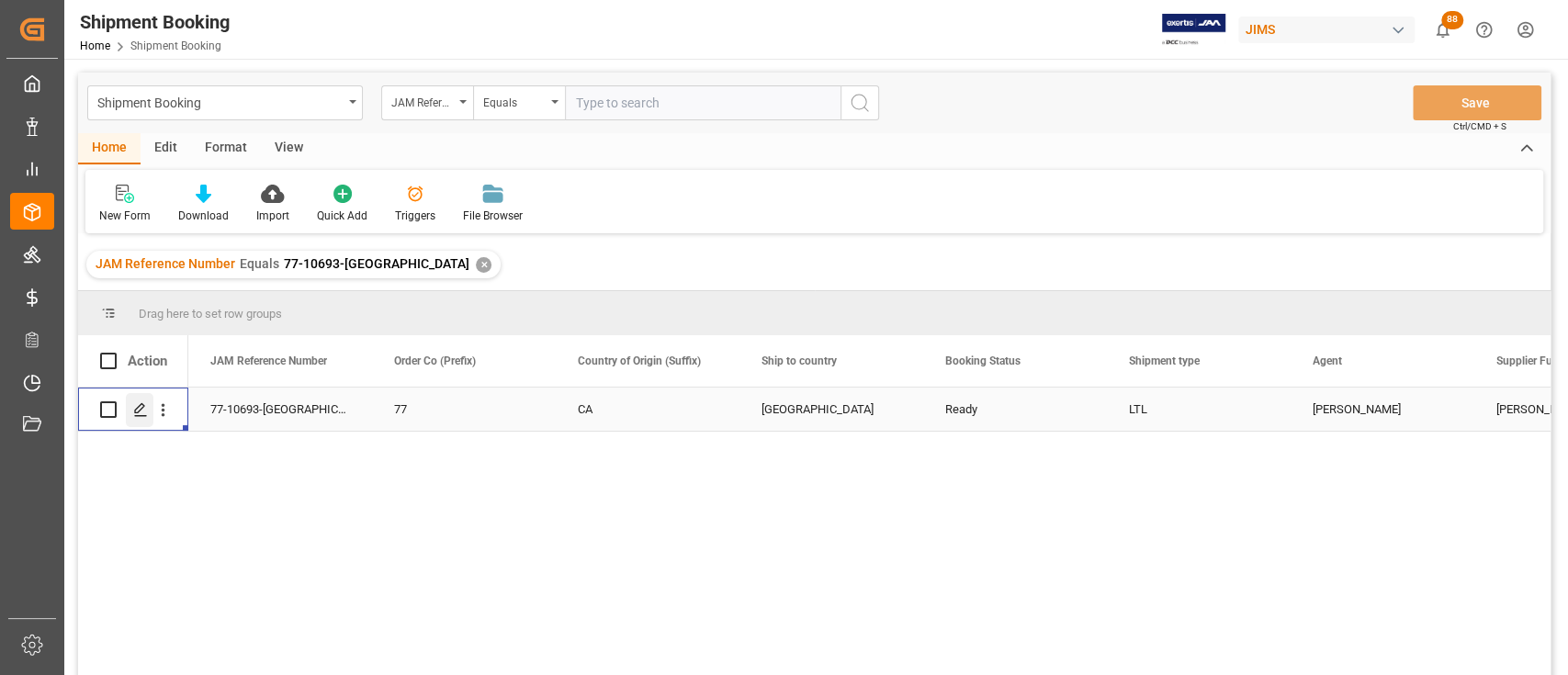
click at [134, 416] on icon "Press SPACE to select this row." at bounding box center [140, 410] width 15 height 15
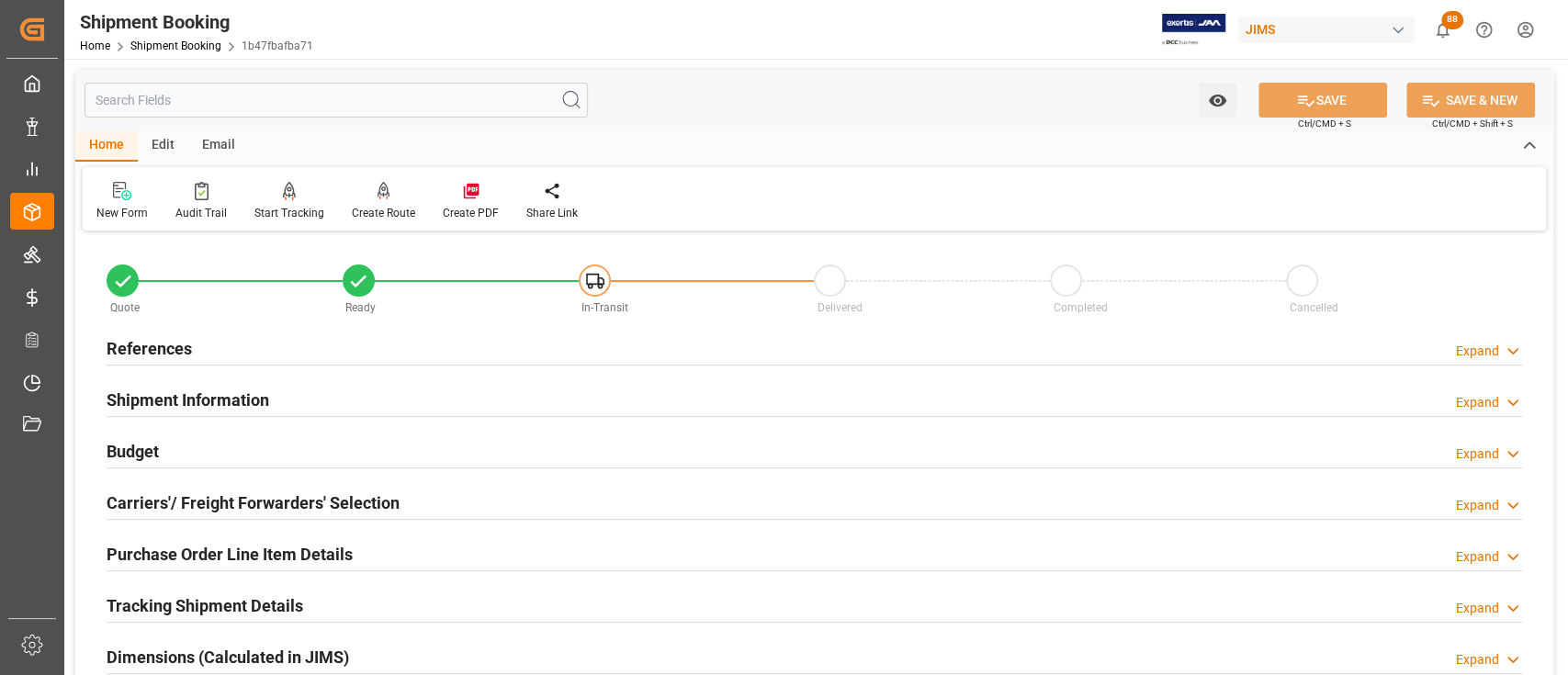
click at [212, 452] on div "Budget Expand" at bounding box center [815, 449] width 1416 height 35
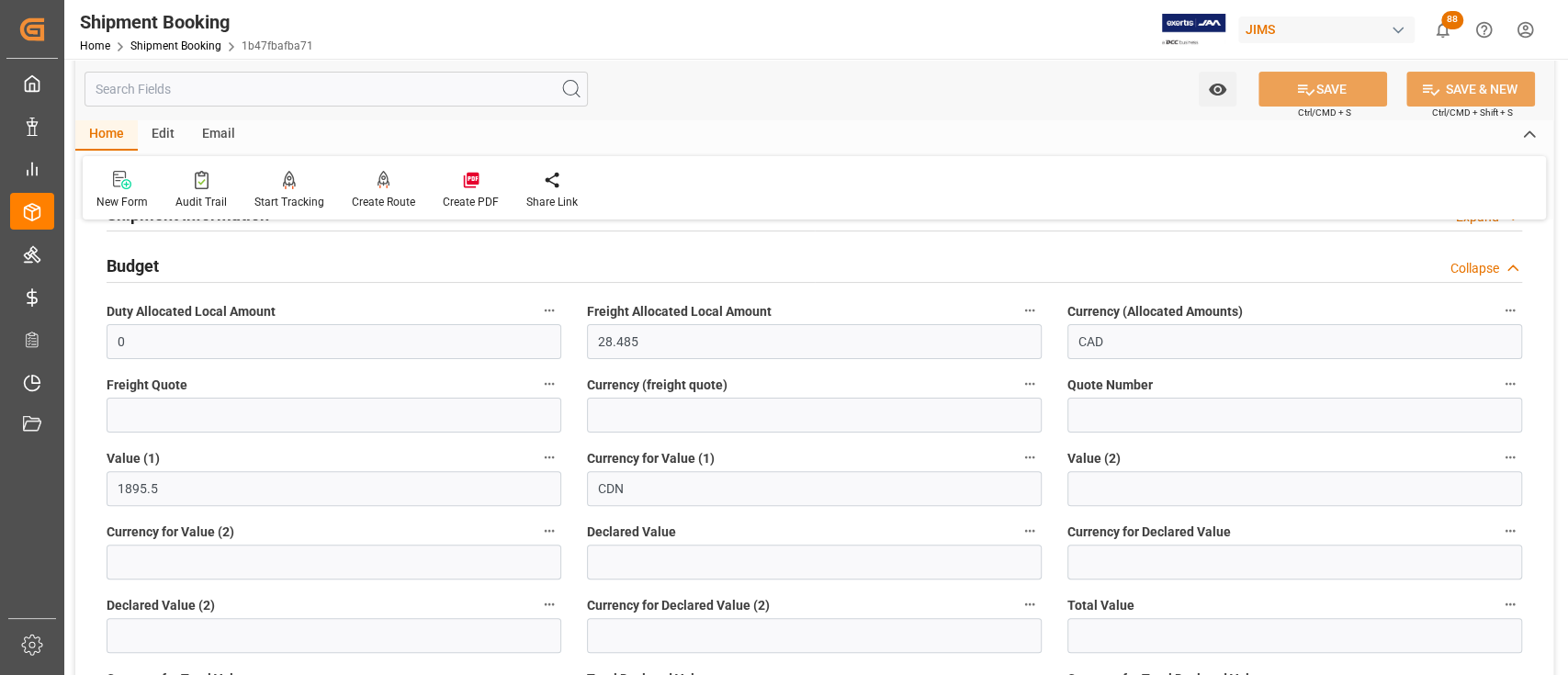
scroll to position [245, 0]
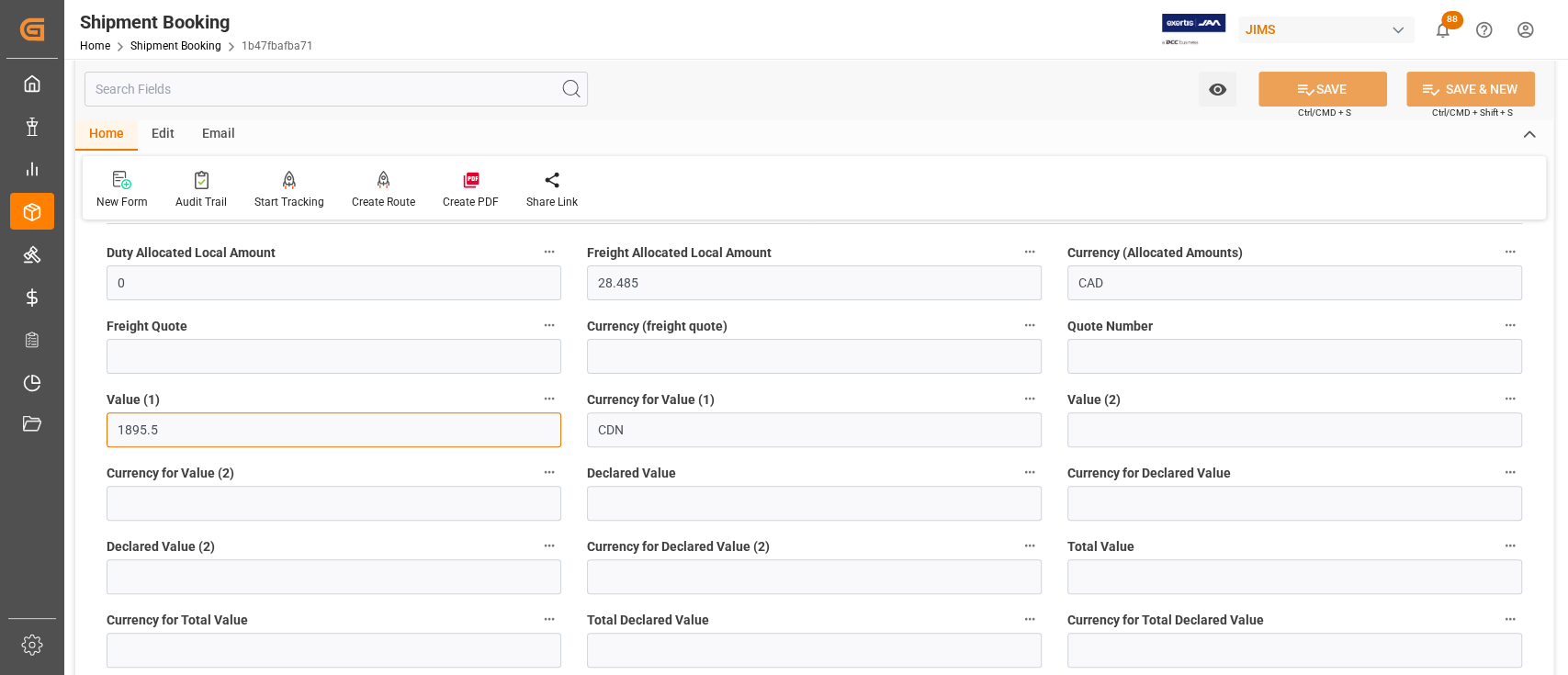
drag, startPoint x: 188, startPoint y: 437, endPoint x: 88, endPoint y: 436, distance: 100.0
click at [88, 436] on div "Quote Ready In-Transit Delivered Completed Cancelled References Expand JAM Refe…" at bounding box center [814, 599] width 1478 height 1215
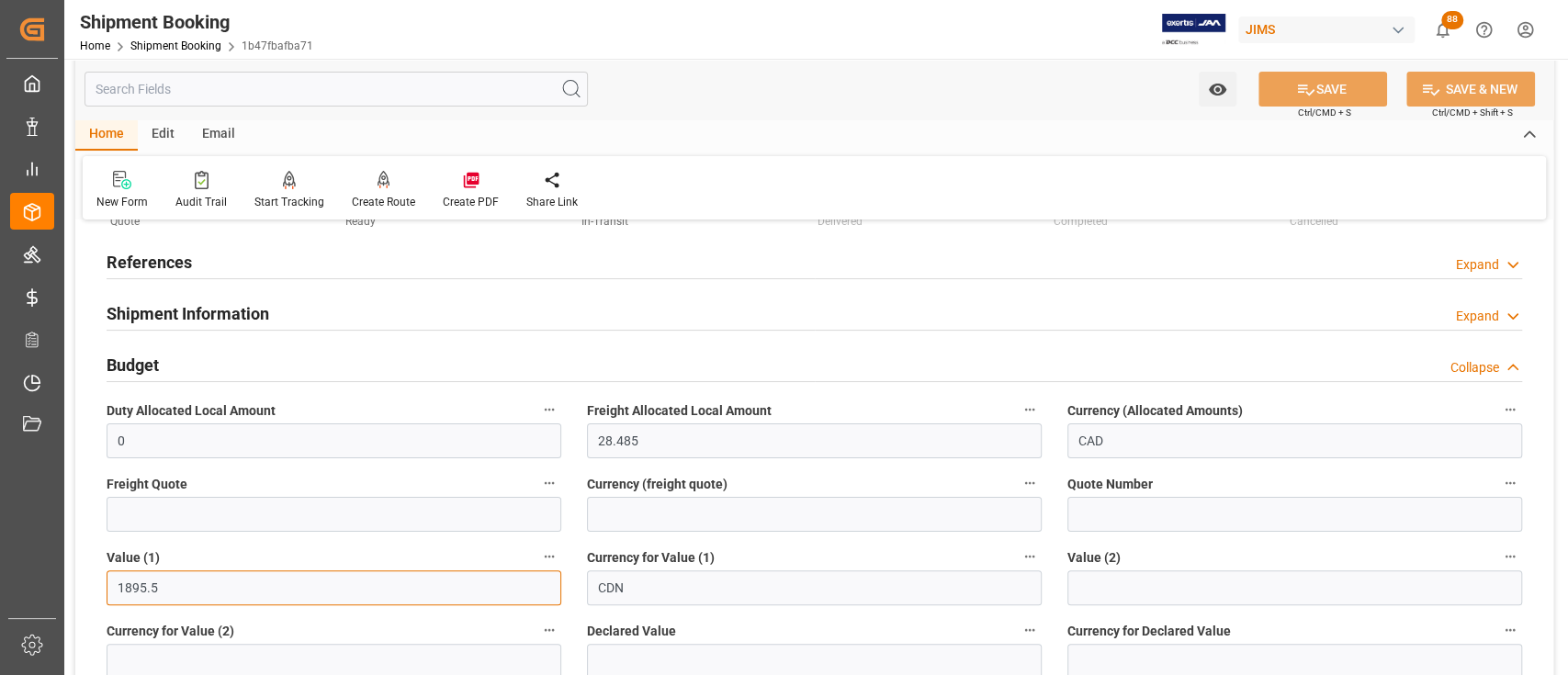
scroll to position [0, 0]
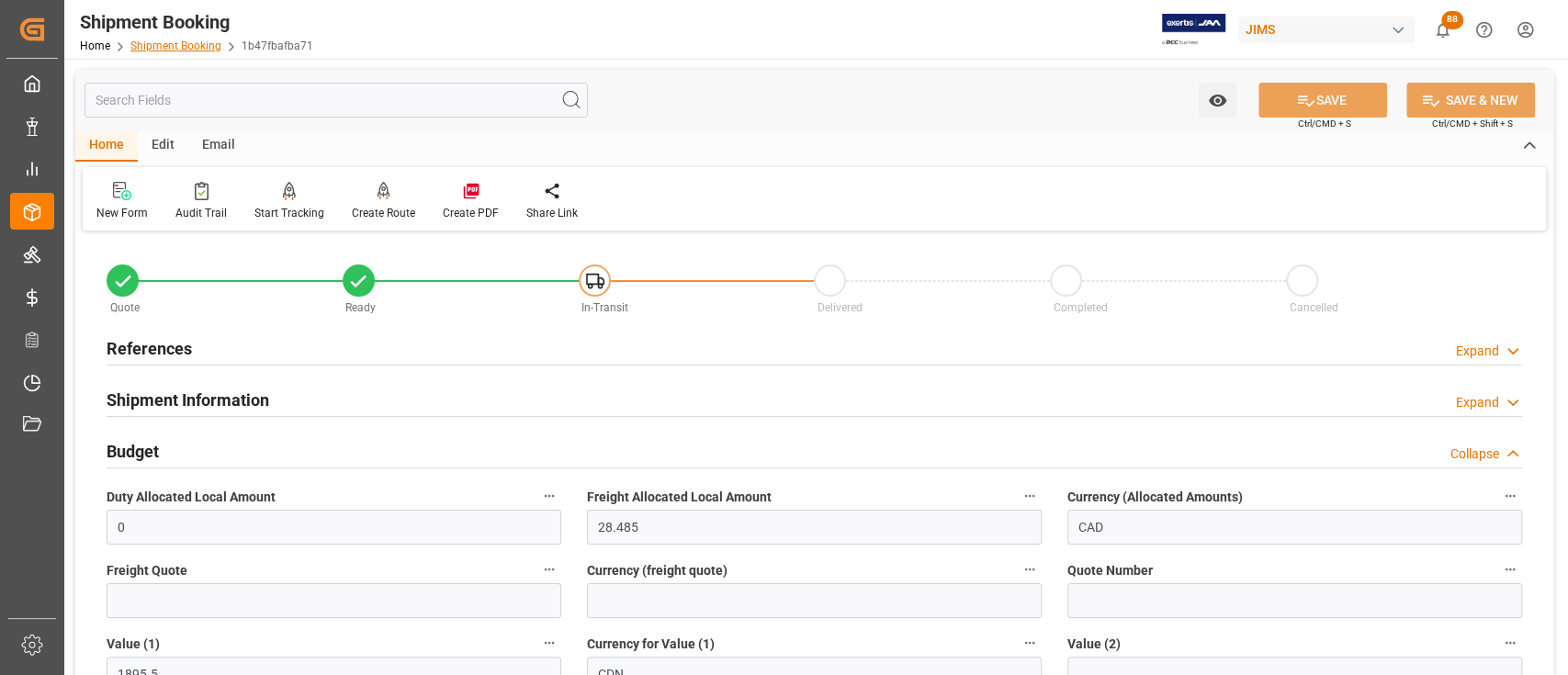
click at [183, 44] on link "Shipment Booking" at bounding box center [176, 45] width 91 height 13
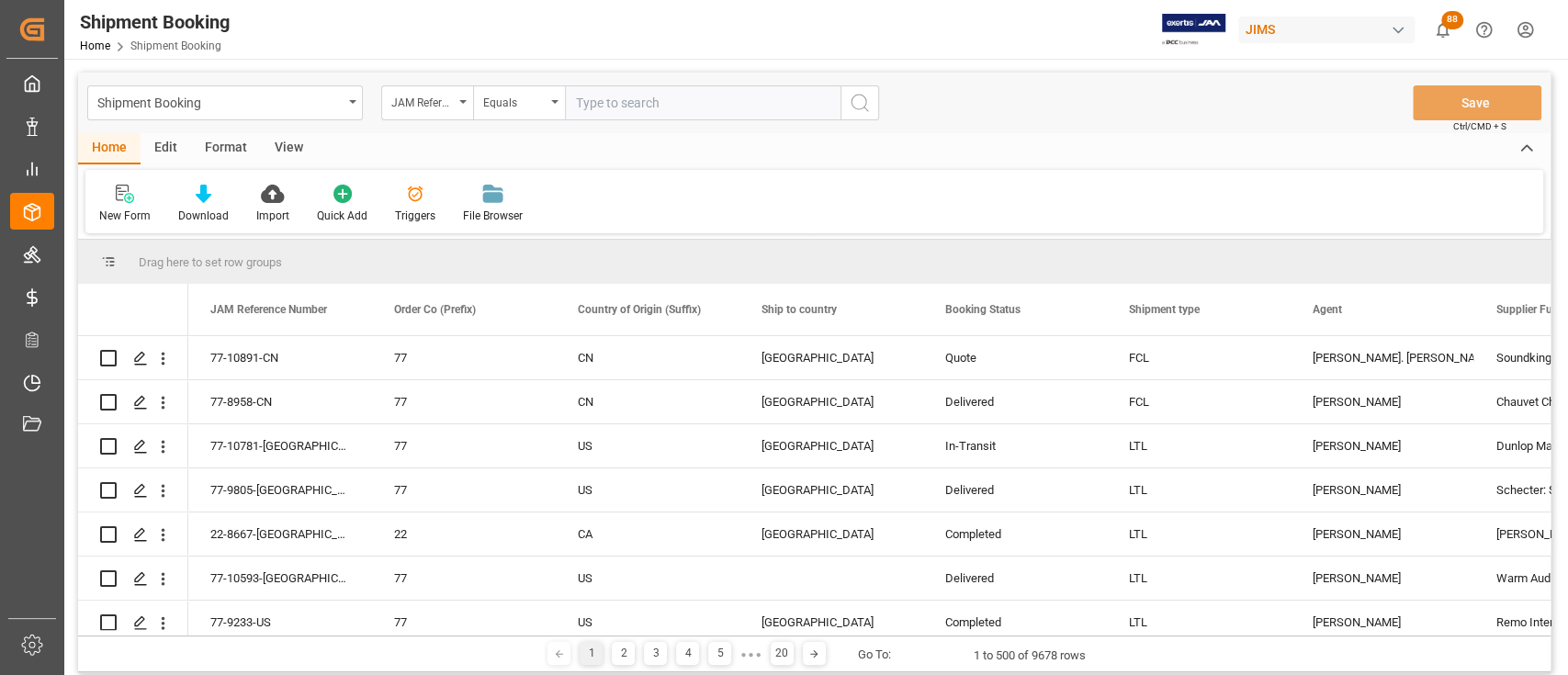
click at [695, 103] on input "text" at bounding box center [702, 103] width 275 height 35
type input "77-9976-CN"
click at [867, 106] on icon "search button" at bounding box center [860, 103] width 22 height 22
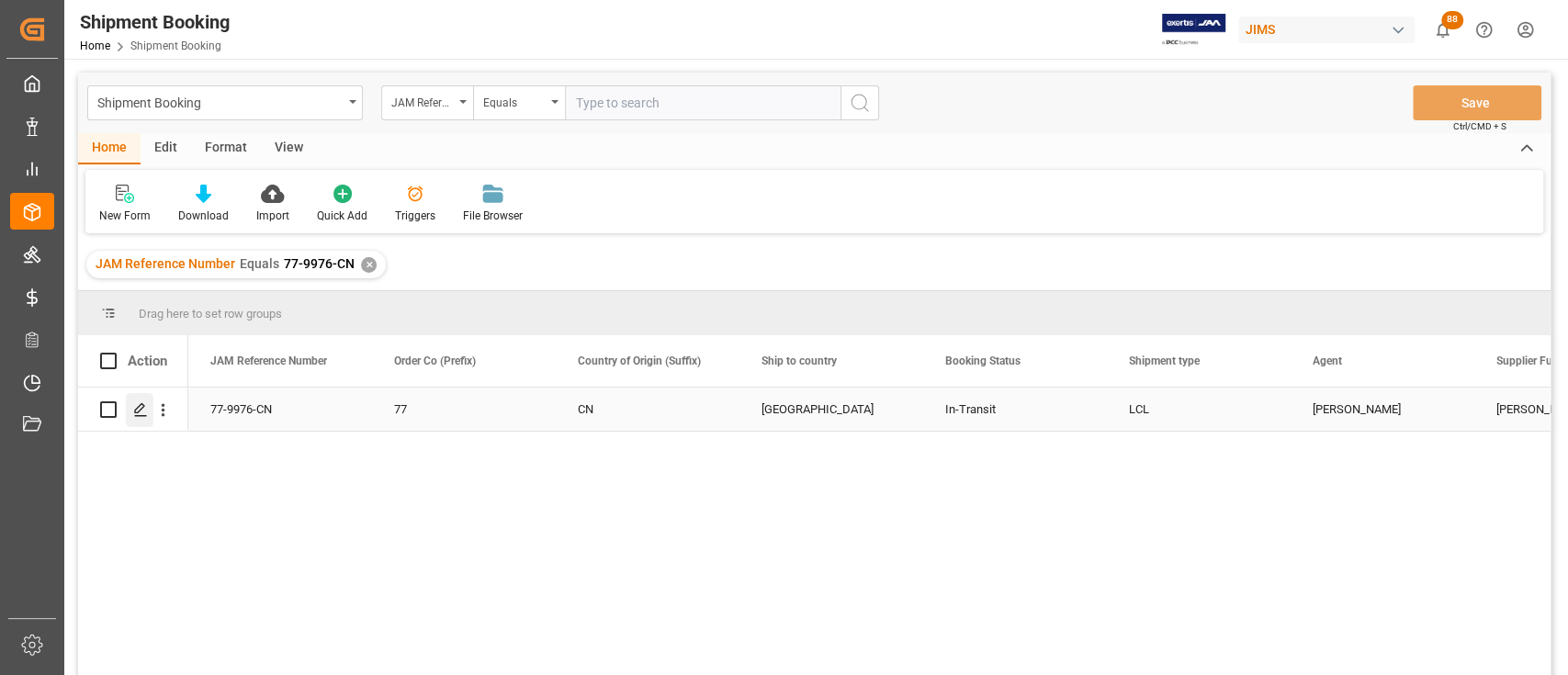
click at [138, 414] on icon "Press SPACE to select this row." at bounding box center [140, 410] width 15 height 15
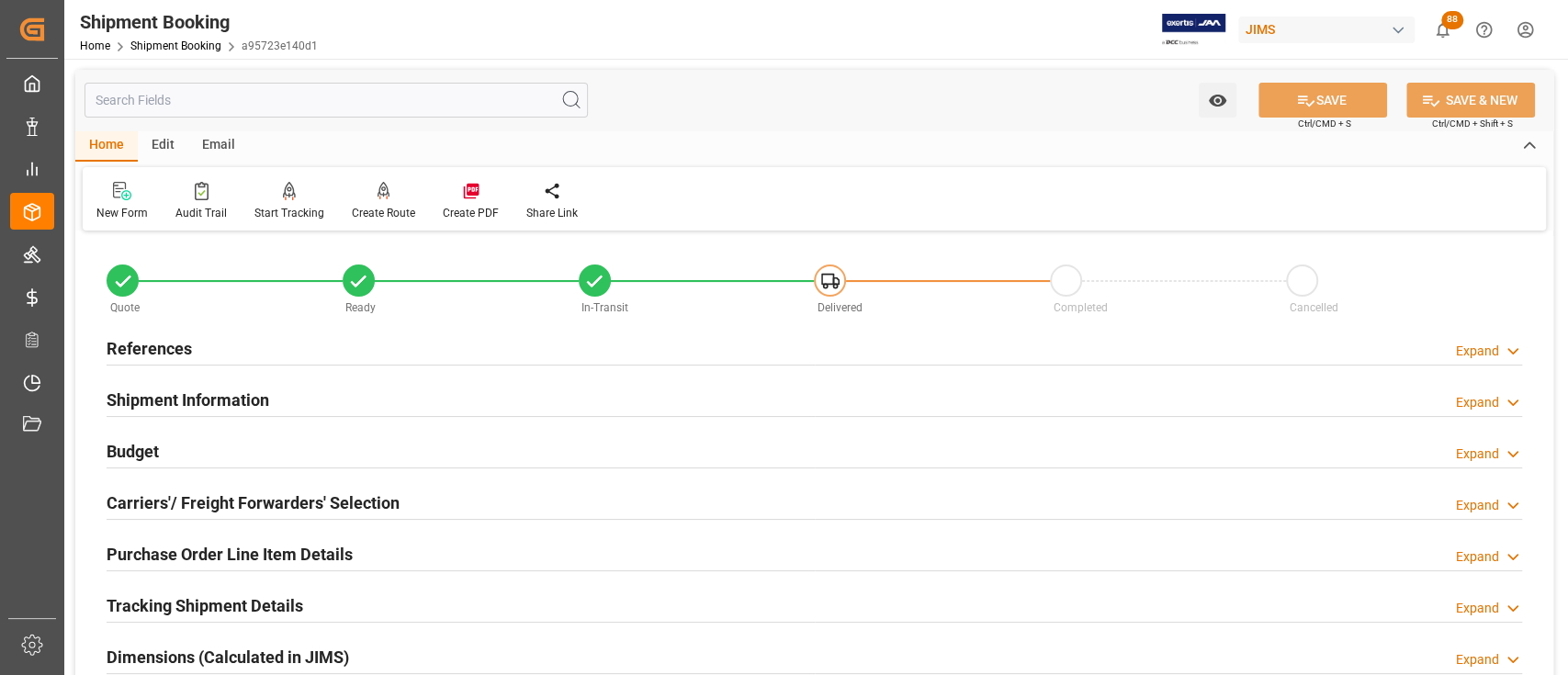
click at [276, 446] on div "Budget Expand" at bounding box center [815, 449] width 1416 height 35
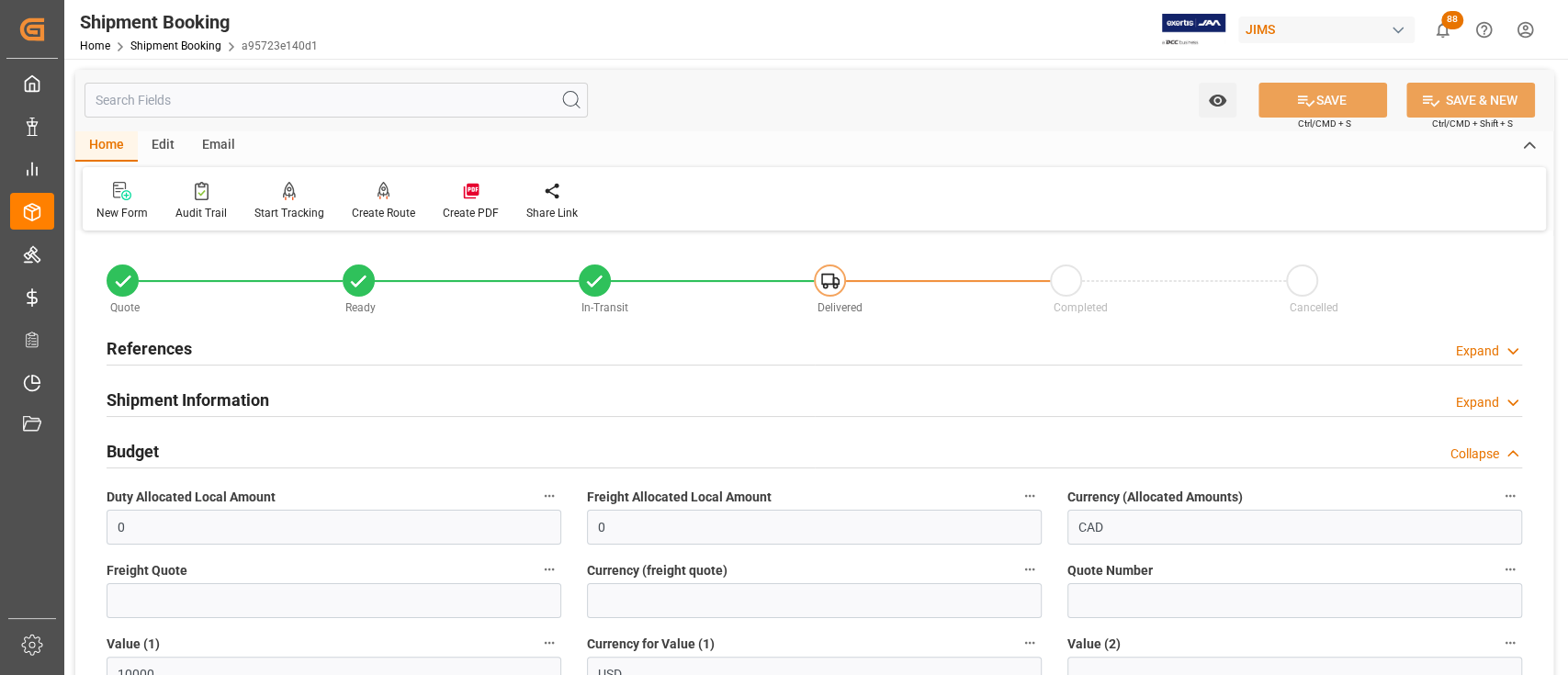
scroll to position [122, 0]
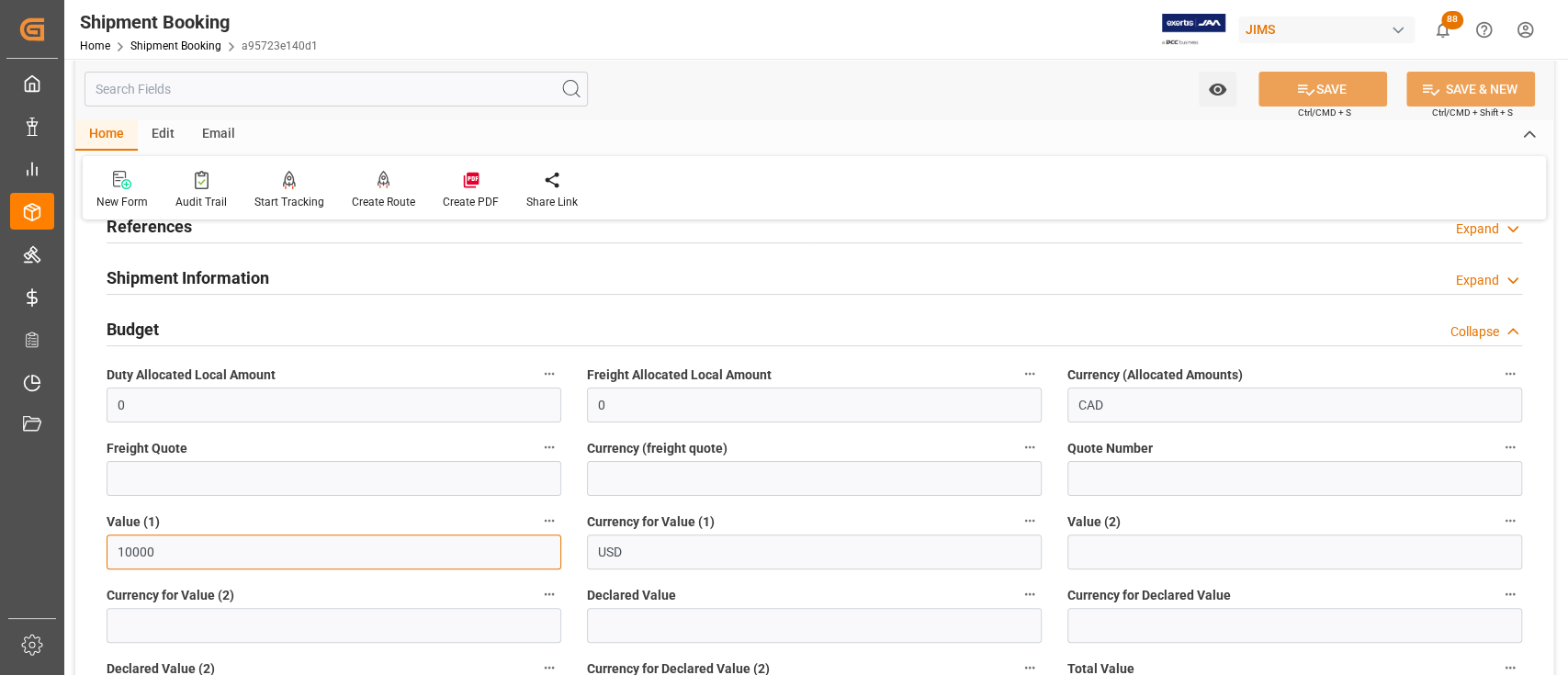
drag, startPoint x: 214, startPoint y: 558, endPoint x: 59, endPoint y: 544, distance: 155.6
click at [60, 544] on div "Created by potrace 1.15, written by Peter Selinger 2001-2017 Created by potrace…" at bounding box center [784, 338] width 1568 height 675
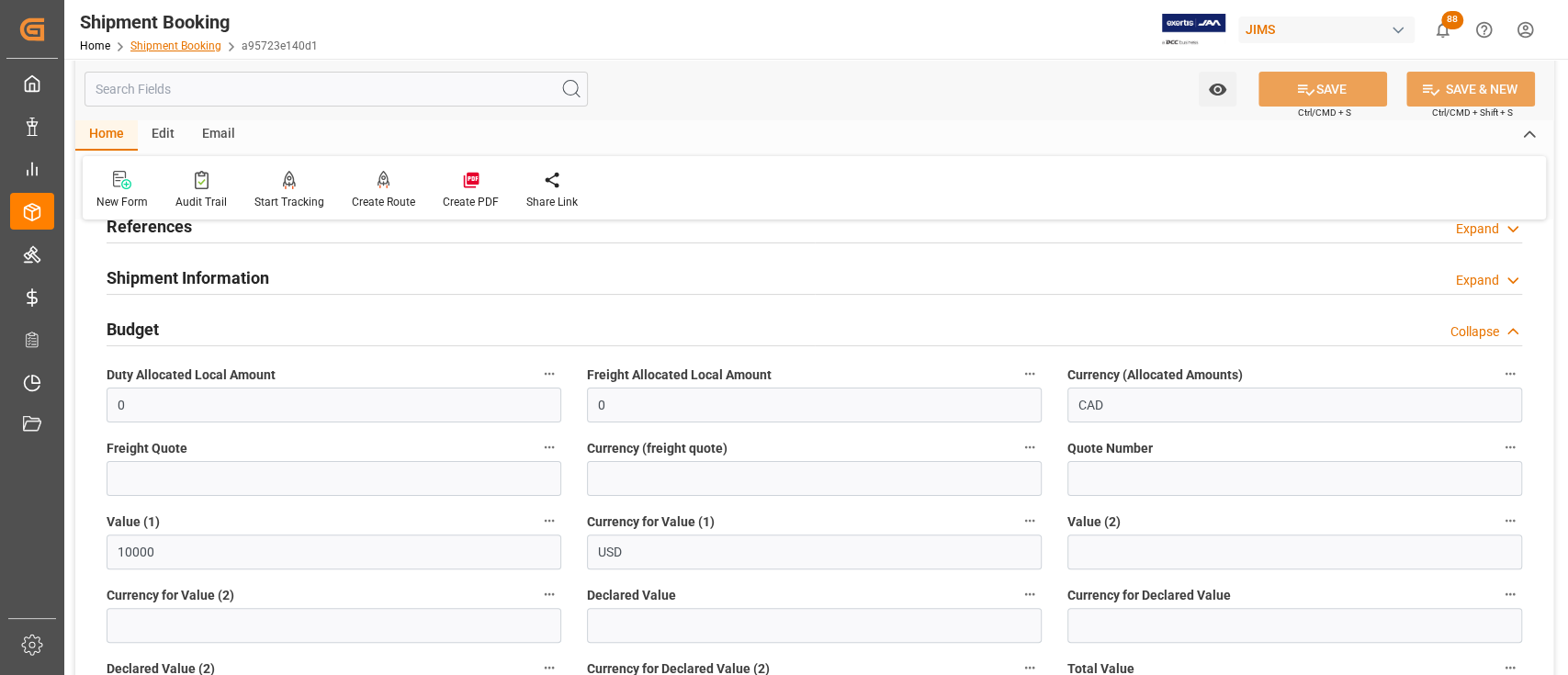
click at [171, 47] on link "Shipment Booking" at bounding box center [176, 45] width 91 height 13
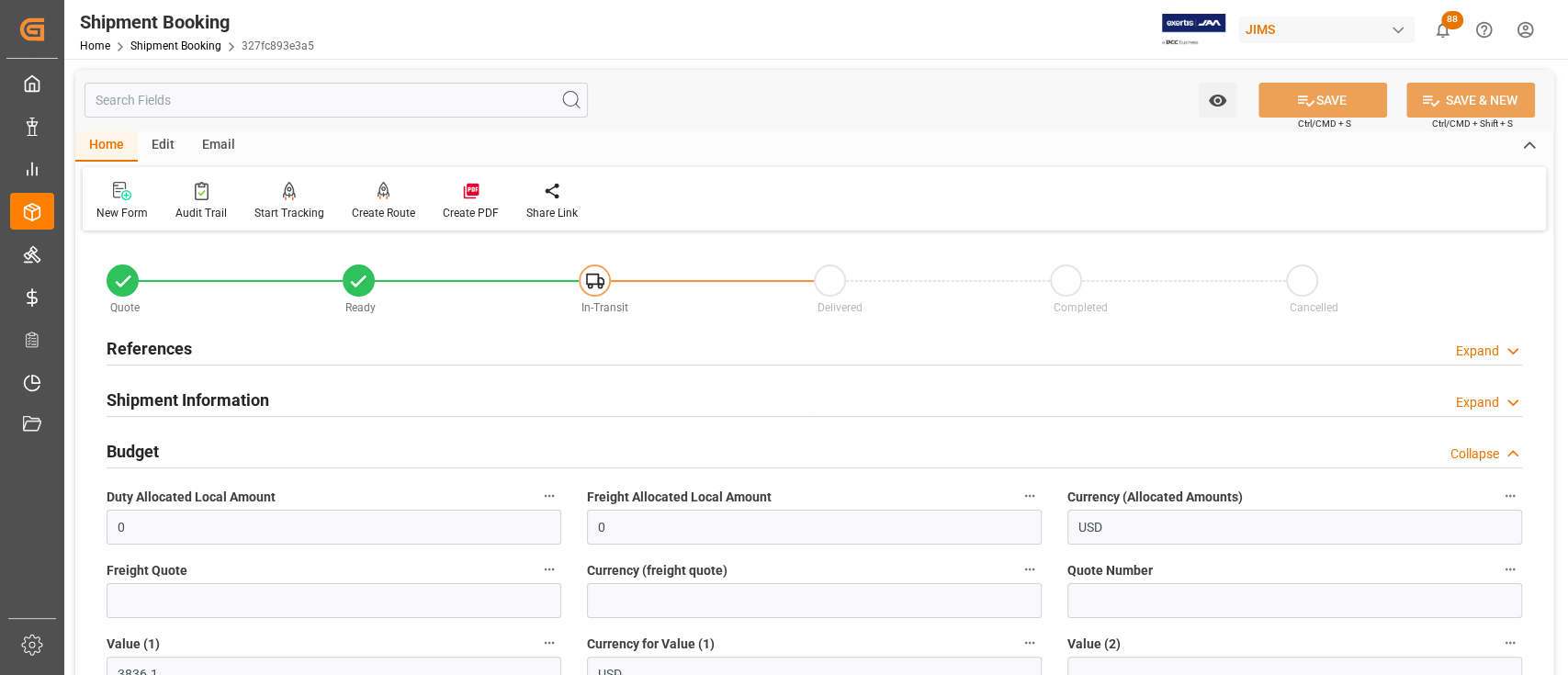
scroll to position [122, 0]
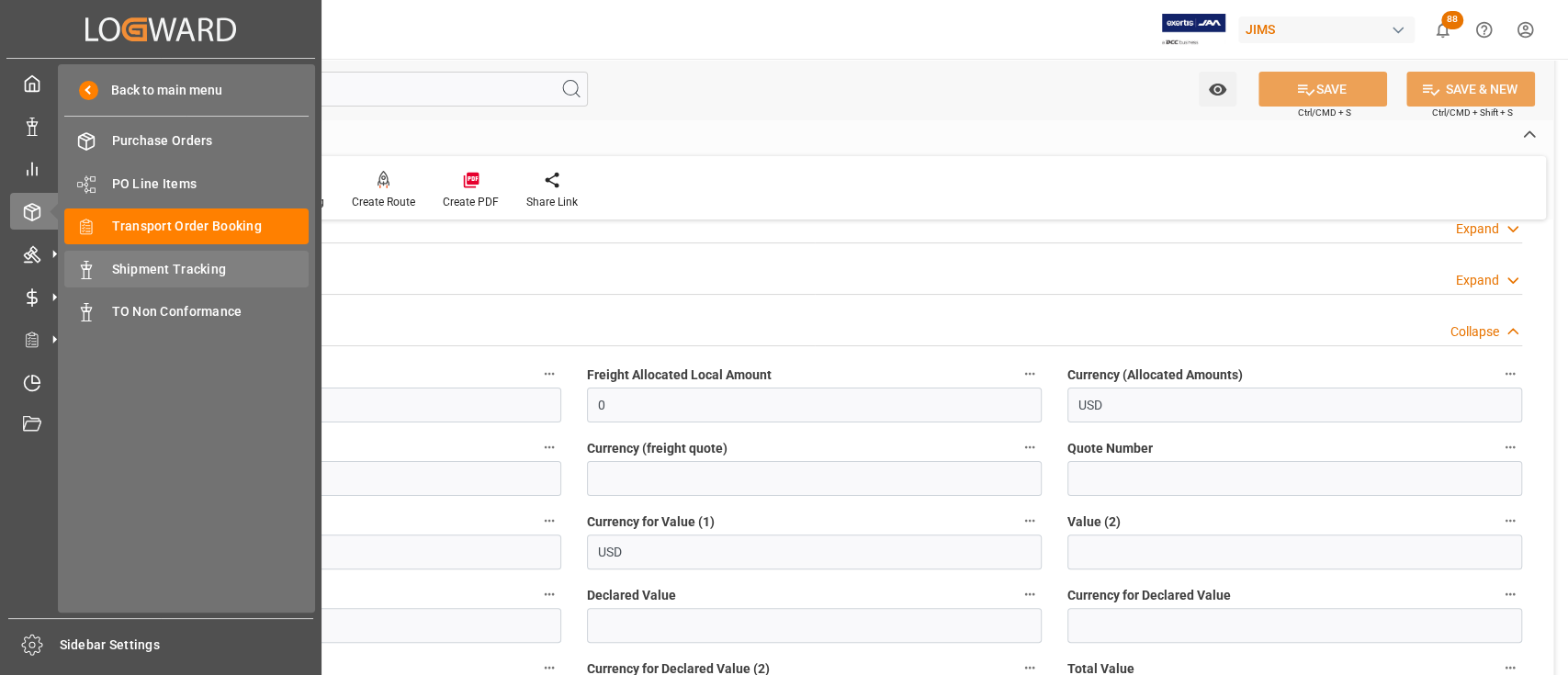
click at [166, 265] on span "Shipment Tracking" at bounding box center [211, 269] width 197 height 20
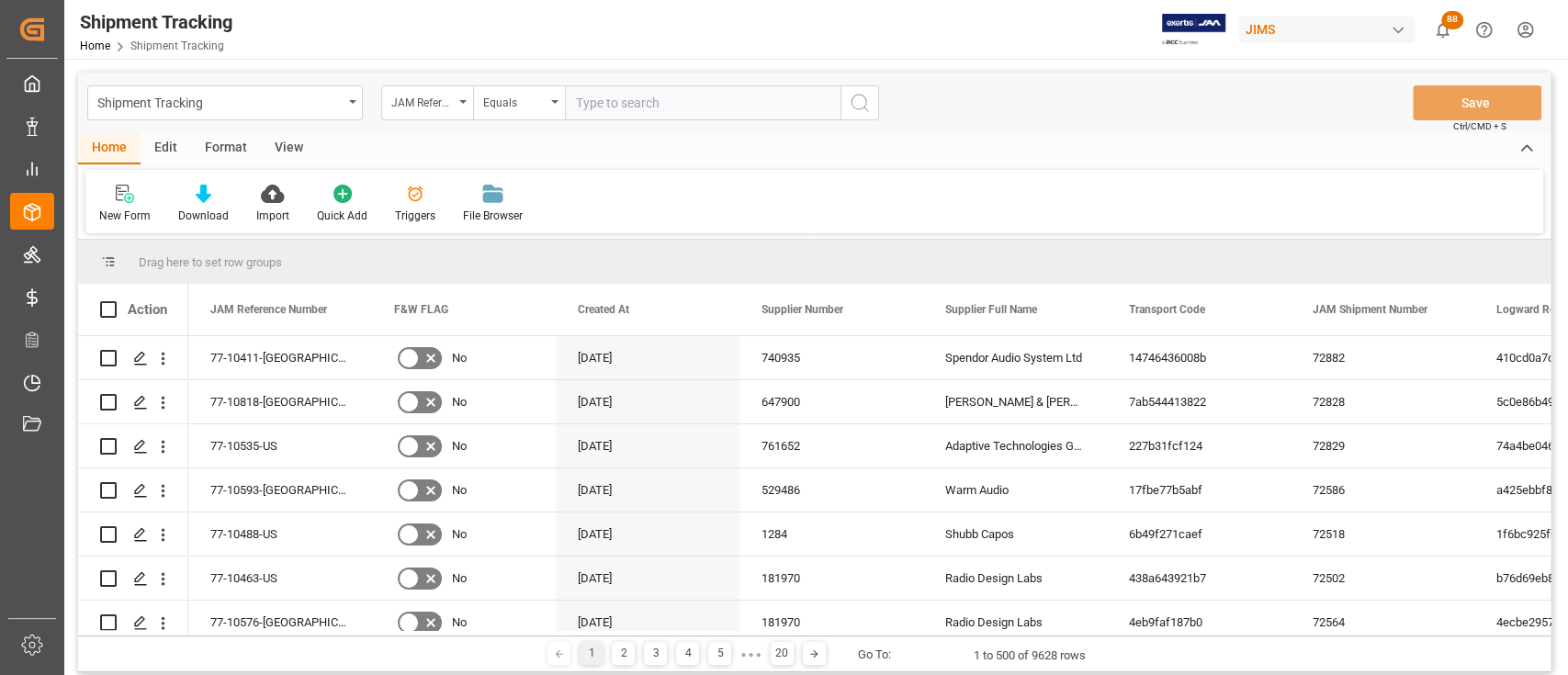
click at [708, 101] on input "text" at bounding box center [702, 103] width 275 height 35
type input "861471"
click at [351, 104] on div "Shipment Tracking" at bounding box center [224, 103] width 275 height 35
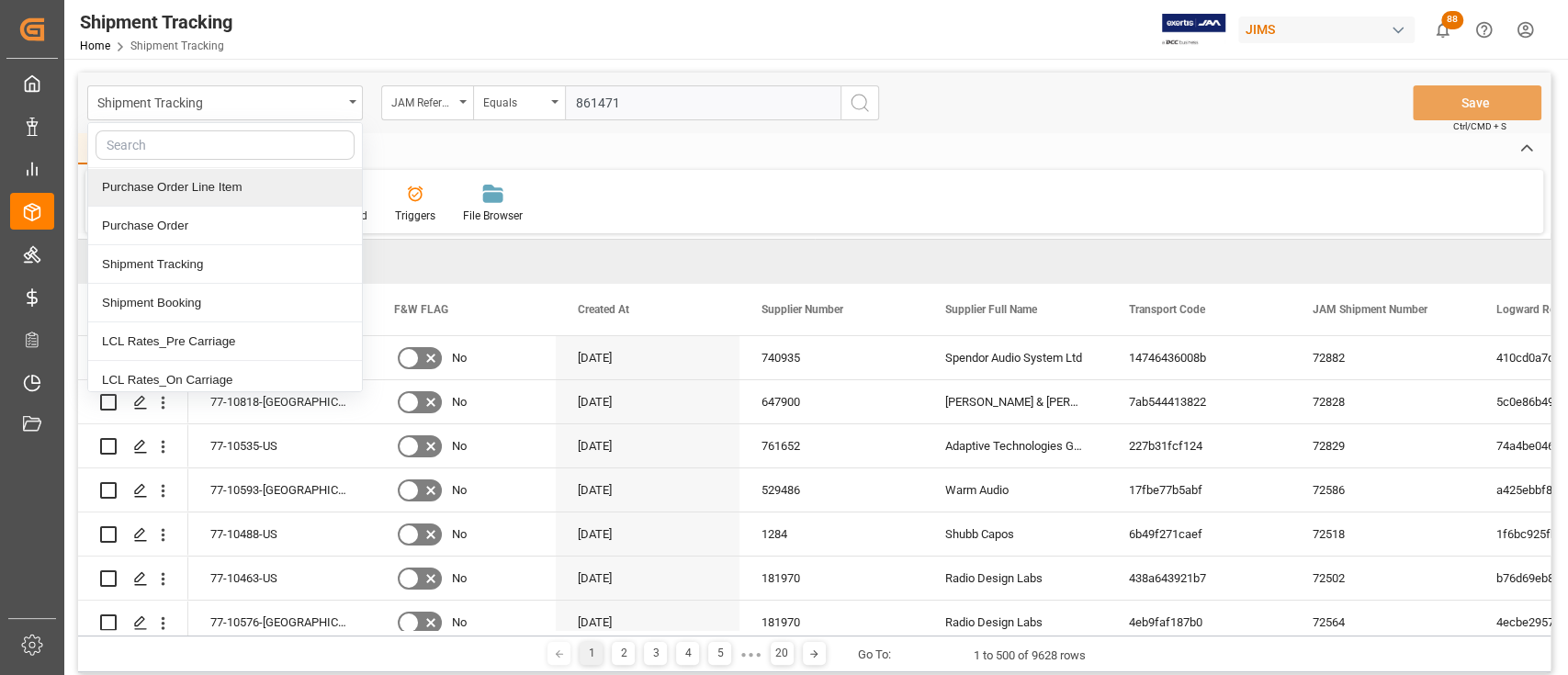
click at [216, 189] on div "Purchase Order Line Item" at bounding box center [224, 187] width 274 height 38
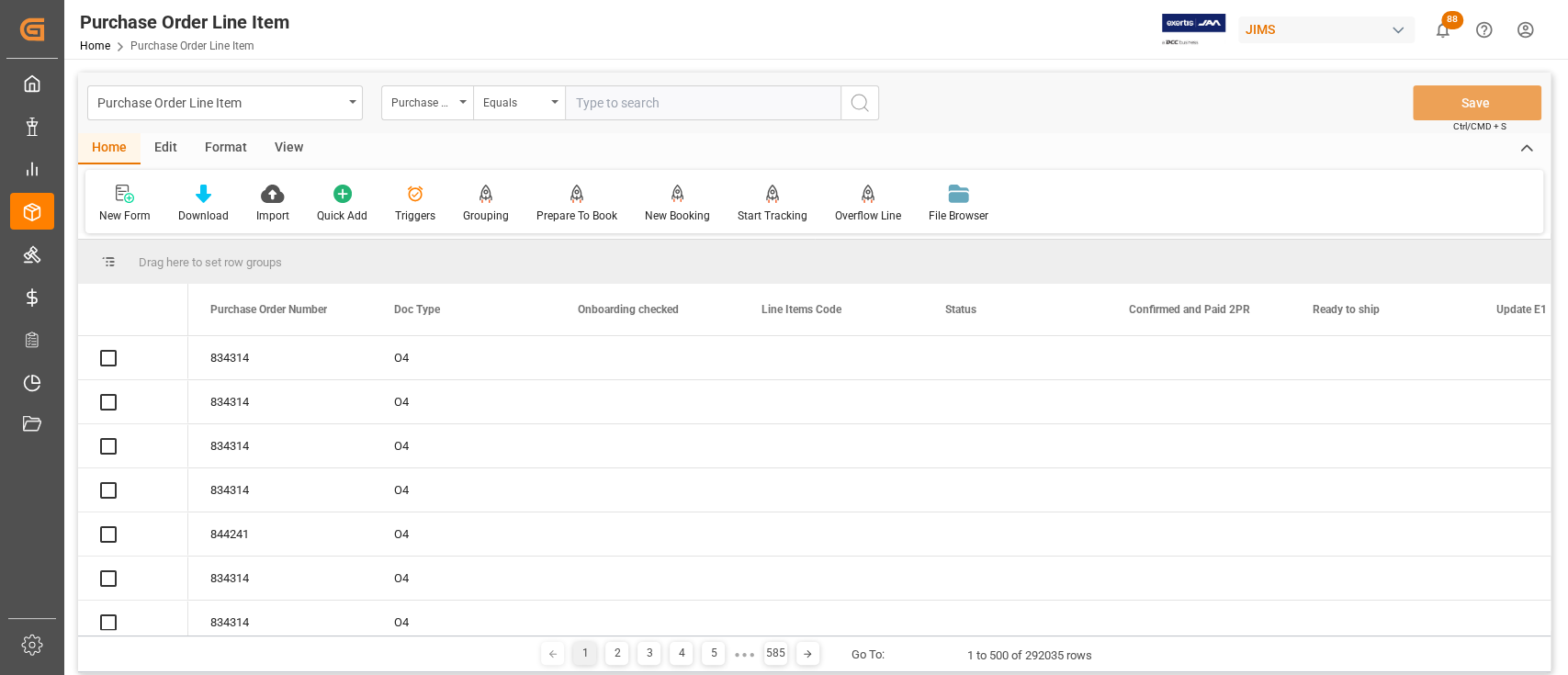
click at [703, 98] on input "text" at bounding box center [702, 103] width 275 height 35
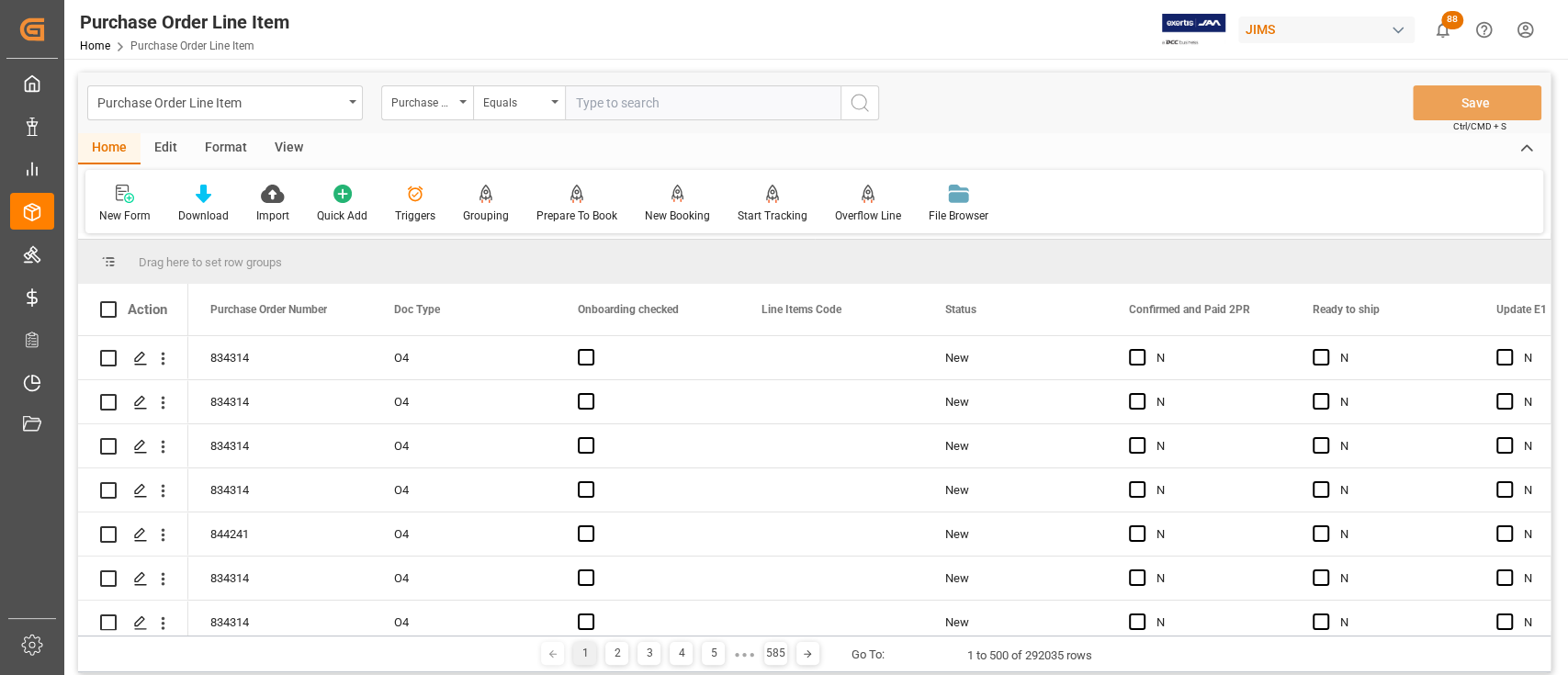
paste input "861471"
type input "861471"
click at [853, 104] on icon "search button" at bounding box center [860, 103] width 22 height 22
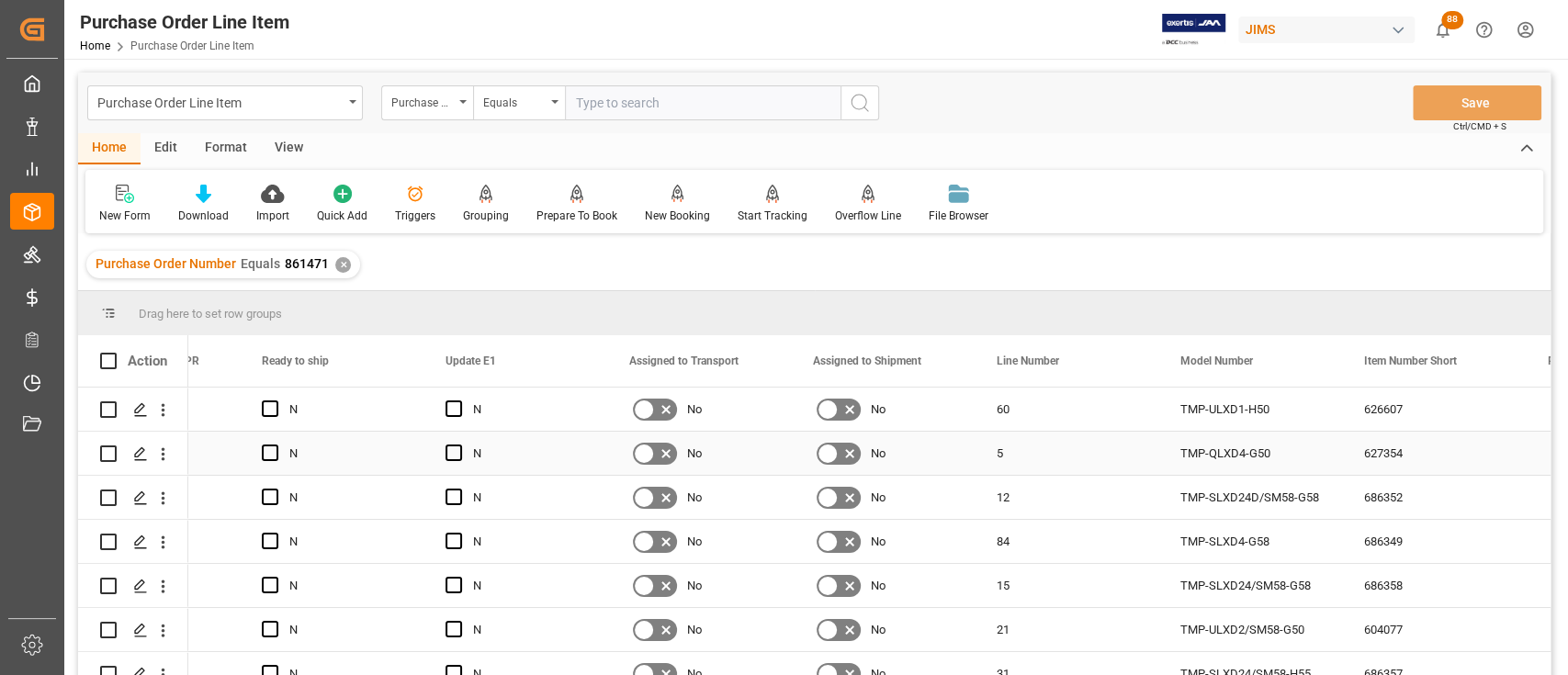
scroll to position [0, 1294]
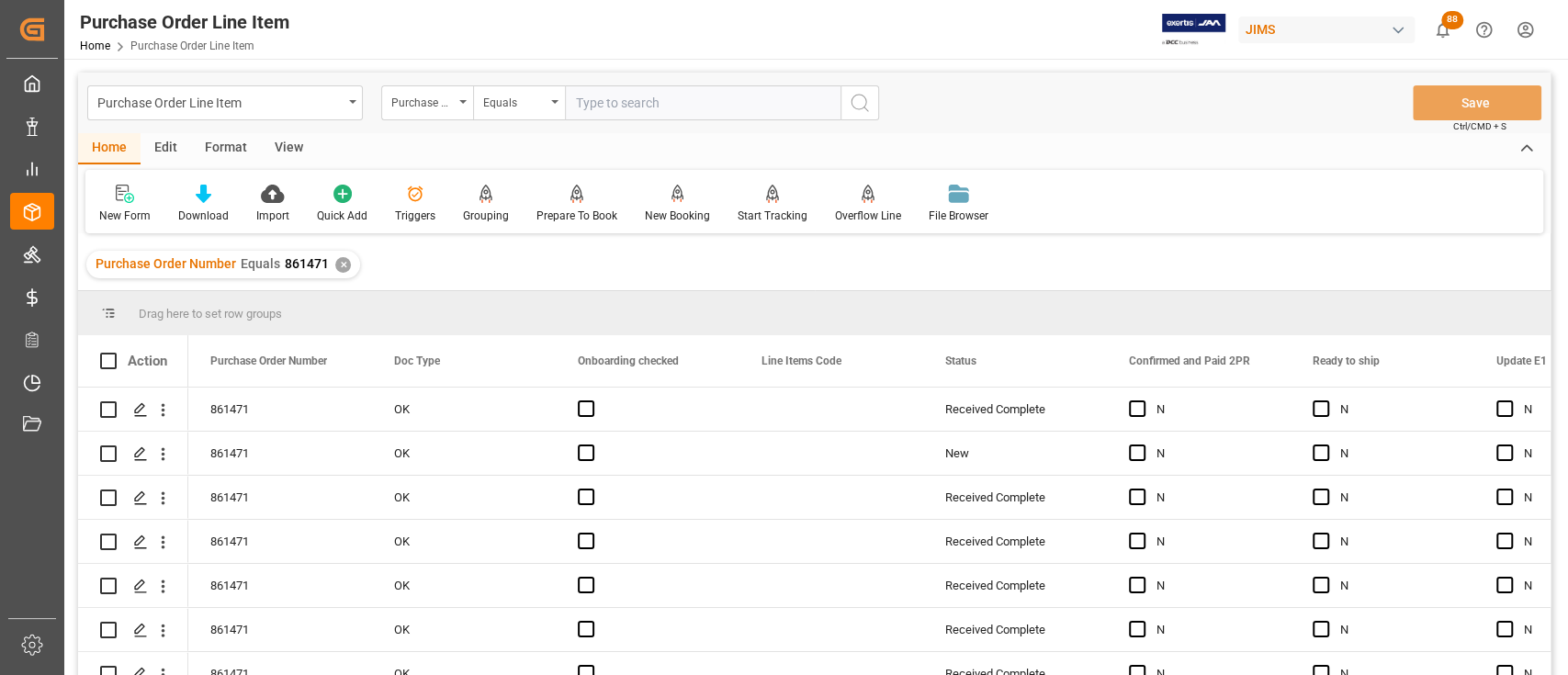
click at [338, 268] on div "✕" at bounding box center [344, 265] width 16 height 16
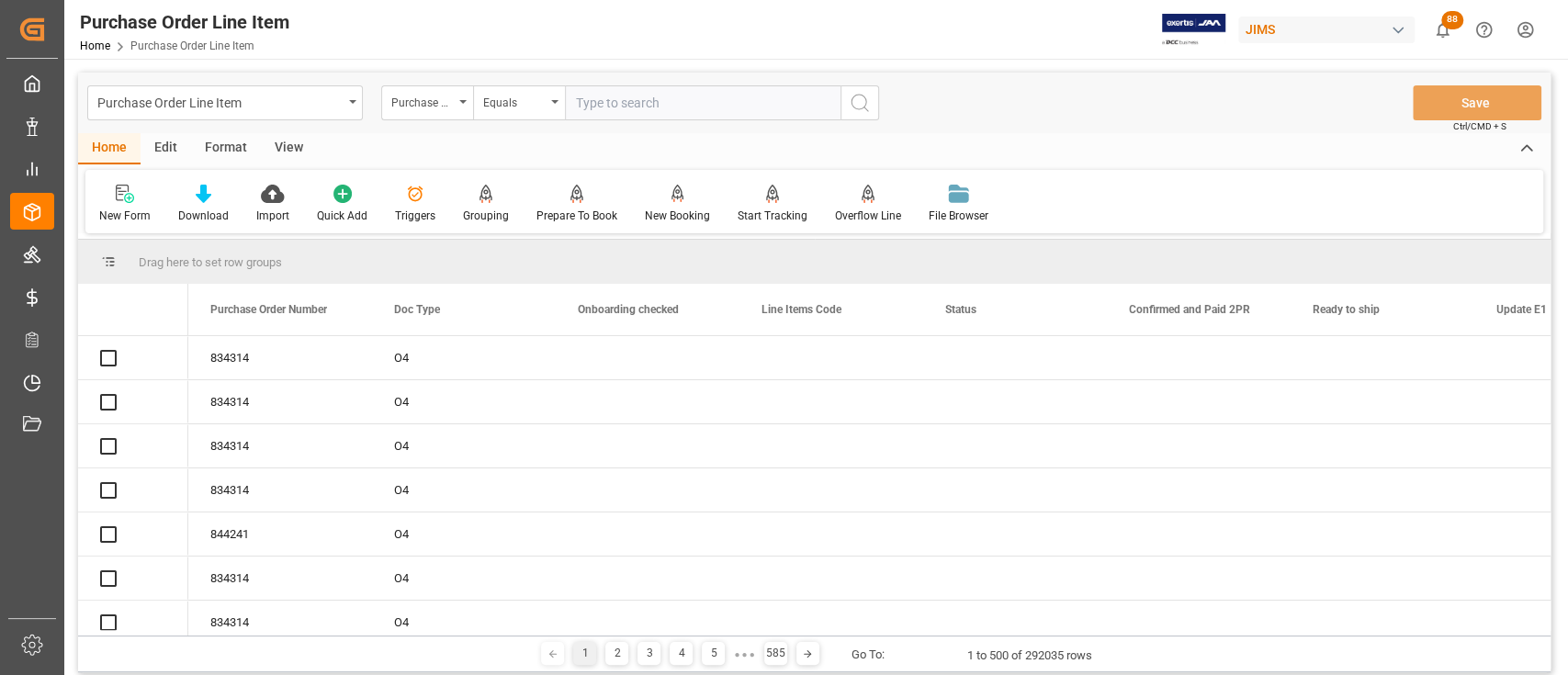
click at [681, 104] on input "text" at bounding box center [702, 103] width 275 height 35
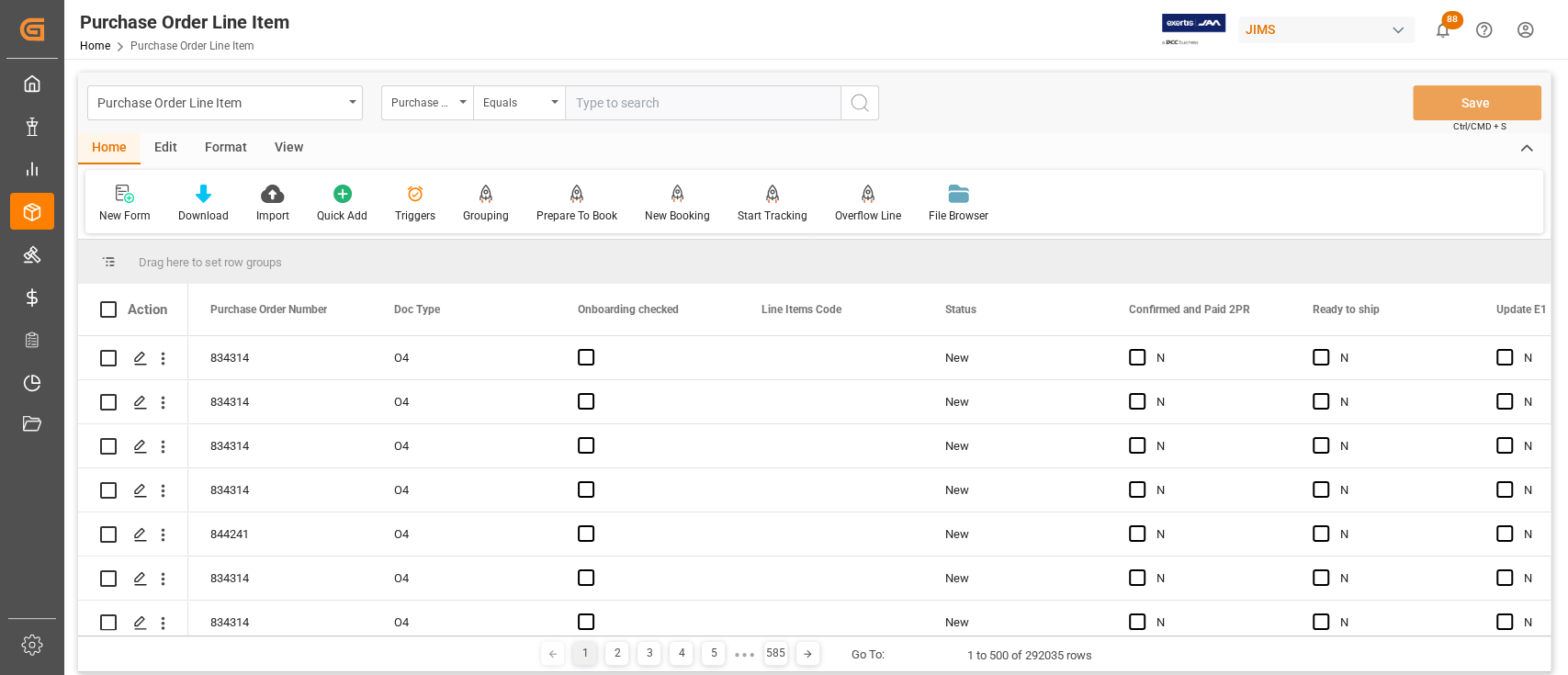
paste input "861512"
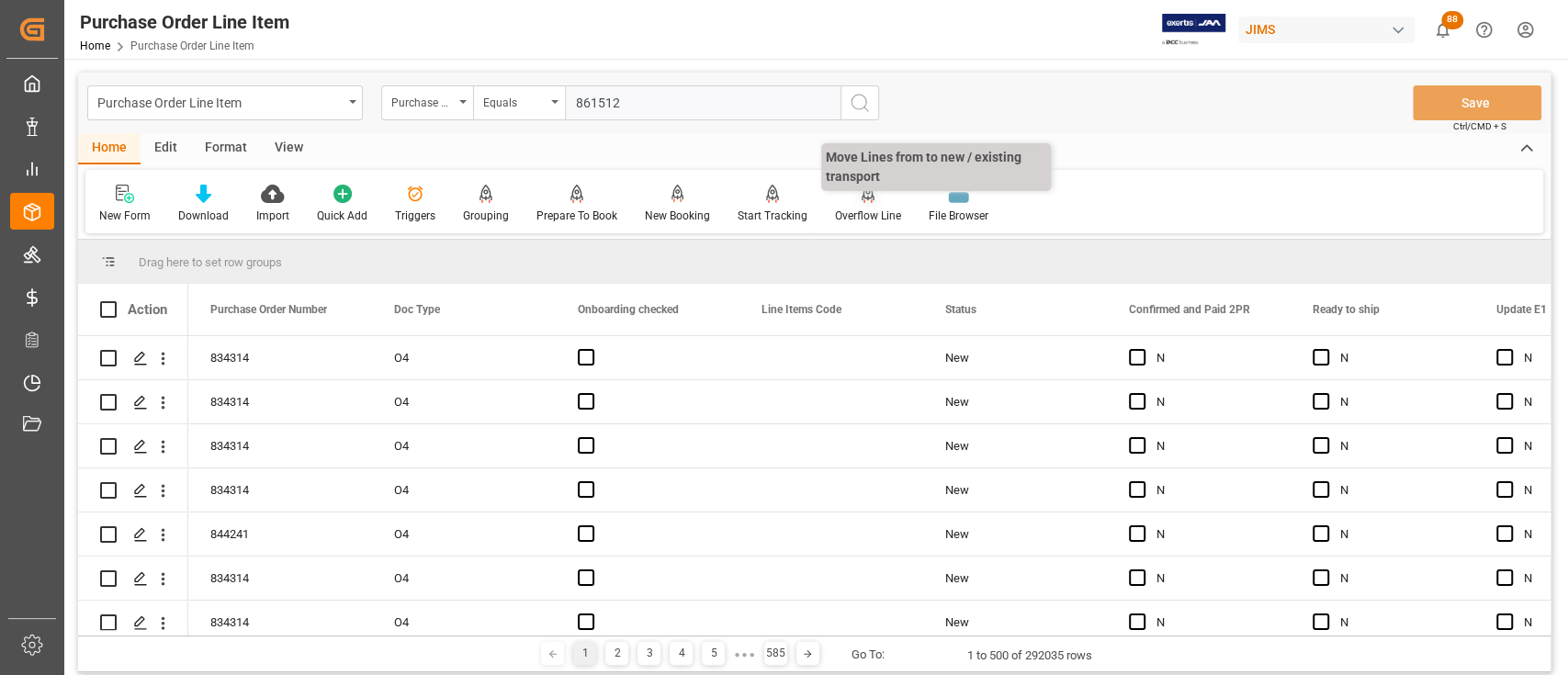
type input "861512"
click at [877, 112] on button "search button" at bounding box center [859, 103] width 39 height 35
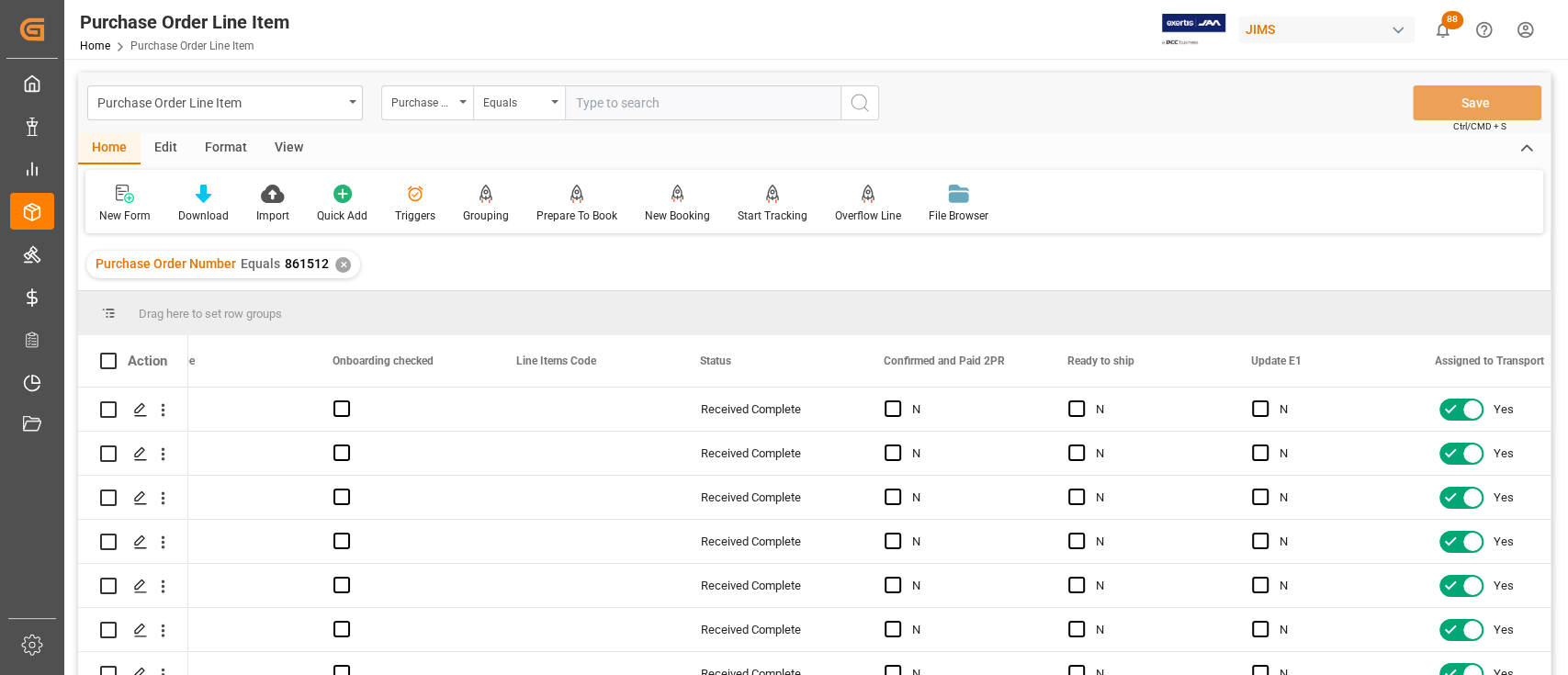
click at [338, 263] on div "✕" at bounding box center [344, 265] width 16 height 16
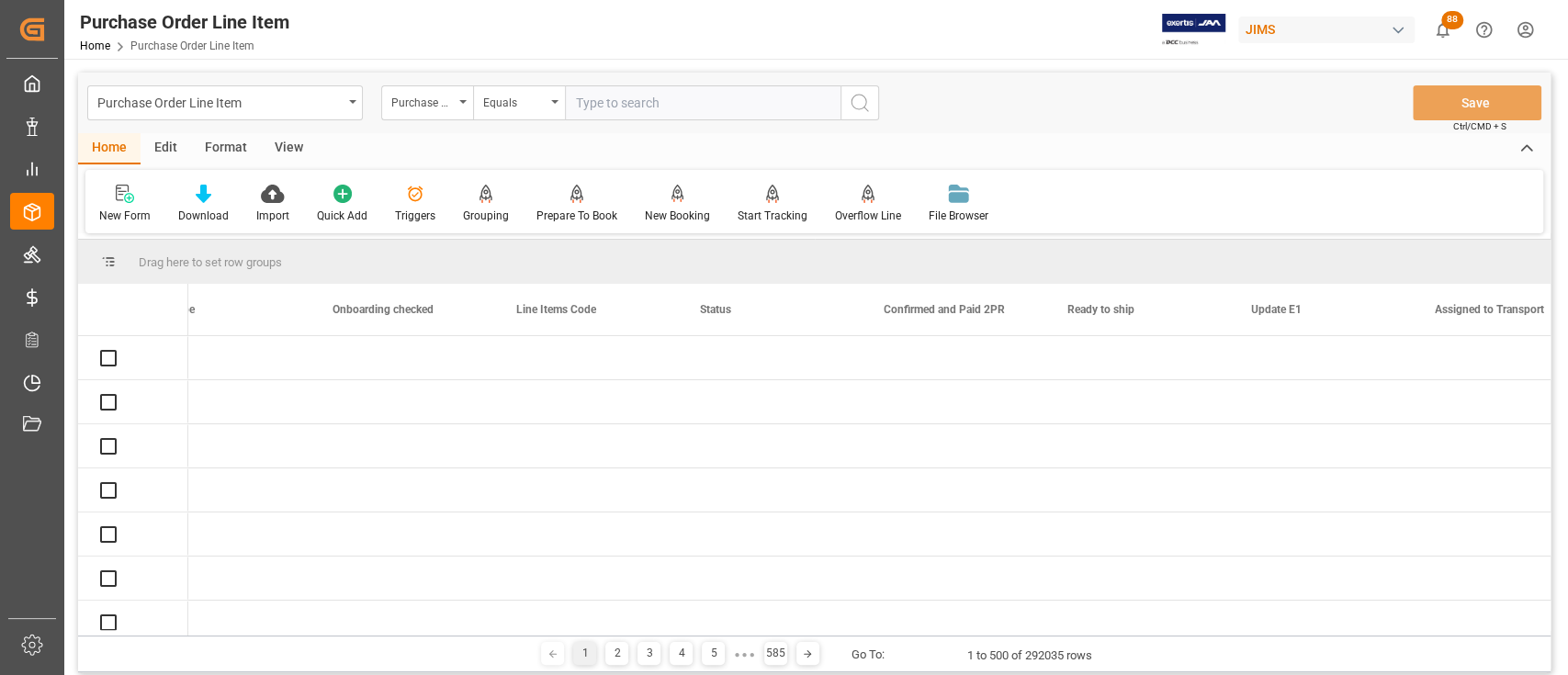
click at [687, 103] on input "text" at bounding box center [702, 103] width 275 height 35
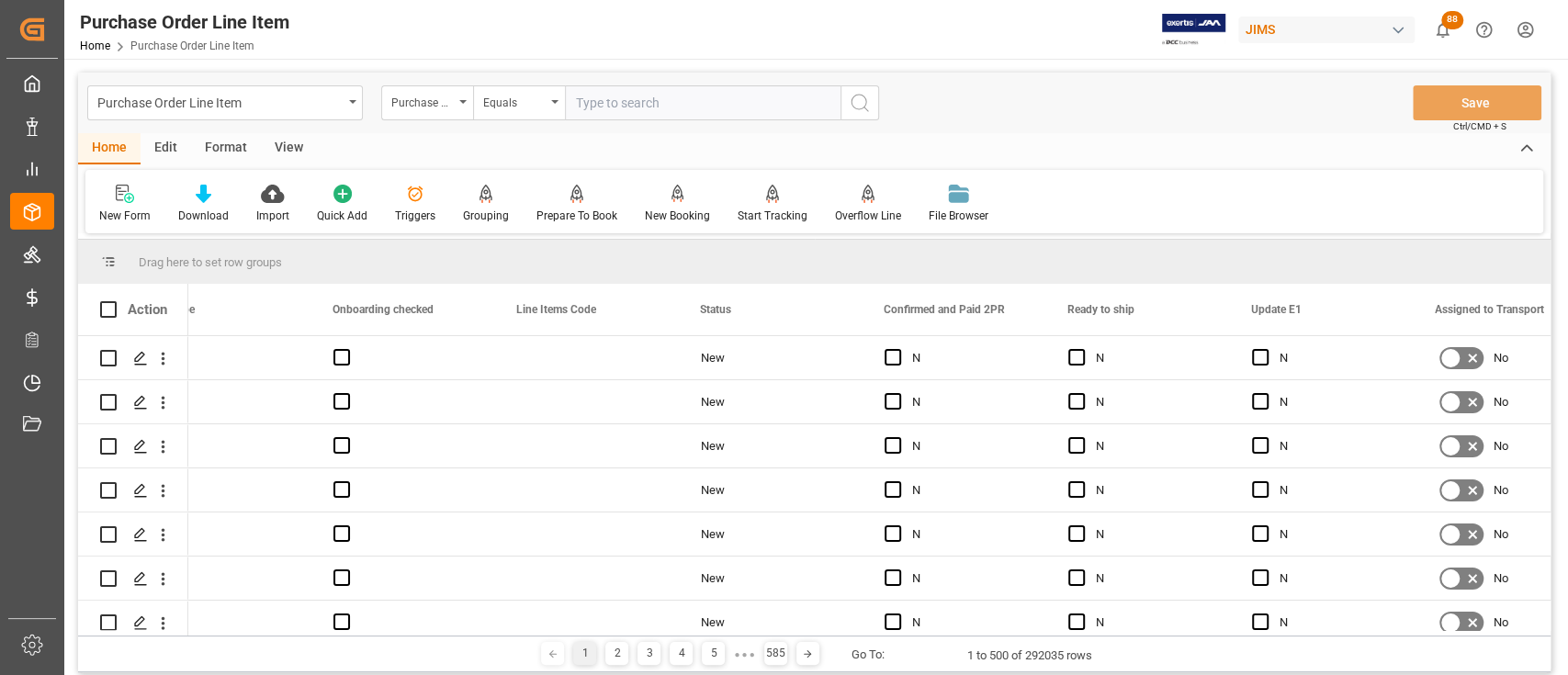
paste input "855979"
type input "855979"
click at [869, 108] on icon "search button" at bounding box center [860, 103] width 22 height 22
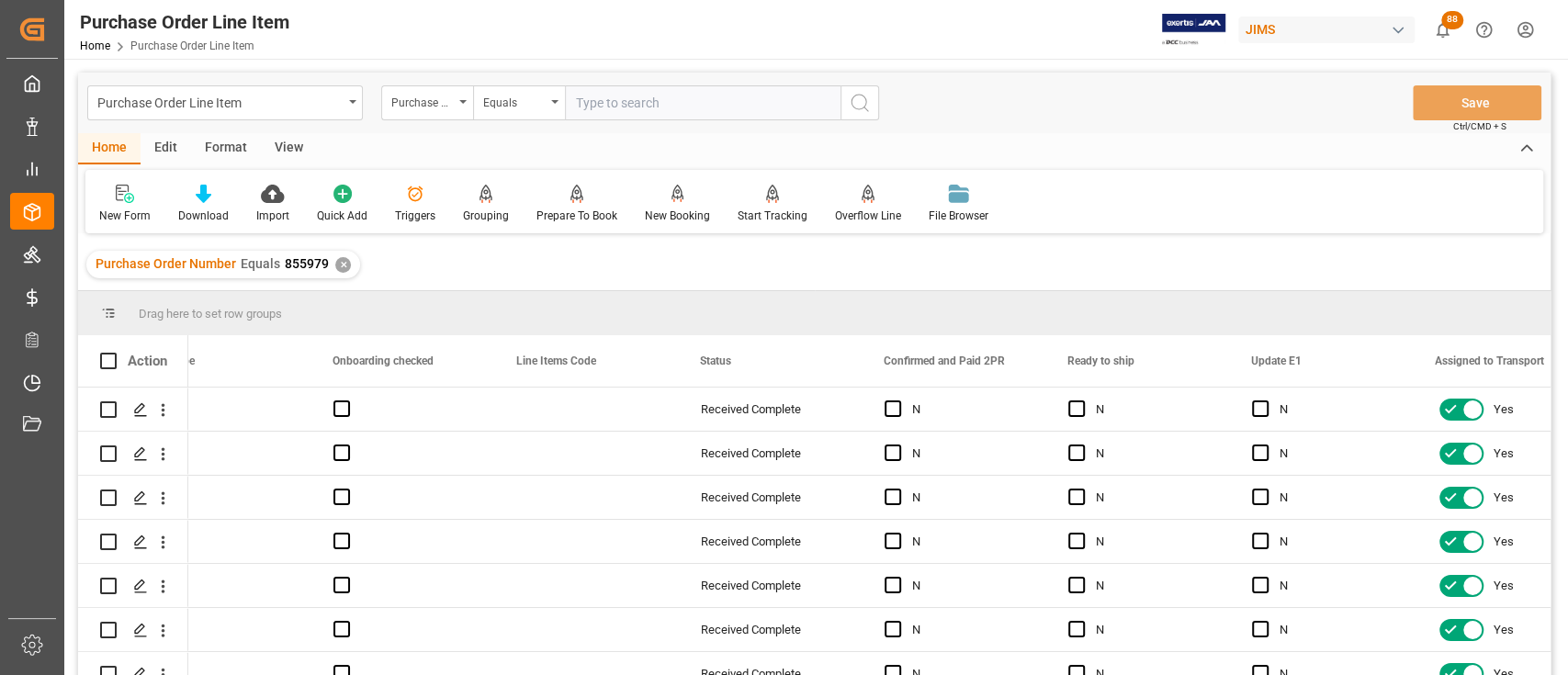
click at [340, 262] on div "✕" at bounding box center [344, 265] width 16 height 16
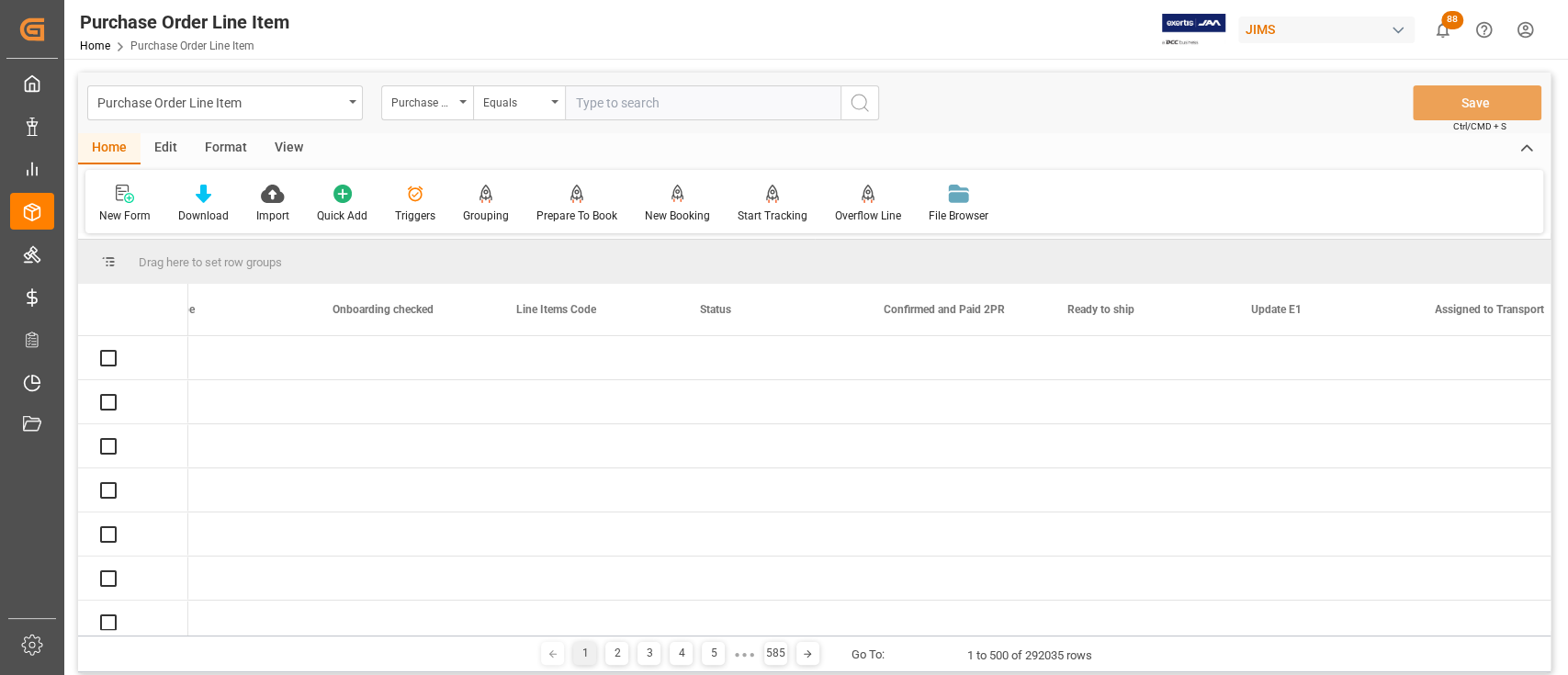
click at [729, 107] on input "text" at bounding box center [702, 103] width 275 height 35
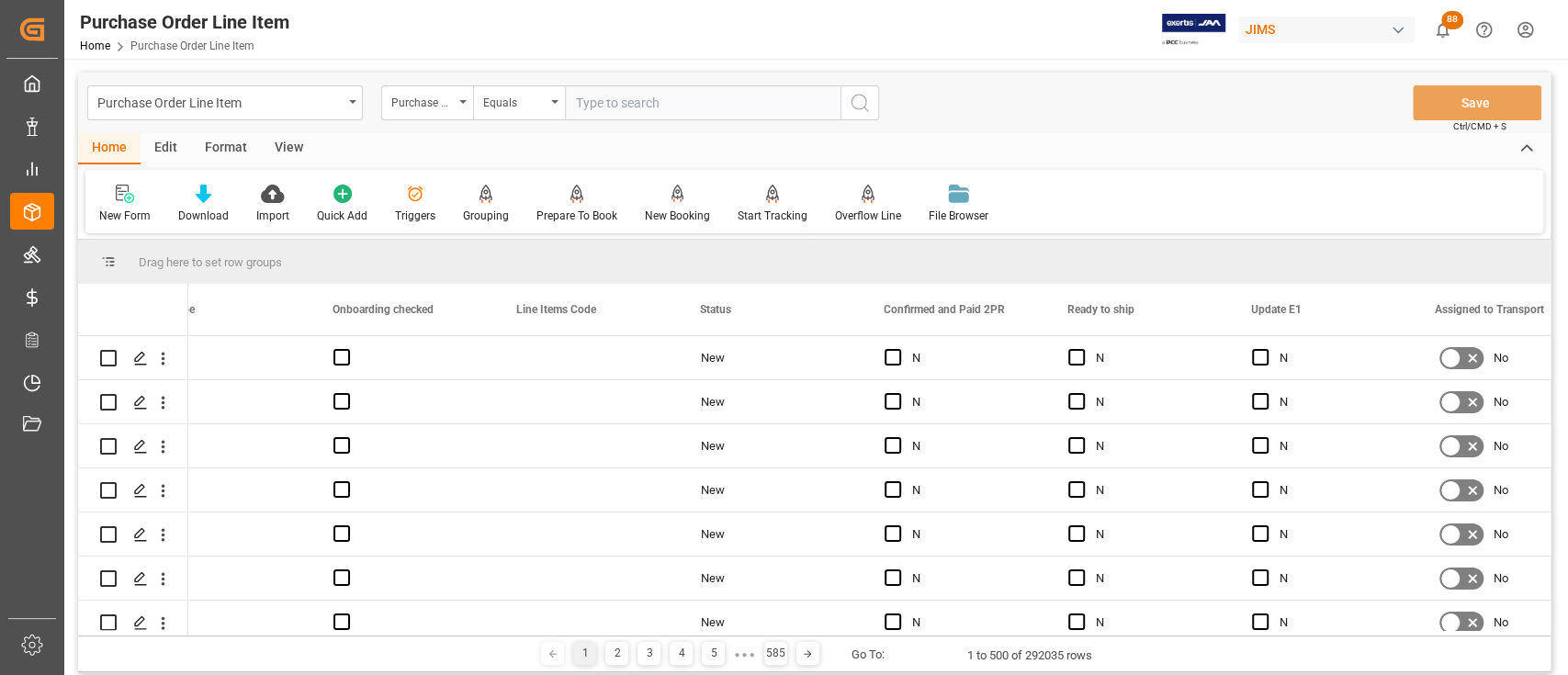
paste input "854136"
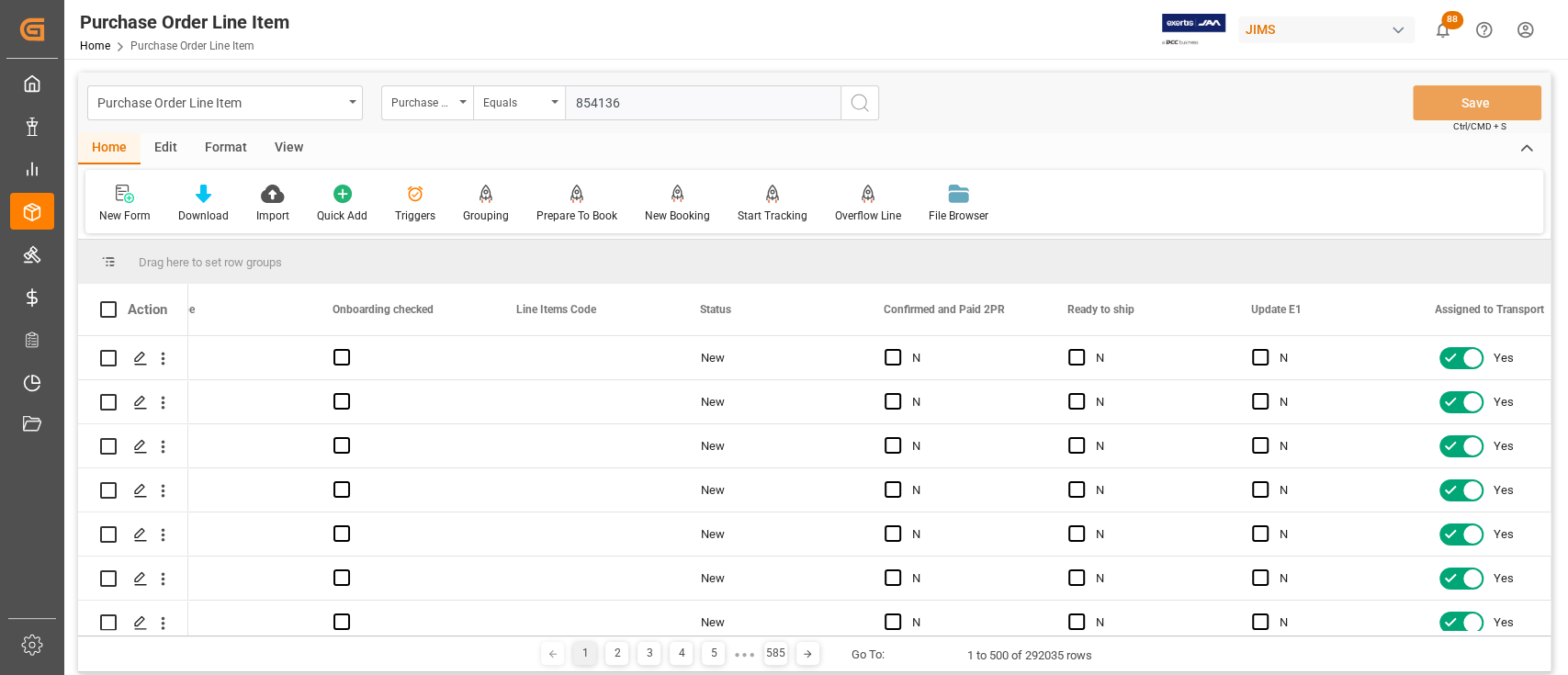
type input "854136"
click at [862, 101] on icon "search button" at bounding box center [860, 103] width 22 height 22
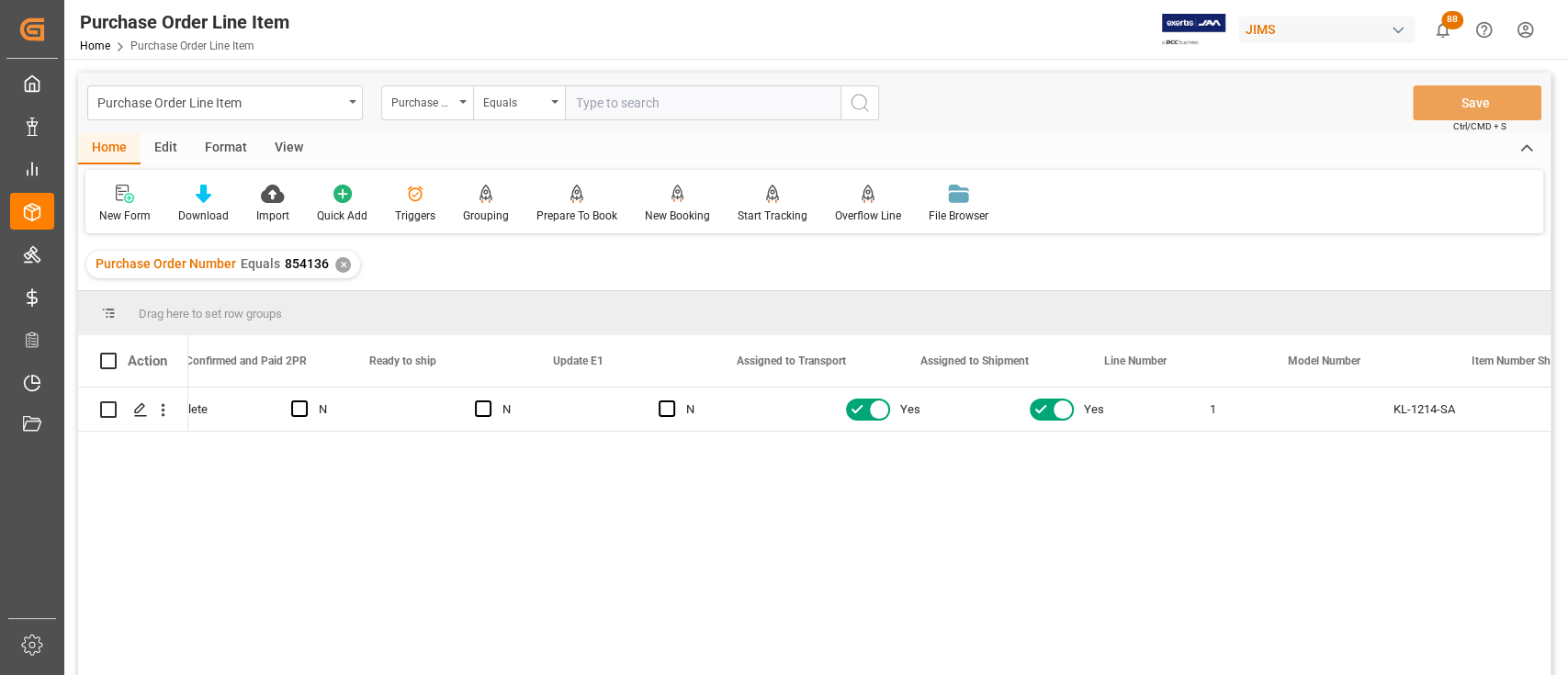
scroll to position [0, 981]
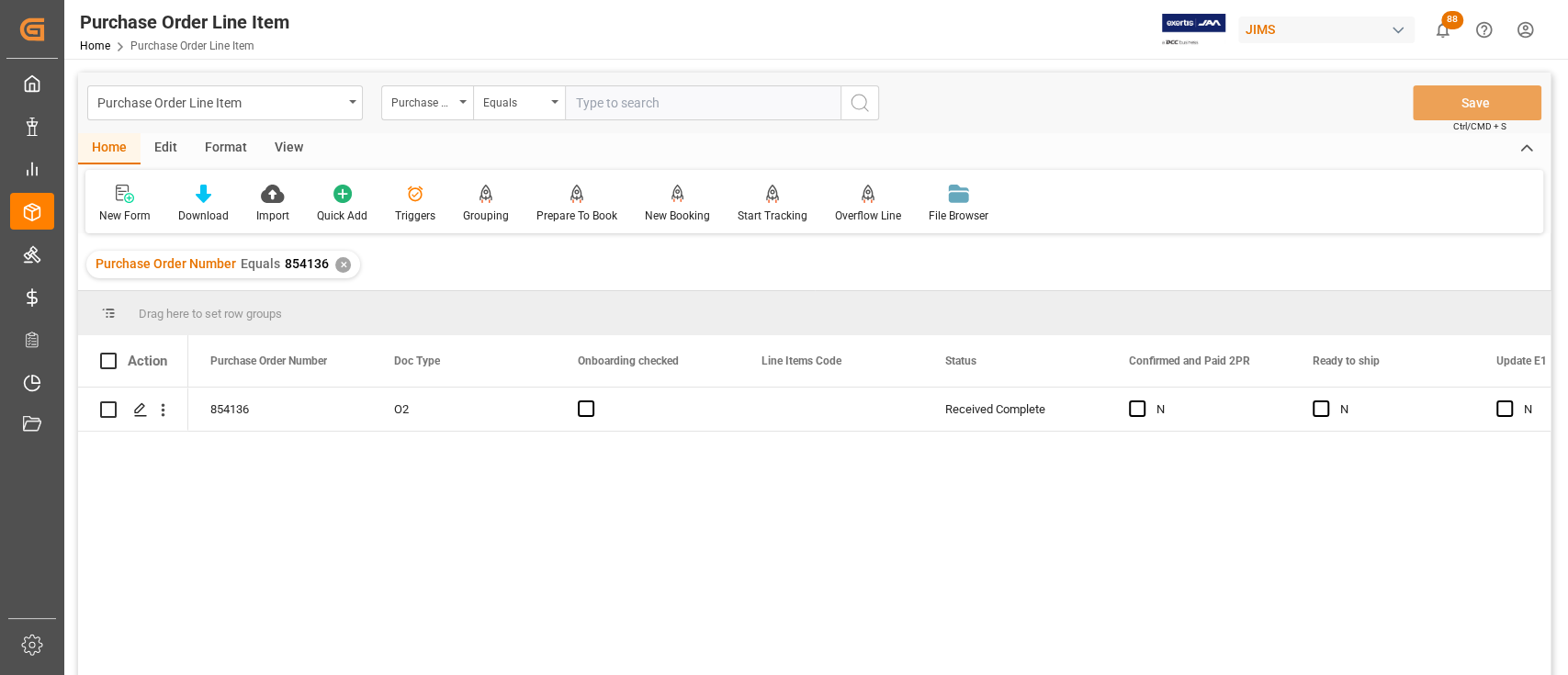
click at [345, 265] on div "✕" at bounding box center [344, 265] width 16 height 16
